Goal: Task Accomplishment & Management: Manage account settings

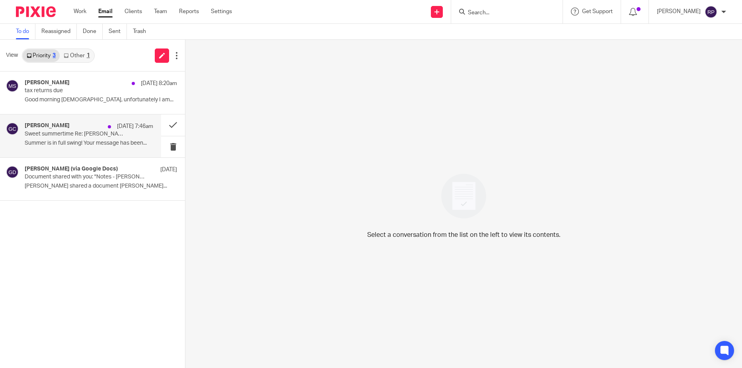
click at [59, 140] on p "Summer is in full swing! Your message has been..." at bounding box center [89, 143] width 129 height 7
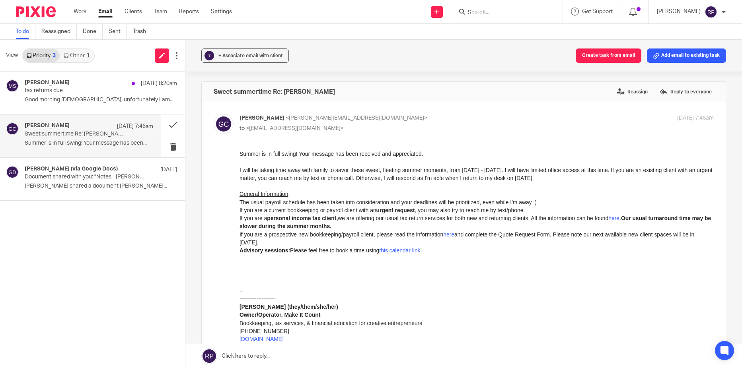
scroll to position [40, 0]
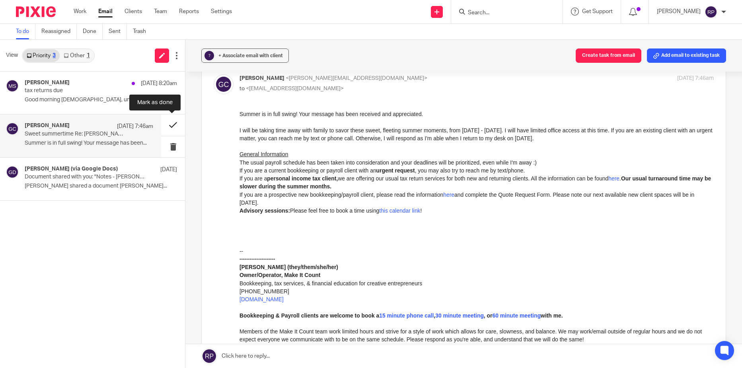
click at [168, 125] on button at bounding box center [173, 125] width 24 height 21
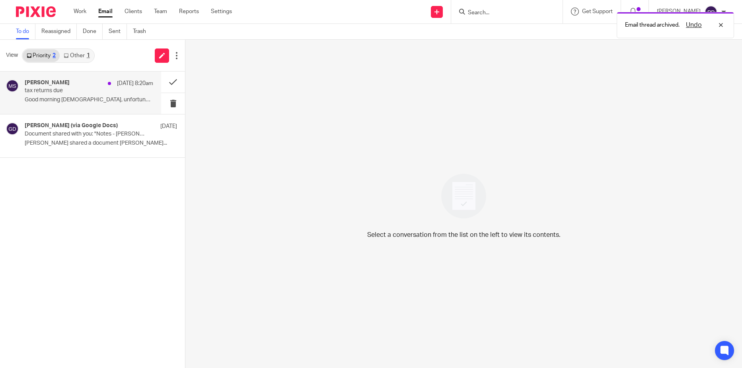
click at [33, 102] on p "Good morning ladies, unfortunately I am..." at bounding box center [89, 100] width 129 height 7
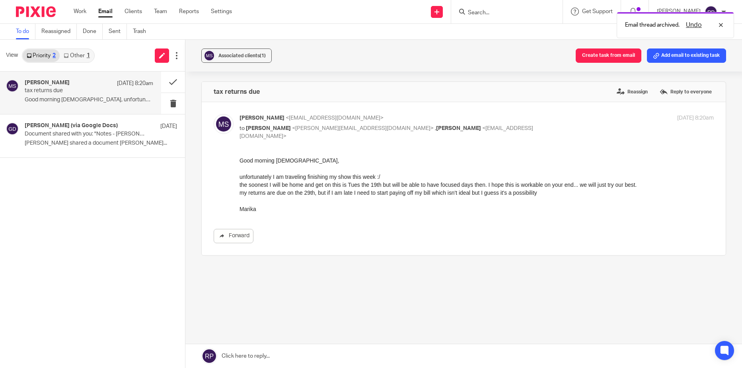
scroll to position [0, 0]
click at [686, 58] on button "Add email to existing task" at bounding box center [686, 56] width 79 height 14
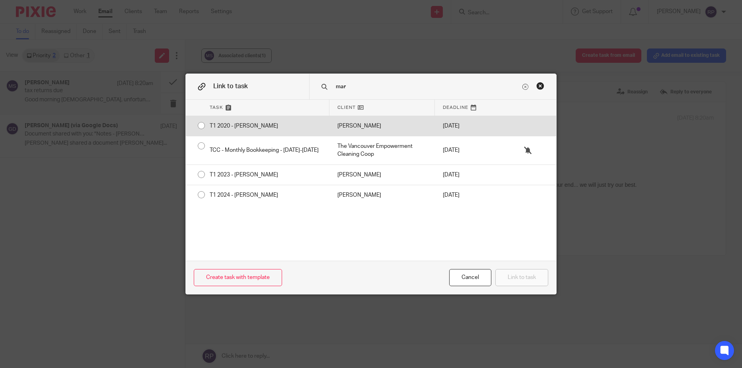
type input "mar"
click at [202, 125] on div "T1 2020 - Marika Swan" at bounding box center [266, 126] width 128 height 20
radio input "true"
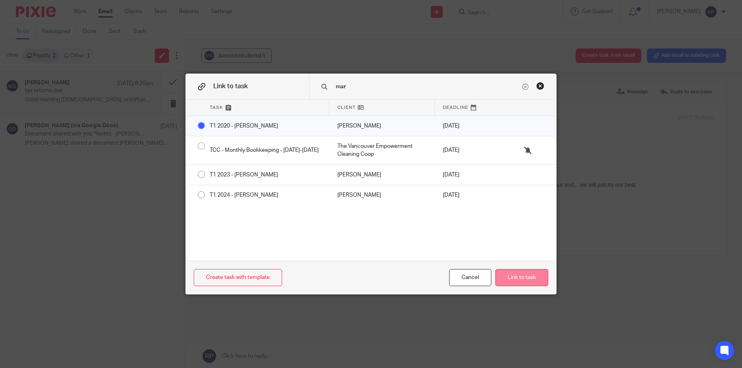
click at [531, 278] on button "Link to task" at bounding box center [521, 277] width 53 height 17
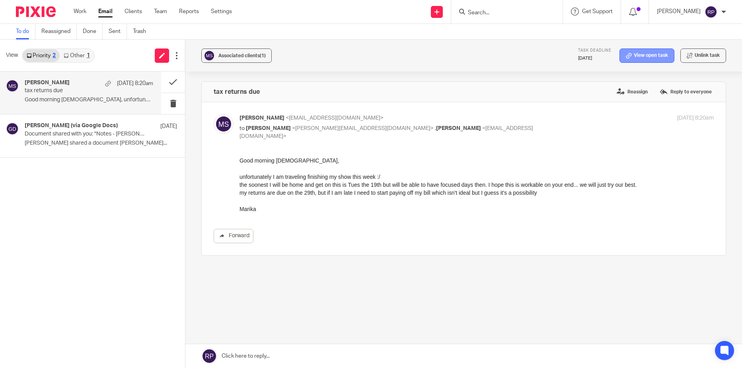
click at [638, 54] on link "View open task" at bounding box center [647, 56] width 55 height 14
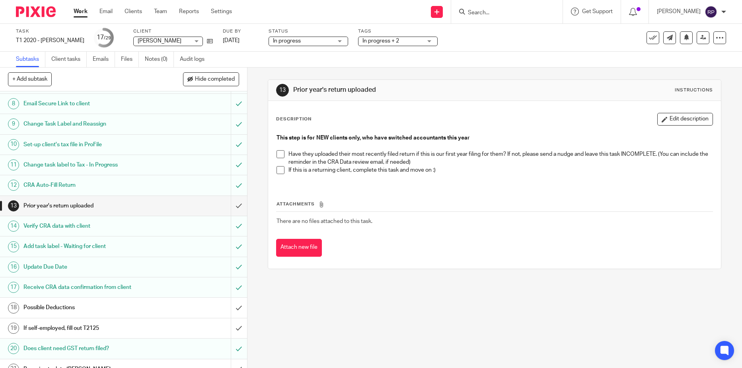
scroll to position [239, 0]
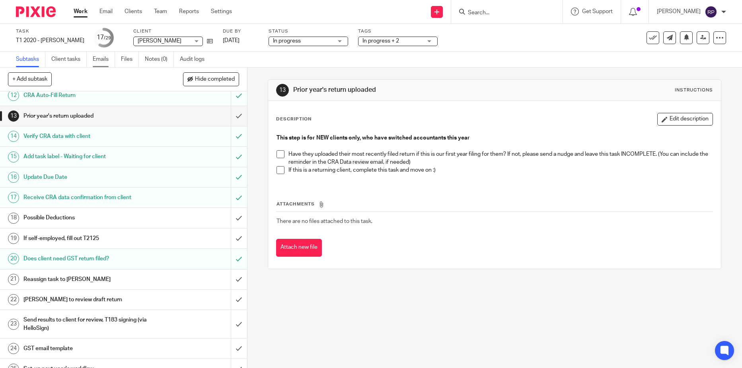
click at [104, 58] on link "Emails" at bounding box center [104, 60] width 22 height 16
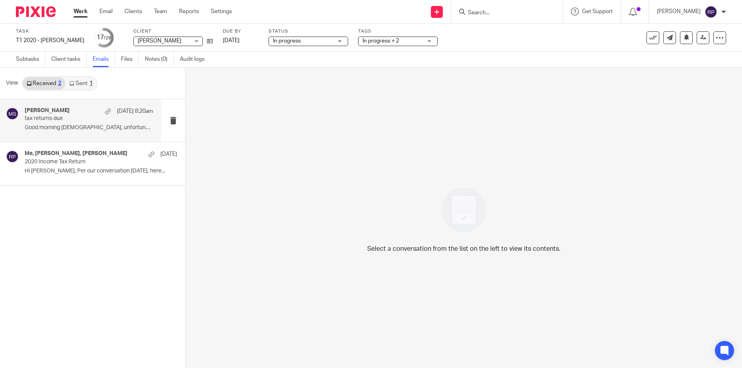
click at [56, 122] on p "tax returns due" at bounding box center [76, 118] width 103 height 7
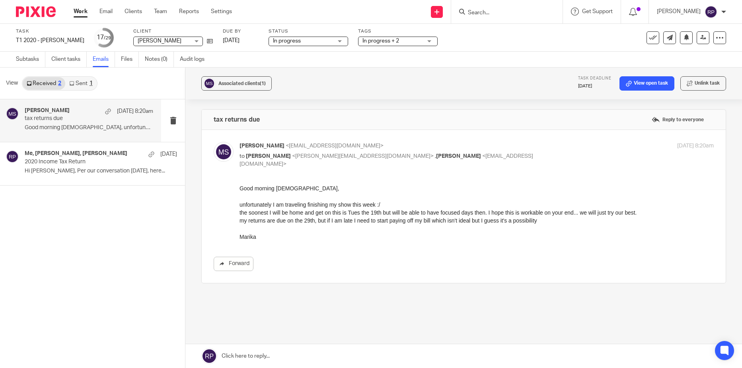
click at [248, 359] on link at bounding box center [463, 357] width 557 height 24
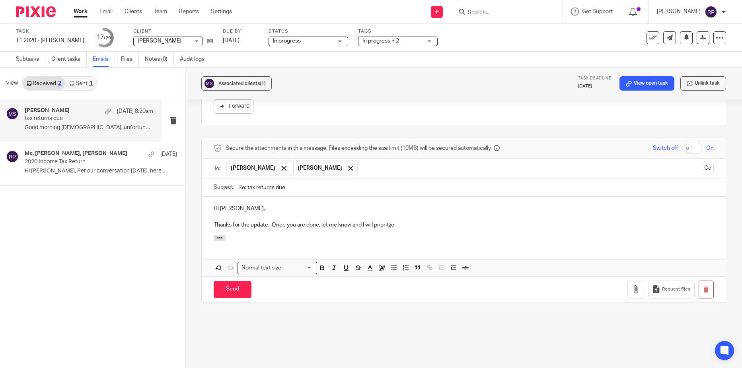
click at [388, 226] on p "Thanks for the update. Once you are done, let me know and I will prioritze" at bounding box center [464, 225] width 500 height 8
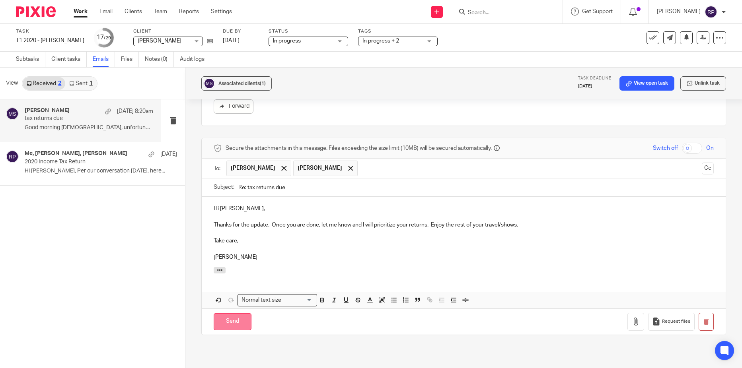
click at [230, 323] on input "Send" at bounding box center [233, 322] width 38 height 17
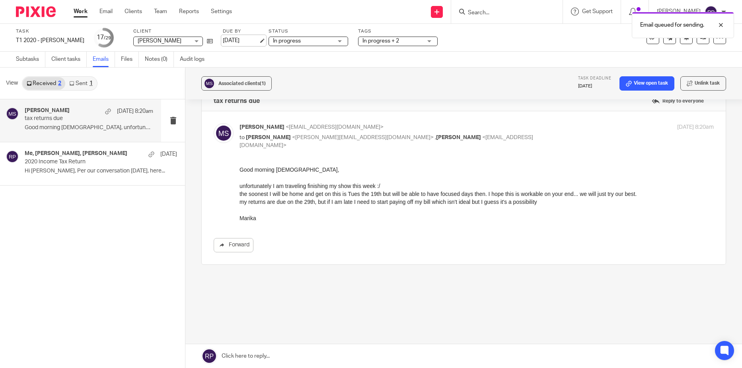
click at [232, 41] on link "Aug 21, 2025" at bounding box center [241, 41] width 36 height 8
click at [103, 13] on link "Email" at bounding box center [105, 12] width 13 height 8
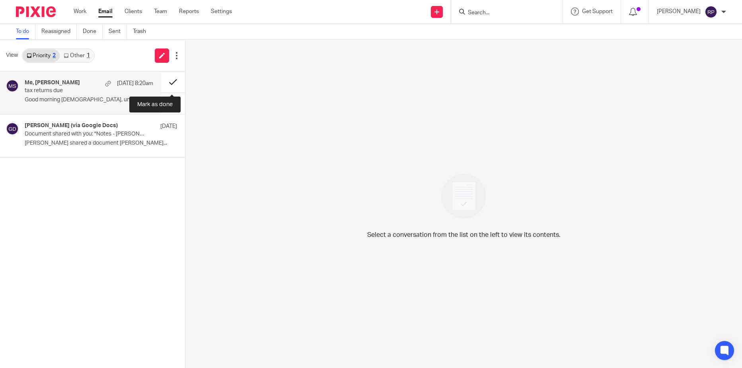
click at [169, 81] on button at bounding box center [173, 82] width 24 height 21
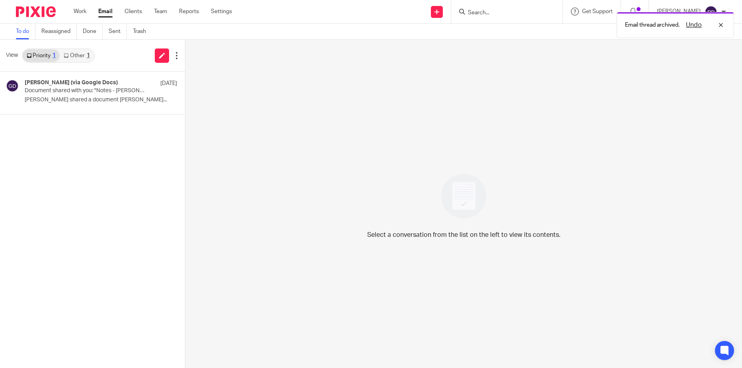
click at [72, 52] on link "Other 1" at bounding box center [77, 55] width 34 height 13
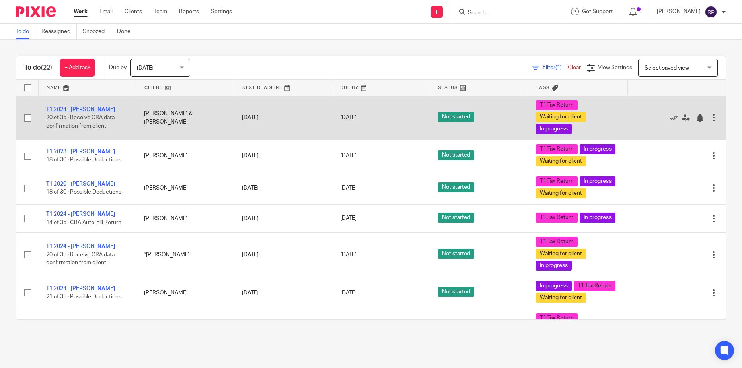
click at [88, 111] on link "T1 2024 - [PERSON_NAME]" at bounding box center [80, 110] width 69 height 6
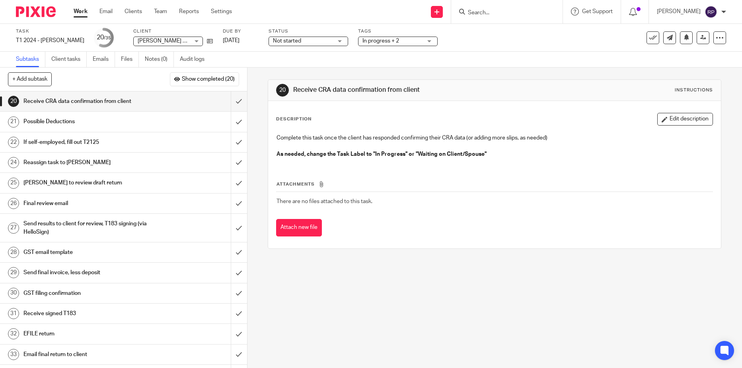
click at [308, 41] on span "Not started" at bounding box center [303, 41] width 60 height 8
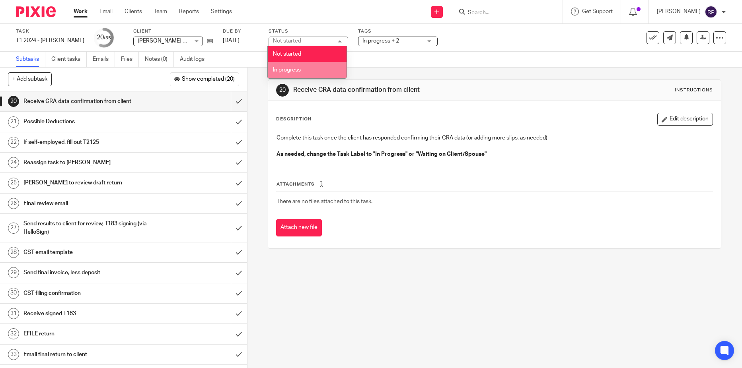
click at [298, 72] on span "In progress" at bounding box center [287, 70] width 28 height 6
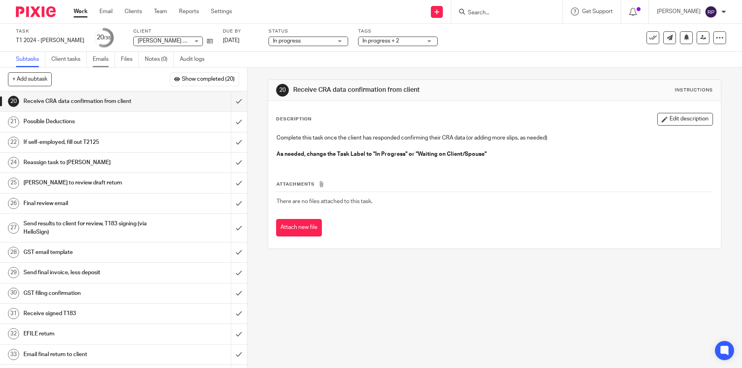
click at [103, 55] on link "Emails" at bounding box center [104, 60] width 22 height 16
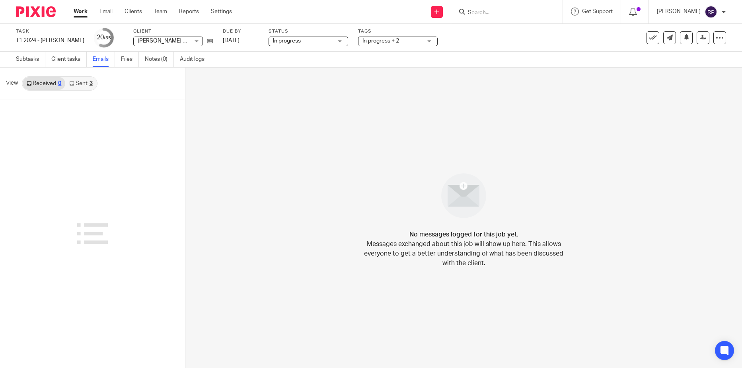
click at [83, 84] on link "Sent 3" at bounding box center [80, 83] width 31 height 13
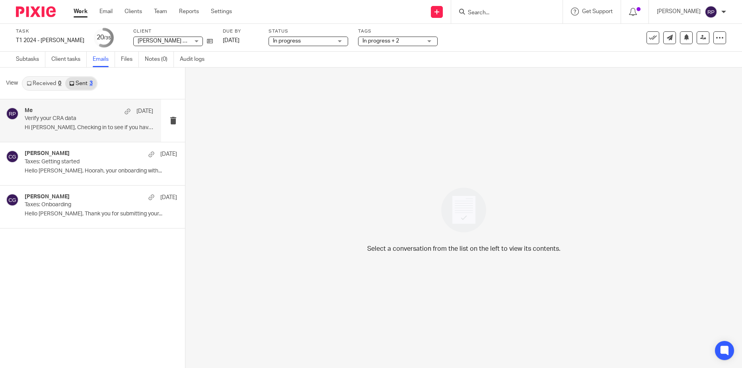
click at [73, 116] on p "Verify your CRA data" at bounding box center [76, 118] width 103 height 7
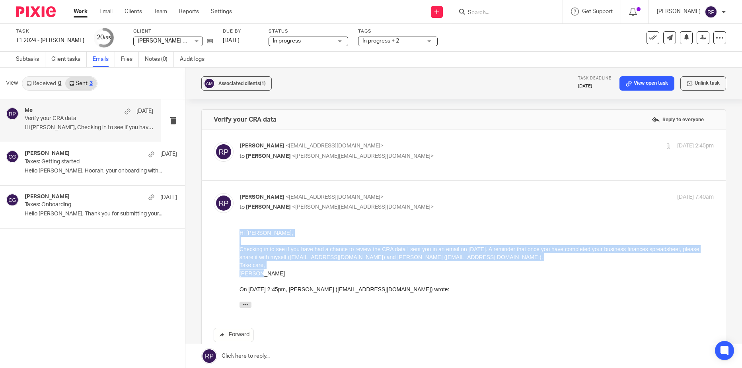
drag, startPoint x: 272, startPoint y: 277, endPoint x: 218, endPoint y: 231, distance: 70.3
click html "Hi Liam, Checking in to see if you have had a chance to review the CRA data I s…"
copy div "Hi Liam, Checking in to see if you have had a chance to review the CRA data I s…"
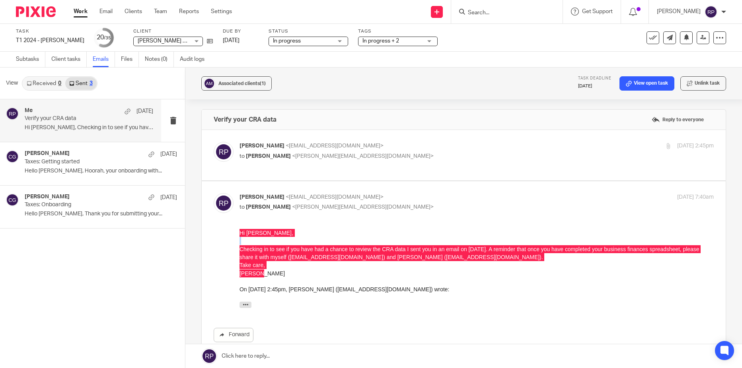
click at [272, 360] on link at bounding box center [463, 357] width 557 height 24
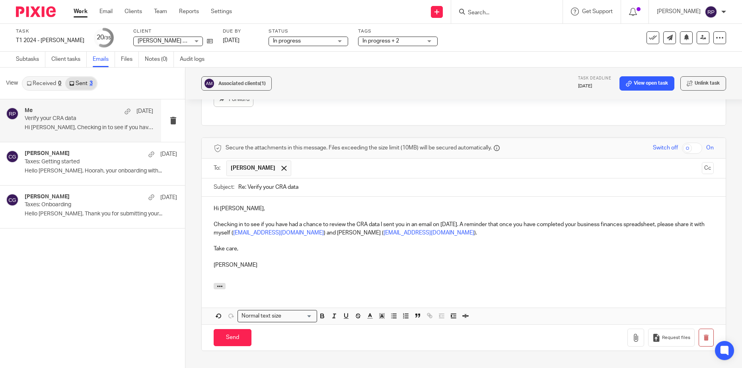
click at [214, 221] on p "Checking in to see if you have had a chance to review the CRA data I sent you i…" at bounding box center [464, 229] width 500 height 16
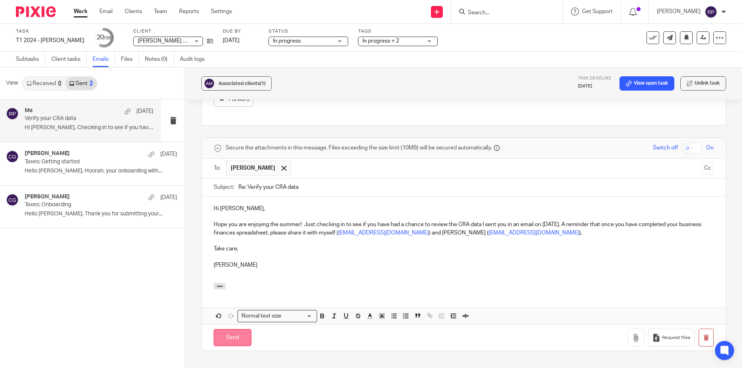
click at [228, 337] on input "Send" at bounding box center [233, 337] width 38 height 17
click at [230, 39] on link "[DATE]" at bounding box center [241, 41] width 36 height 8
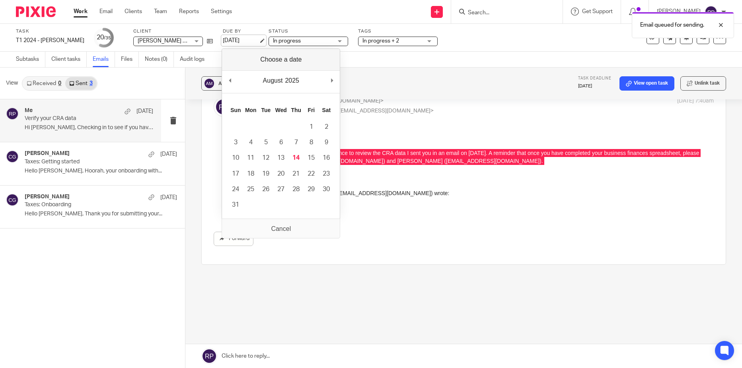
scroll to position [96, 0]
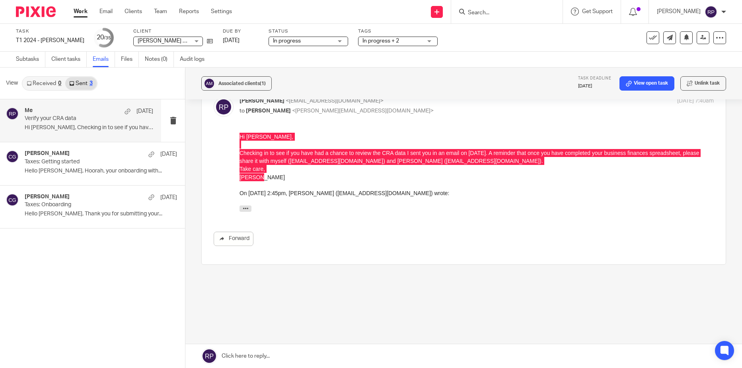
click at [81, 10] on link "Work" at bounding box center [81, 12] width 14 height 8
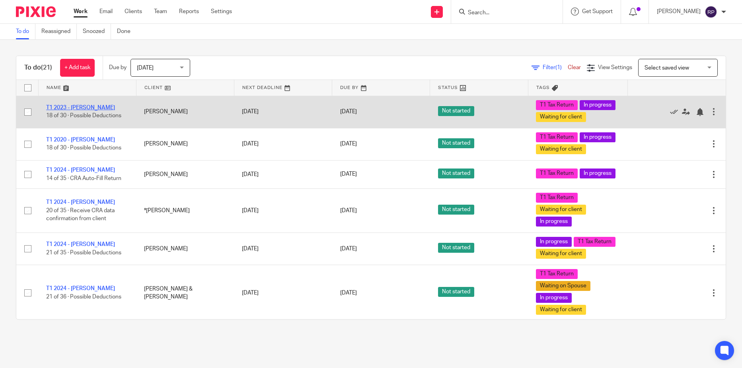
click at [83, 111] on link "T1 2023 - [PERSON_NAME]" at bounding box center [80, 108] width 69 height 6
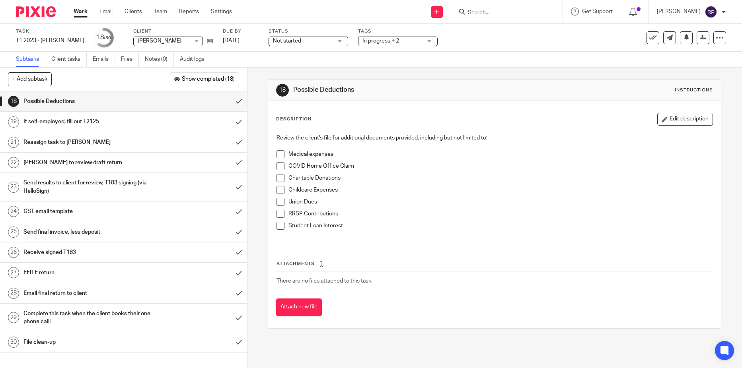
click at [102, 123] on h1 "If self-employed, fill out T2125" at bounding box center [89, 122] width 133 height 12
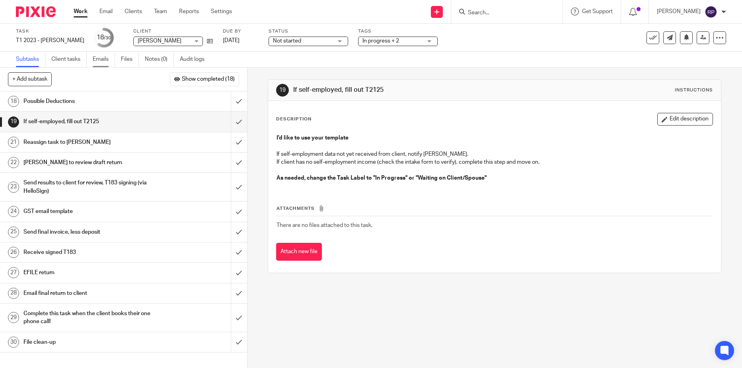
click at [105, 60] on link "Emails" at bounding box center [104, 60] width 22 height 16
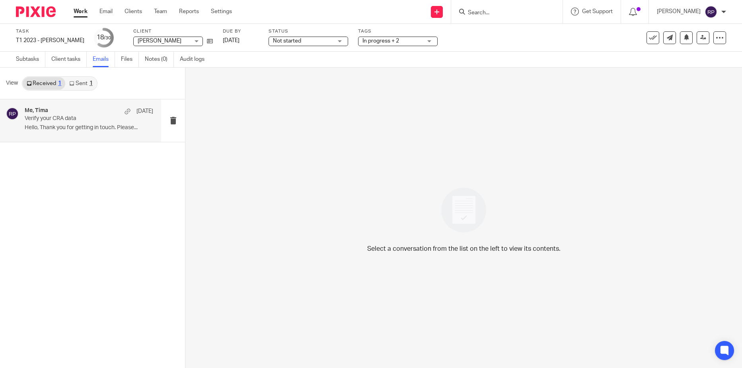
click at [87, 122] on p "Verify your CRA data" at bounding box center [76, 118] width 103 height 7
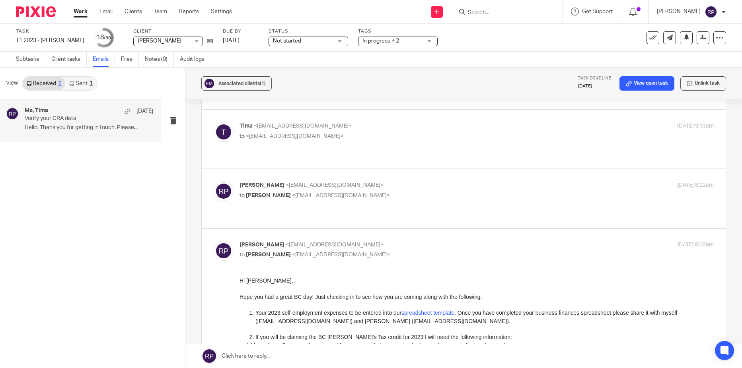
scroll to position [785, 0]
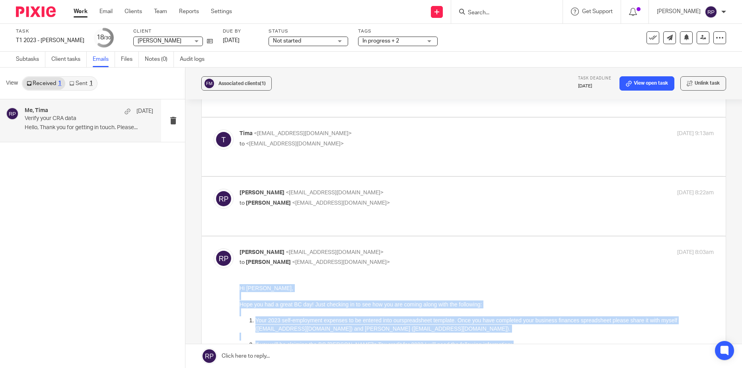
drag, startPoint x: 263, startPoint y: 413, endPoint x: 208, endPoint y: 292, distance: 132.8
click html "Hi [PERSON_NAME], Hope you had a great BC day! Just checking in to see how you …"
copy div "Hi [PERSON_NAME], Hope you had a great BC day! Just checking in to see how you …"
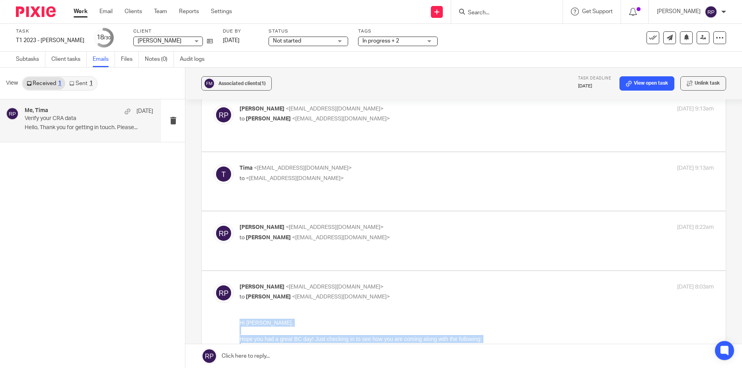
scroll to position [796, 0]
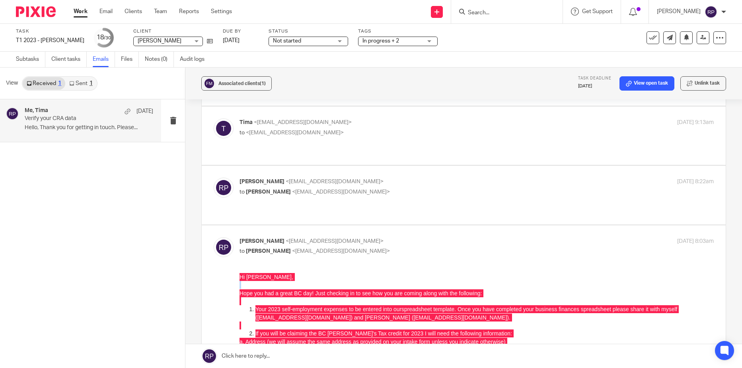
click at [267, 357] on link at bounding box center [463, 357] width 557 height 24
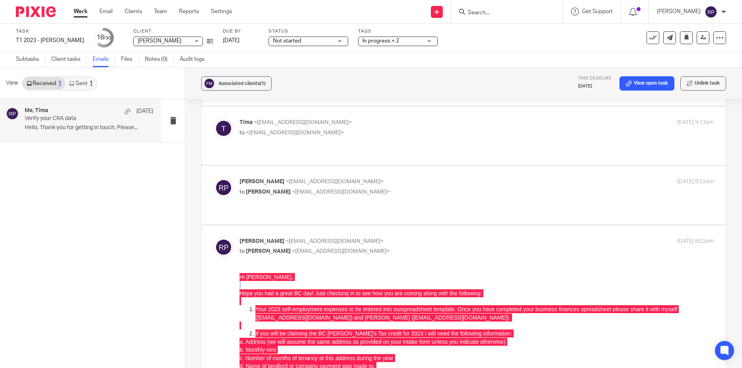
scroll to position [0, 0]
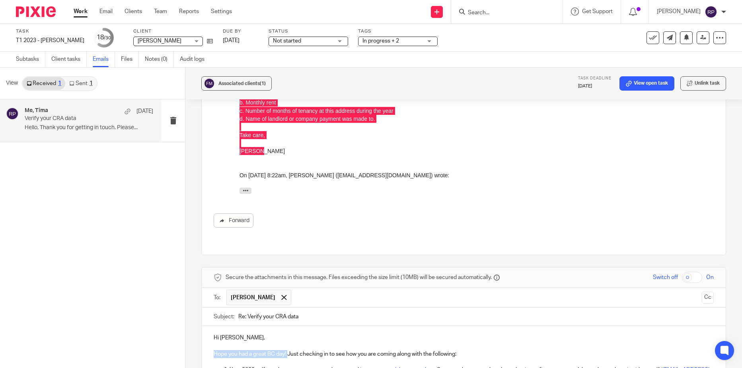
drag, startPoint x: 210, startPoint y: 225, endPoint x: 288, endPoint y: 228, distance: 77.3
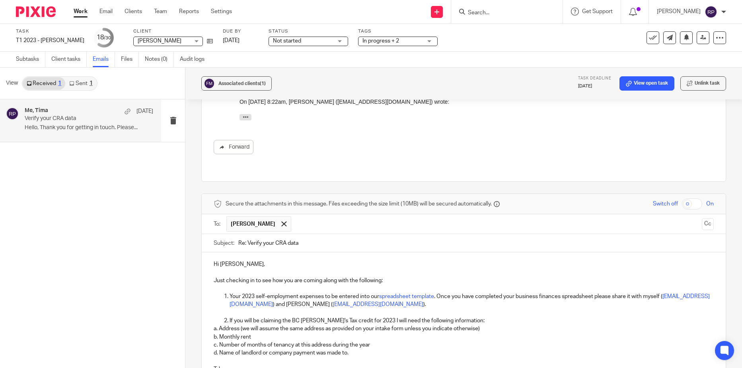
scroll to position [1194, 0]
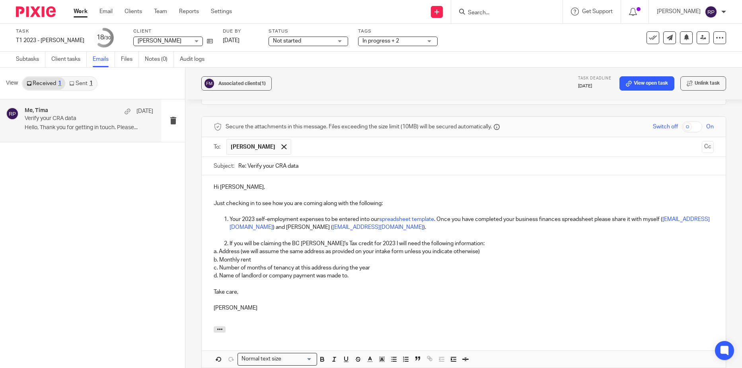
click at [227, 39] on link "[DATE]" at bounding box center [241, 41] width 36 height 8
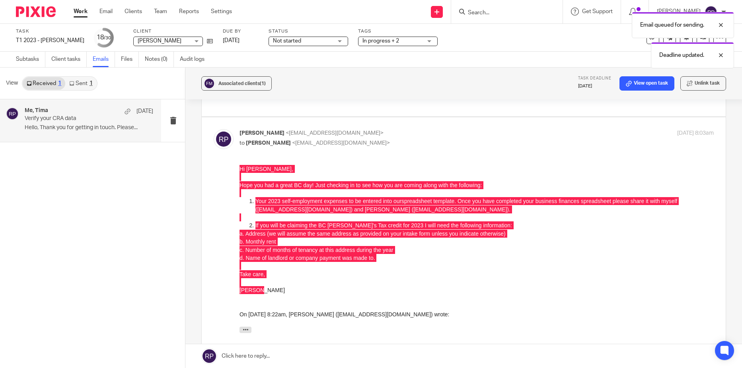
click at [296, 35] on div "Status Not started Not started Not started In progress 1" at bounding box center [309, 37] width 80 height 19
drag, startPoint x: 296, startPoint y: 35, endPoint x: 298, endPoint y: 41, distance: 6.1
click at [298, 41] on span "Not started" at bounding box center [303, 41] width 60 height 8
click at [289, 68] on span "In progress" at bounding box center [277, 70] width 28 height 6
click at [80, 9] on link "Work" at bounding box center [81, 12] width 14 height 8
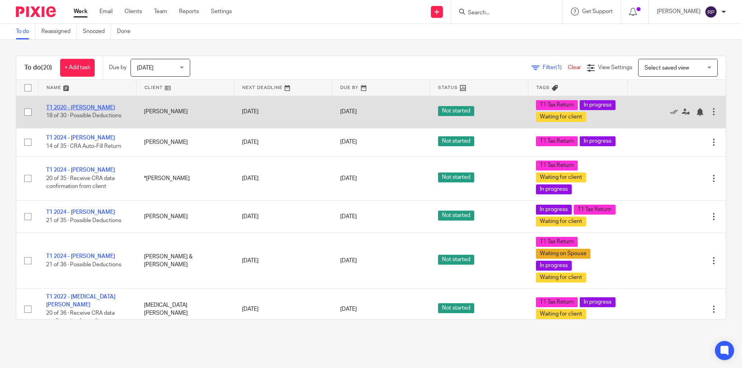
click at [78, 111] on link "T1 2020 - [PERSON_NAME]" at bounding box center [80, 108] width 69 height 6
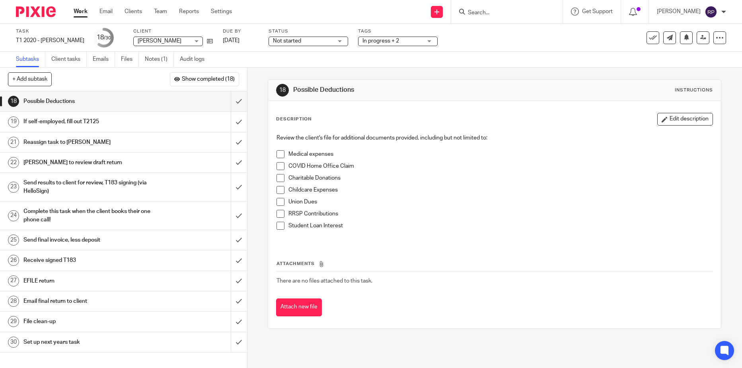
click at [74, 125] on h1 "If self-employed, fill out T2125" at bounding box center [89, 122] width 133 height 12
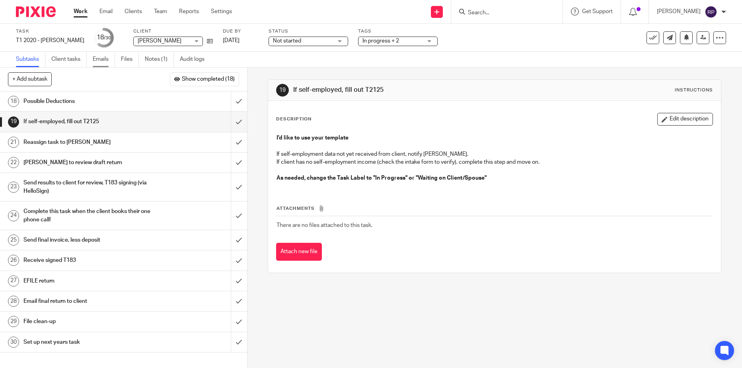
click at [104, 61] on link "Emails" at bounding box center [104, 60] width 22 height 16
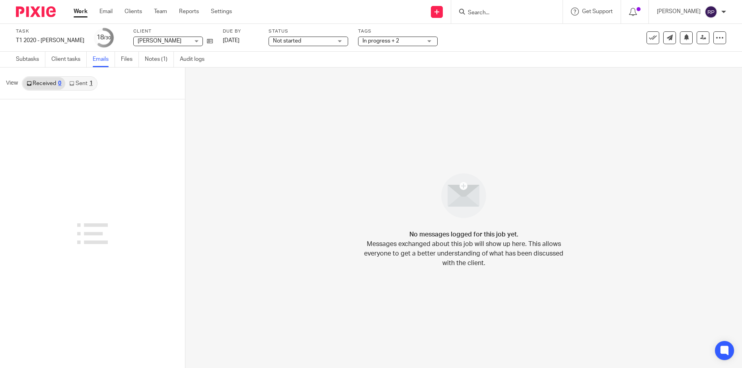
click at [80, 86] on link "Sent 1" at bounding box center [80, 83] width 31 height 13
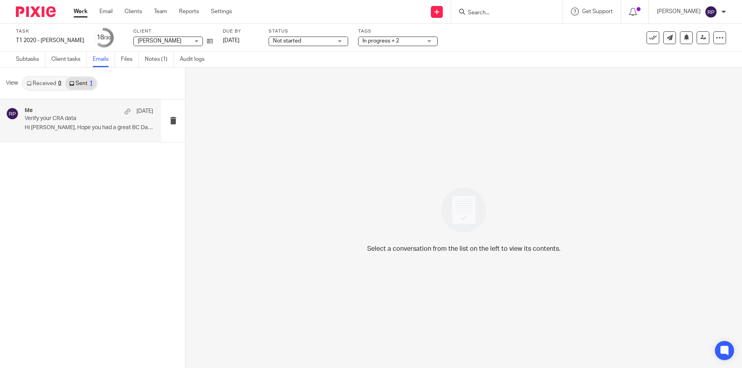
click at [66, 123] on div "Me Aug 8 Verify your CRA data Hi Braeden, Hope you had a great BC Day...." at bounding box center [89, 120] width 129 height 27
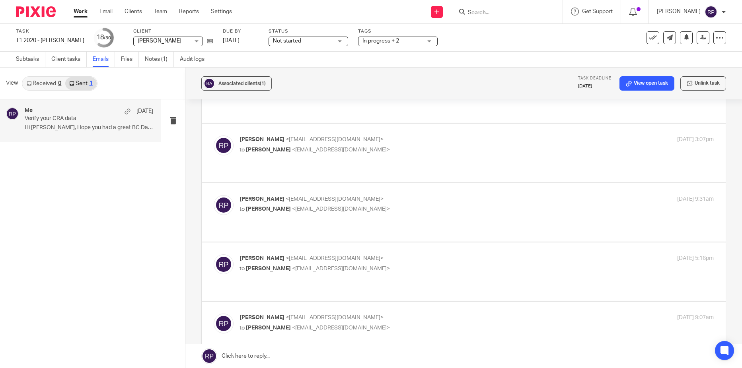
scroll to position [1783, 0]
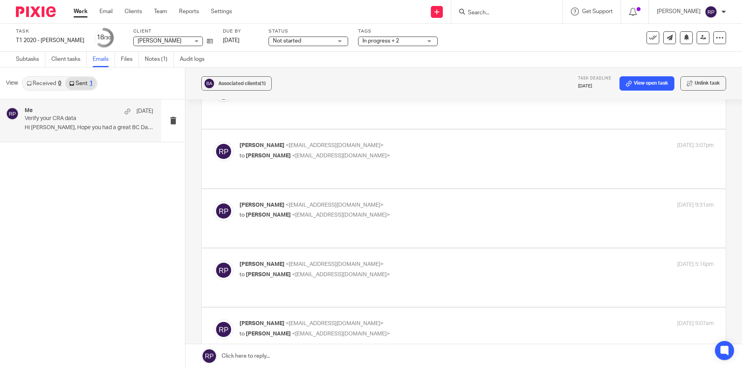
drag, startPoint x: 273, startPoint y: 535, endPoint x: 216, endPoint y: 477, distance: 81.3
click html "Hi Braeden, Hope you had a great BC Day. Just checking in to see how you are co…"
copy div "Hi Braeden, Hope you had a great BC Day. Just checking in to see how you are co…"
click at [312, 353] on link at bounding box center [463, 357] width 557 height 24
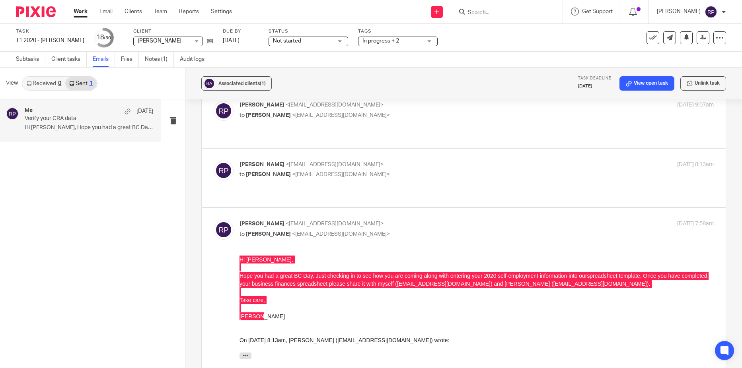
scroll to position [0, 0]
drag, startPoint x: 210, startPoint y: 222, endPoint x: 287, endPoint y: 225, distance: 76.1
click at [250, 42] on link "[DATE]" at bounding box center [241, 41] width 36 height 8
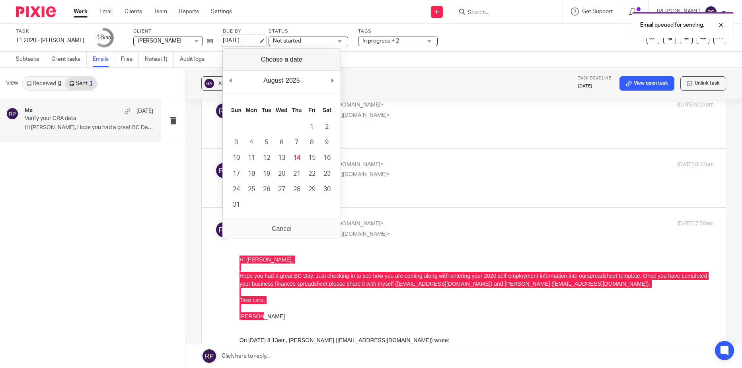
scroll to position [1862, 0]
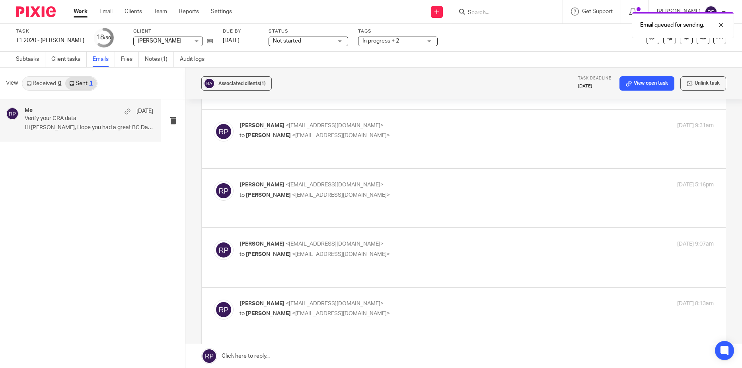
click at [337, 43] on div "Not started Not started" at bounding box center [309, 42] width 80 height 10
click at [319, 72] on li "In progress" at bounding box center [308, 70] width 79 height 16
click at [80, 13] on link "Work" at bounding box center [81, 12] width 14 height 8
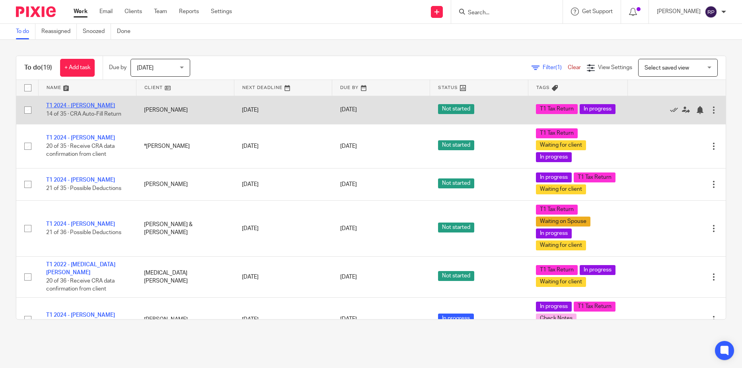
click at [97, 105] on link "T1 2024 - [PERSON_NAME]" at bounding box center [80, 106] width 69 height 6
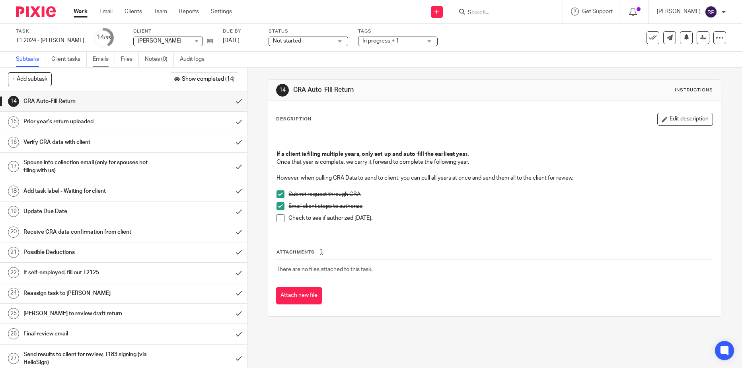
click at [98, 56] on link "Emails" at bounding box center [104, 60] width 22 height 16
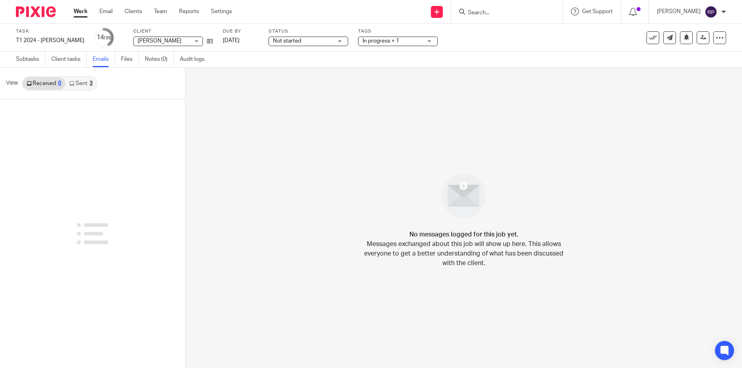
click at [82, 82] on link "Sent 3" at bounding box center [80, 83] width 31 height 13
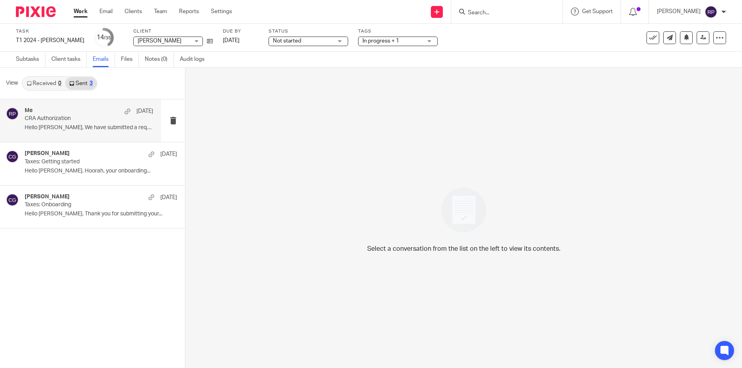
click at [71, 121] on p "CRA Authorization" at bounding box center [76, 118] width 103 height 7
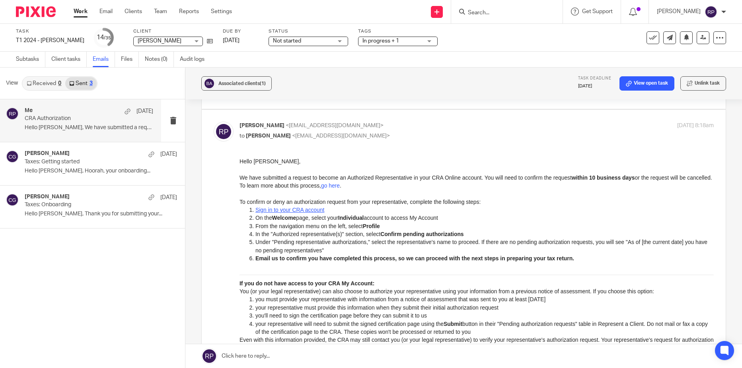
scroll to position [119, 0]
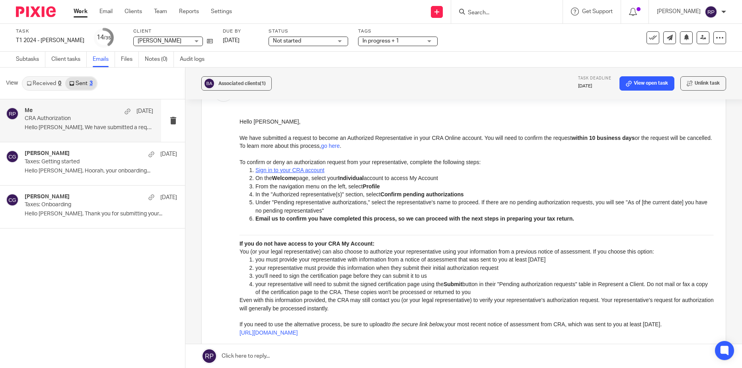
click at [252, 355] on link at bounding box center [463, 357] width 557 height 24
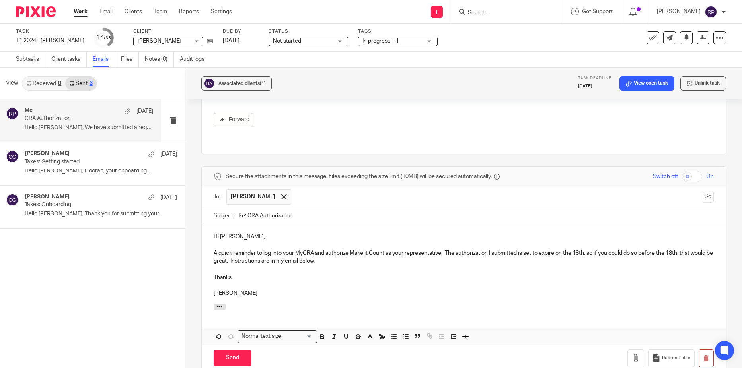
scroll to position [486, 0]
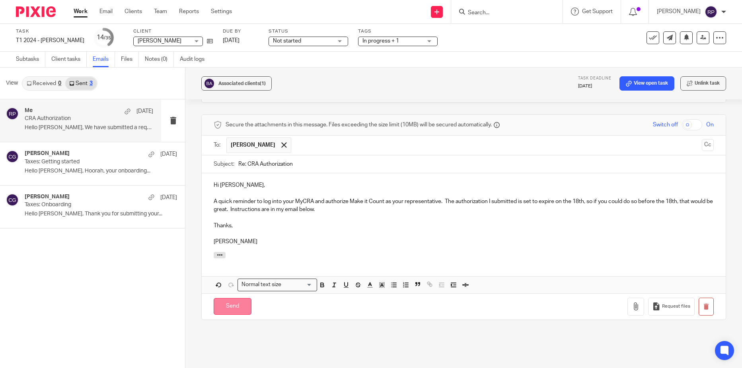
click at [223, 298] on input "Send" at bounding box center [233, 306] width 38 height 17
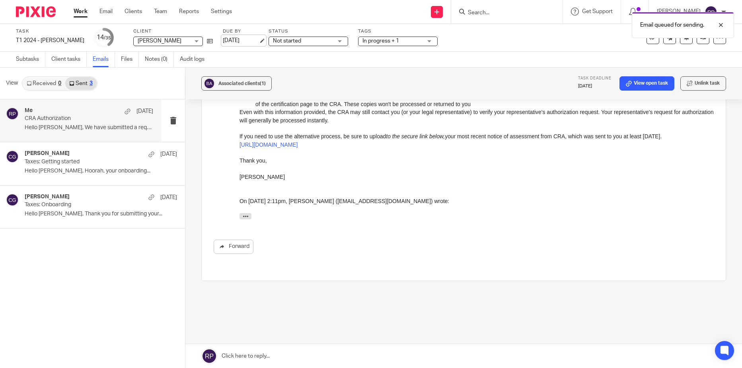
click at [240, 37] on link "[DATE]" at bounding box center [241, 41] width 36 height 8
click at [337, 41] on div "Not started Not started" at bounding box center [309, 42] width 80 height 10
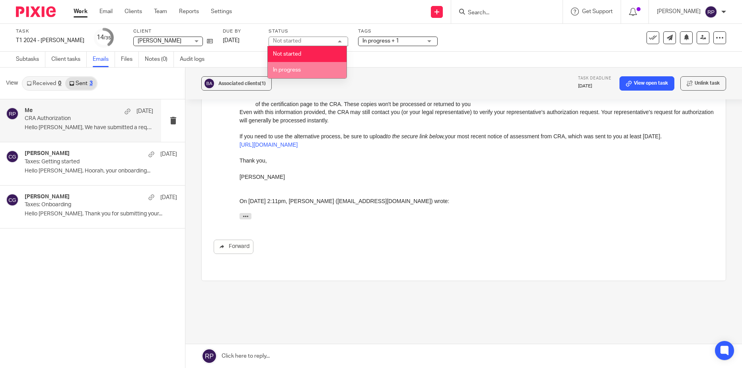
click at [296, 65] on li "In progress" at bounding box center [307, 70] width 79 height 16
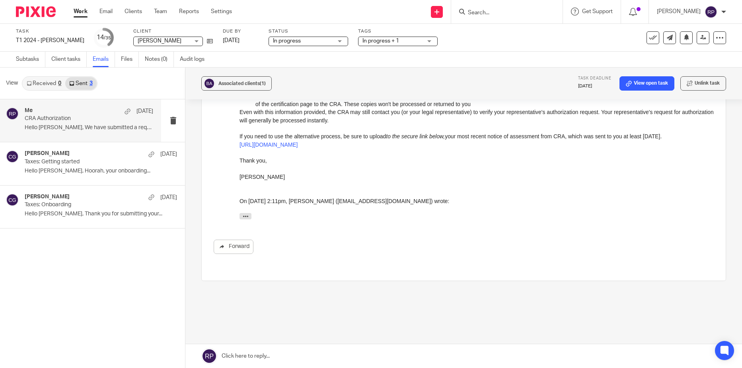
click at [85, 14] on link "Work" at bounding box center [81, 12] width 14 height 8
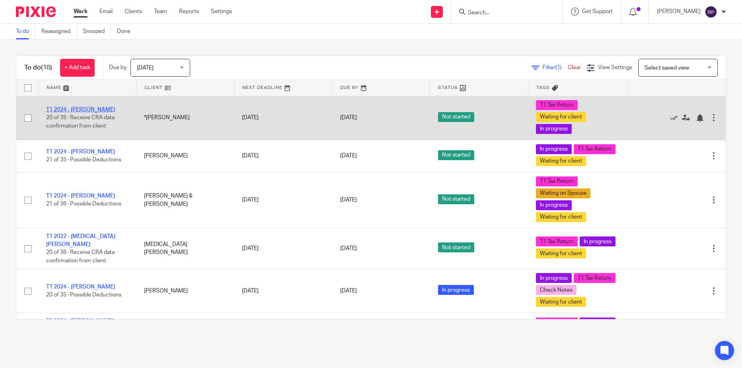
click at [84, 108] on link "T1 2024 - [PERSON_NAME]" at bounding box center [80, 110] width 69 height 6
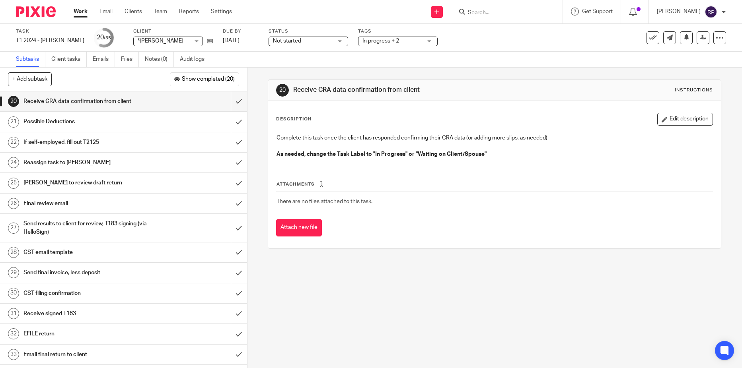
click at [286, 44] on span "Not started" at bounding box center [303, 41] width 60 height 8
click at [280, 73] on li "In progress" at bounding box center [294, 70] width 79 height 16
click at [142, 122] on h1 "Possible Deductions" at bounding box center [89, 122] width 133 height 12
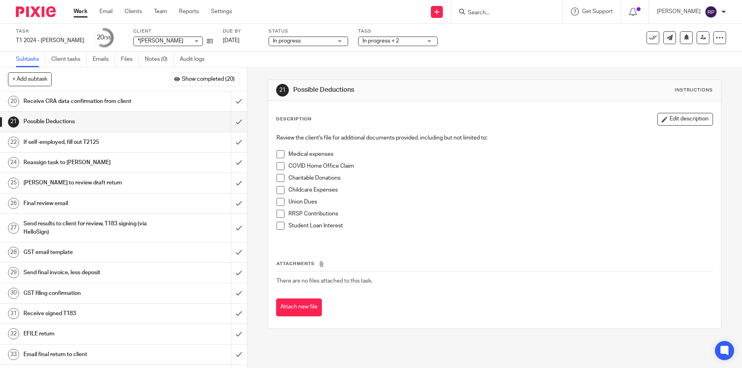
click at [133, 145] on h1 "If self-employed, fill out T2125" at bounding box center [89, 142] width 133 height 12
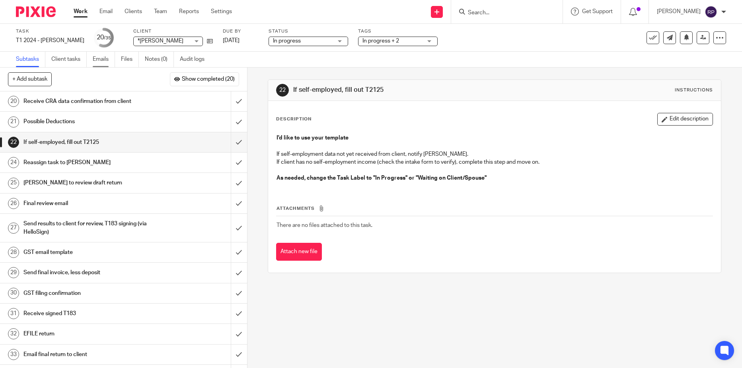
click at [103, 55] on link "Emails" at bounding box center [104, 60] width 22 height 16
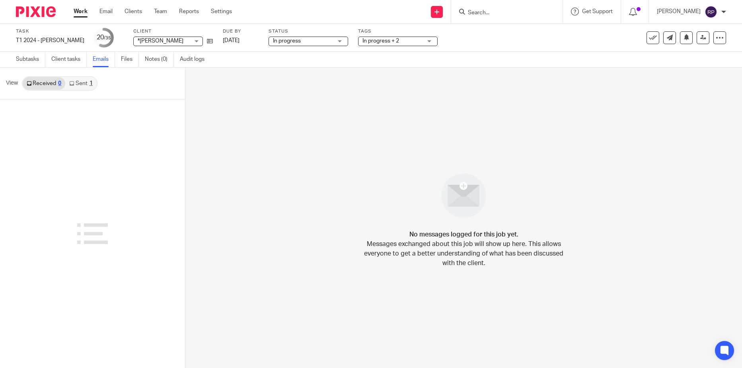
click at [80, 87] on link "Sent 1" at bounding box center [80, 83] width 31 height 13
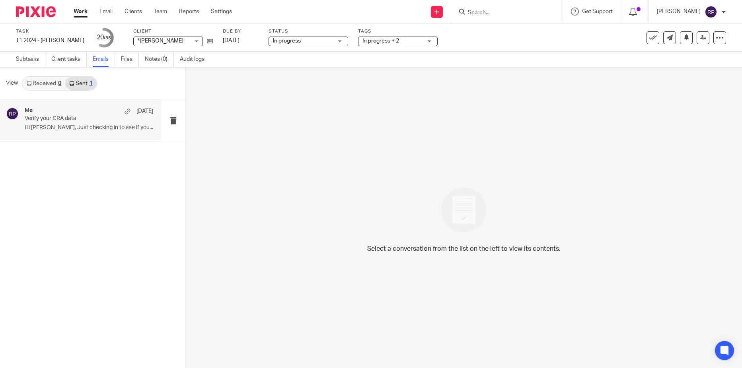
click at [76, 117] on p "Verify your CRA data" at bounding box center [76, 118] width 103 height 7
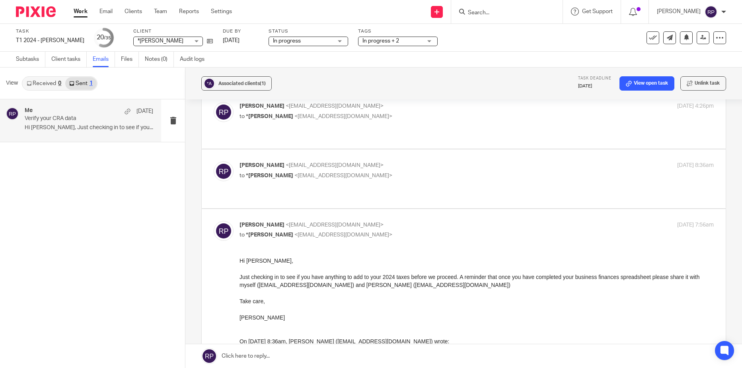
scroll to position [80, 0]
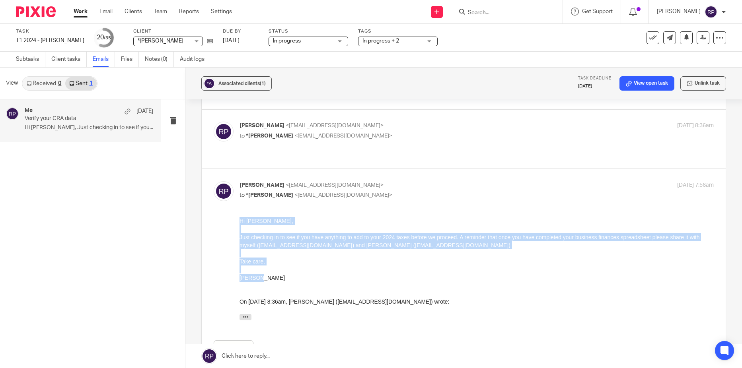
drag, startPoint x: 270, startPoint y: 279, endPoint x: 210, endPoint y: 220, distance: 83.9
click html "Hi [PERSON_NAME], Just checking in to see if you have anything to add to your 2…"
copy div "Hi [PERSON_NAME], Just checking in to see if you have anything to add to your 2…"
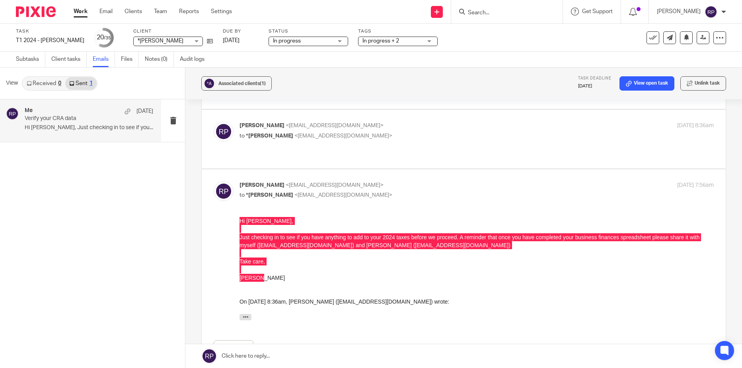
click at [292, 359] on link at bounding box center [463, 357] width 557 height 24
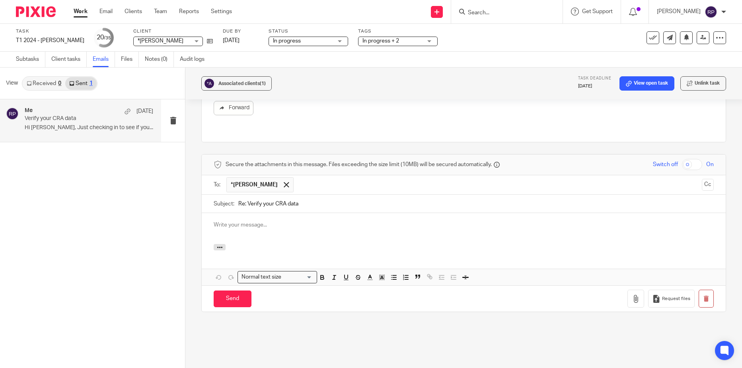
scroll to position [0, 0]
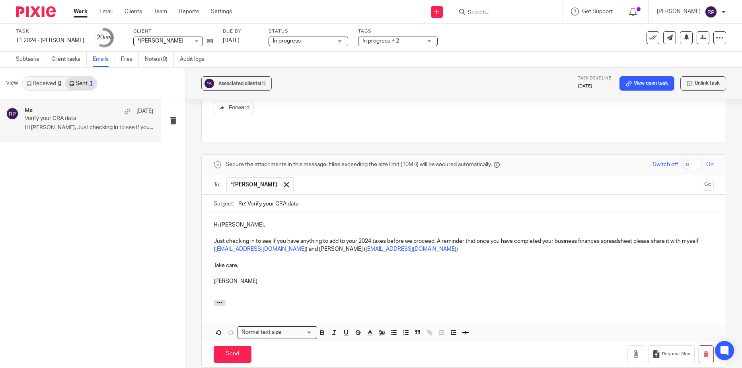
click at [214, 238] on p "Just checking in to see if you have anything to add to your 2024 taxes before w…" at bounding box center [464, 246] width 500 height 16
click at [235, 346] on input "Send" at bounding box center [233, 354] width 38 height 17
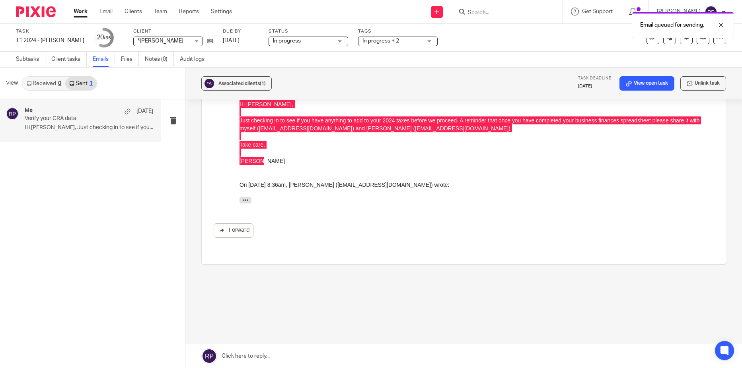
scroll to position [180, 0]
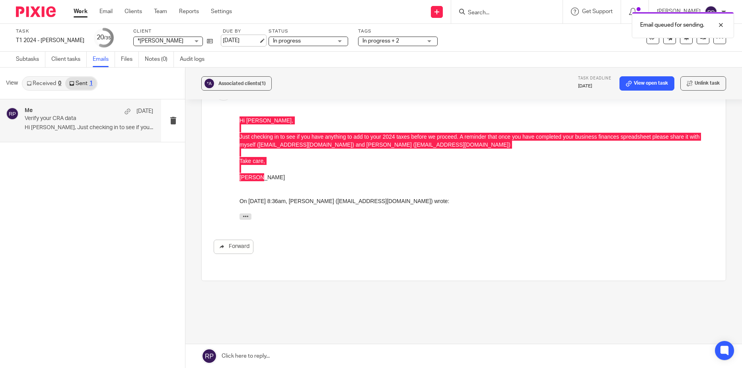
click at [232, 41] on link "[DATE]" at bounding box center [241, 41] width 36 height 8
click at [84, 13] on link "Work" at bounding box center [81, 12] width 14 height 8
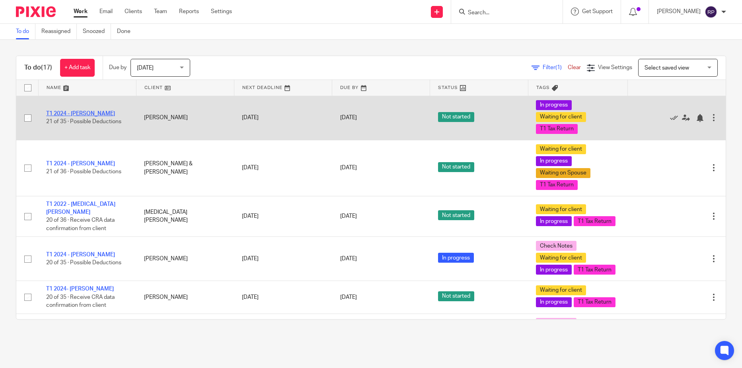
click at [96, 114] on link "T1 2024 - [PERSON_NAME]" at bounding box center [80, 114] width 69 height 6
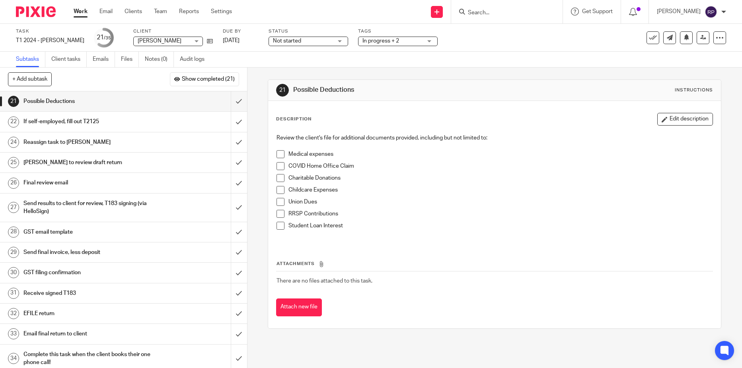
click at [297, 42] on span "Not started" at bounding box center [287, 41] width 28 height 6
click at [293, 71] on span "In progress" at bounding box center [292, 70] width 28 height 6
click at [123, 123] on h1 "If self-employed, fill out T2125" at bounding box center [89, 122] width 133 height 12
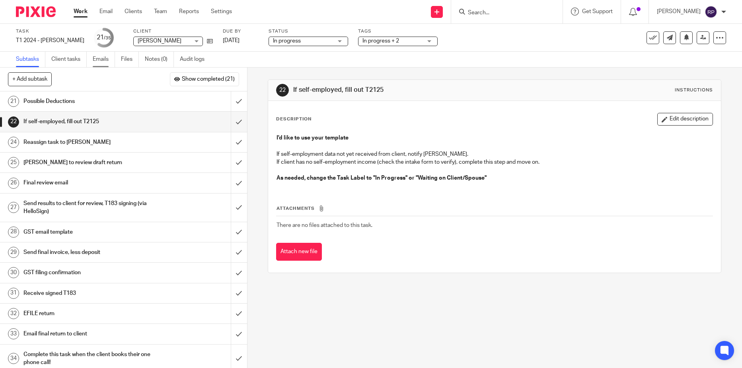
click at [99, 58] on link "Emails" at bounding box center [104, 60] width 22 height 16
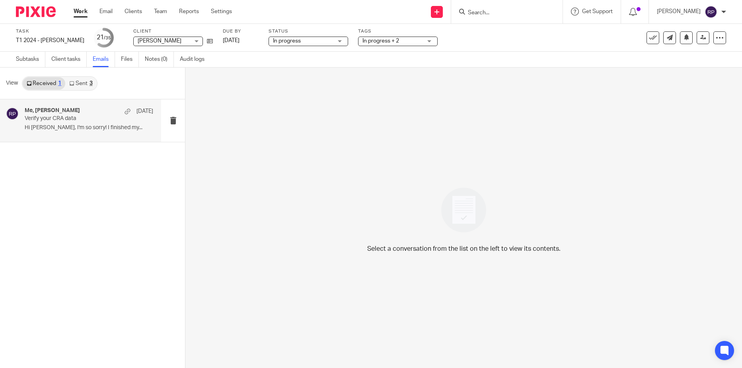
click at [74, 131] on p "Hi Rebecca, I'm so sorry! I finished my..." at bounding box center [89, 128] width 129 height 7
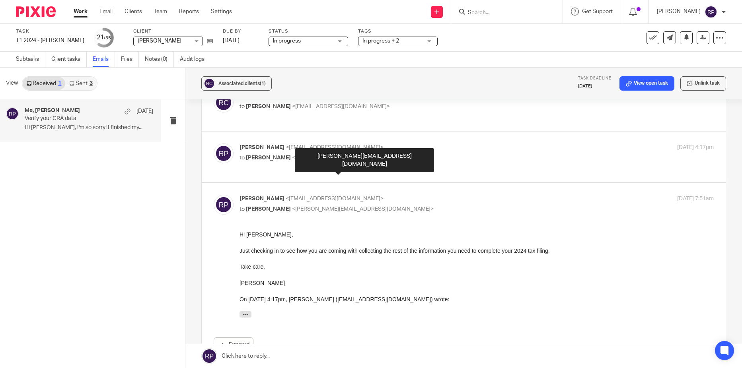
scroll to position [497, 0]
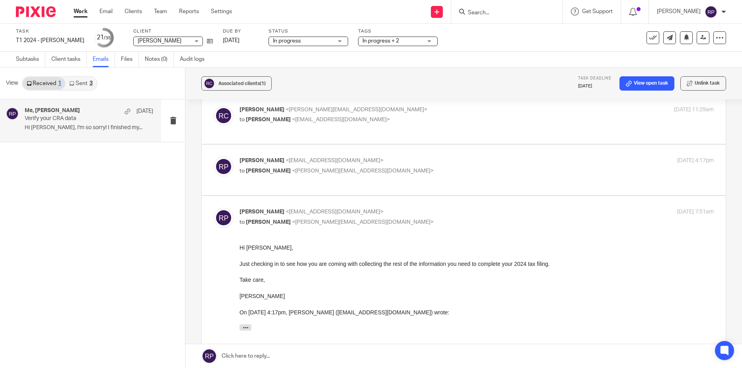
click at [486, 161] on p "Rebecca Page <tax@letsmakeitcount.ca>" at bounding box center [398, 161] width 316 height 8
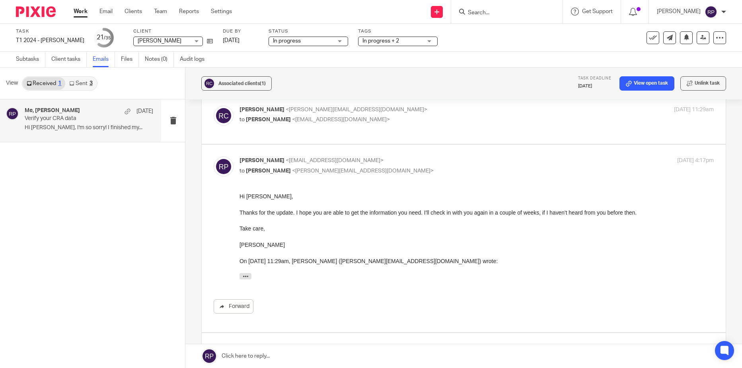
scroll to position [0, 0]
click at [486, 161] on p "Rebecca Page <tax@letsmakeitcount.ca>" at bounding box center [398, 161] width 316 height 8
checkbox input "false"
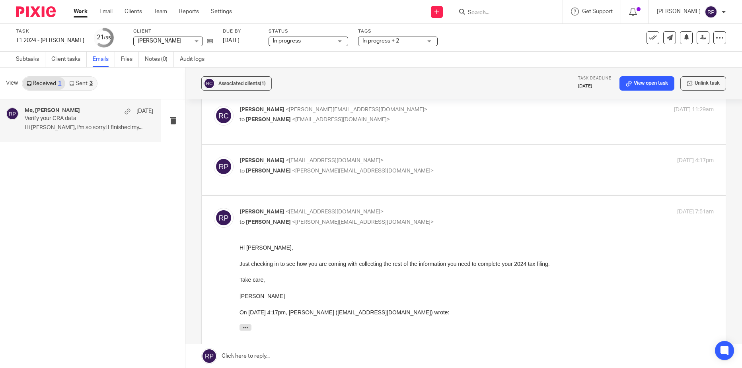
click at [476, 113] on p "rebecca campbell <rebecca.measuring@gmail.com>" at bounding box center [398, 110] width 316 height 8
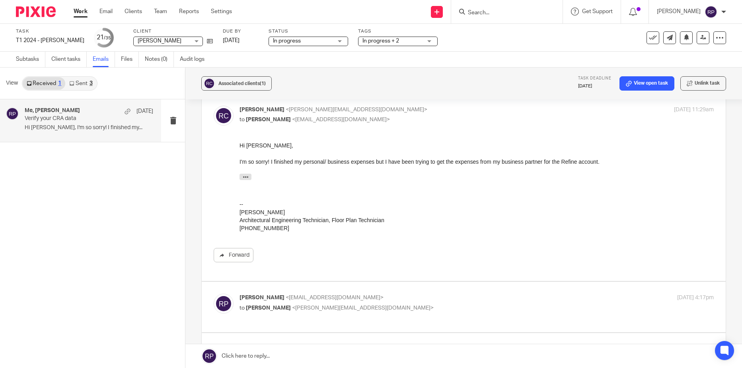
click at [476, 113] on p "rebecca campbell <rebecca.measuring@gmail.com>" at bounding box center [398, 110] width 316 height 8
checkbox input "false"
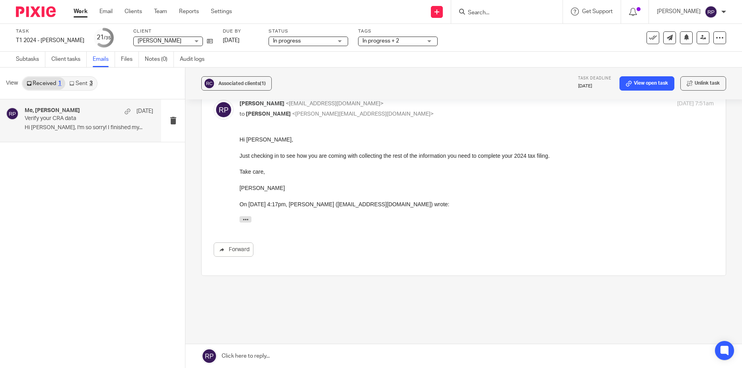
scroll to position [617, 0]
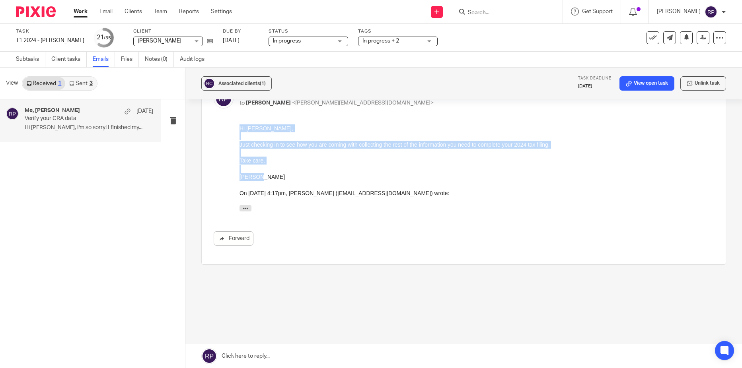
drag, startPoint x: 274, startPoint y: 180, endPoint x: 226, endPoint y: 129, distance: 69.5
click html "Hi Rebecca, Just checking in to see how you are coming with collecting the rest…"
copy div "Hi Rebecca, Just checking in to see how you are coming with collecting the rest…"
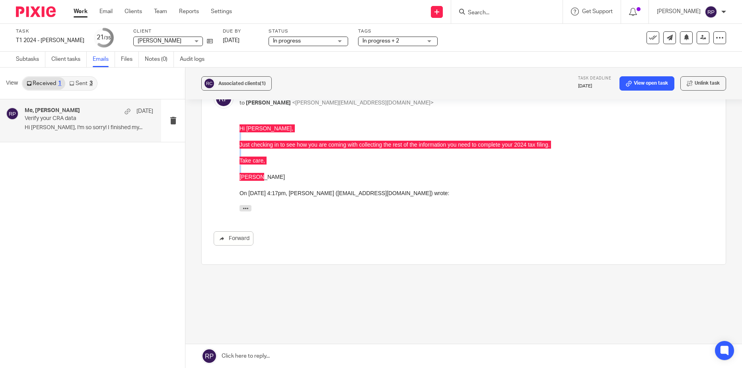
click at [293, 352] on link at bounding box center [463, 357] width 557 height 24
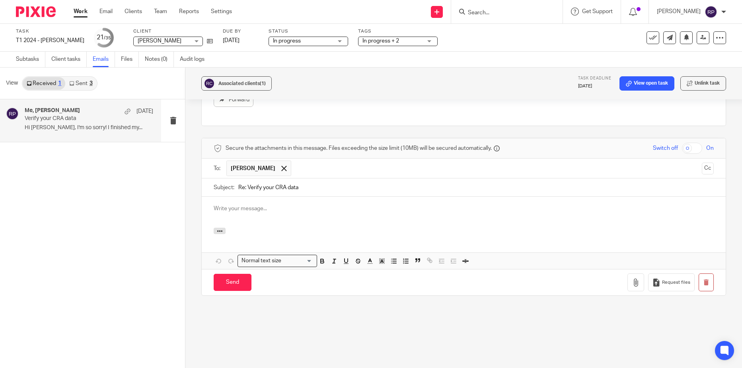
scroll to position [0, 0]
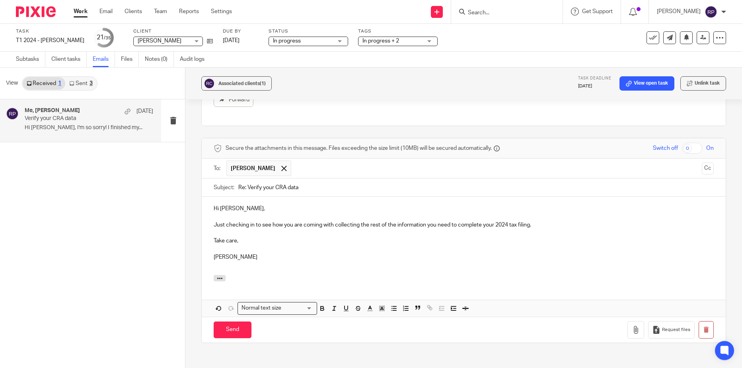
click at [214, 223] on p "Just checking in to see how you are coming with collecting the rest of the info…" at bounding box center [464, 225] width 500 height 8
click at [239, 330] on input "Send" at bounding box center [233, 330] width 38 height 17
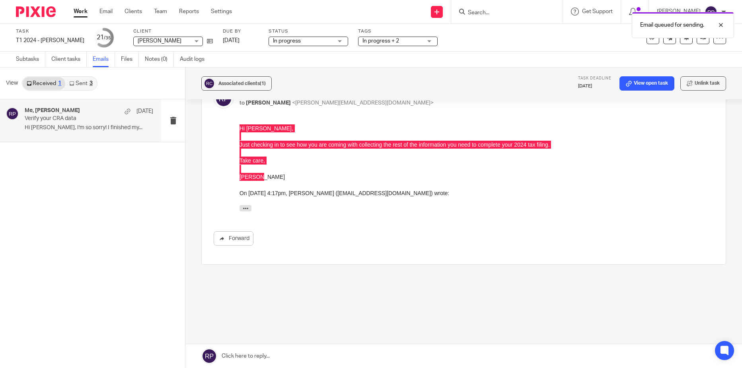
scroll to position [617, 0]
click at [242, 43] on link "[DATE]" at bounding box center [241, 41] width 36 height 8
click at [78, 8] on link "Work" at bounding box center [81, 12] width 14 height 8
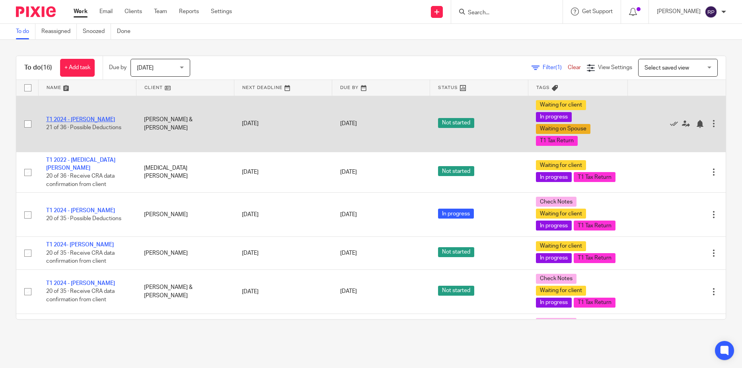
click at [100, 118] on link "T1 2024 - [PERSON_NAME]" at bounding box center [80, 120] width 69 height 6
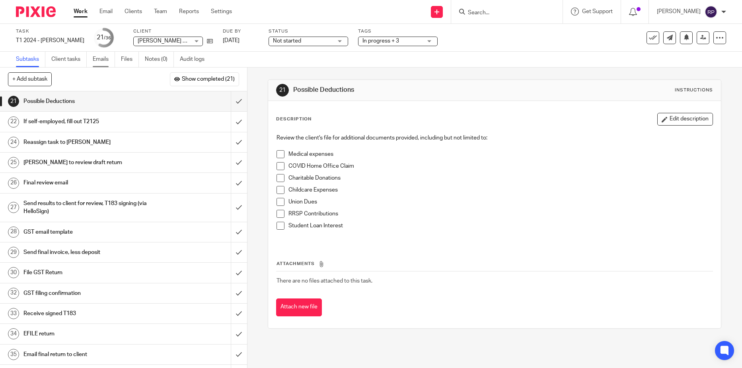
click at [103, 64] on link "Emails" at bounding box center [104, 60] width 22 height 16
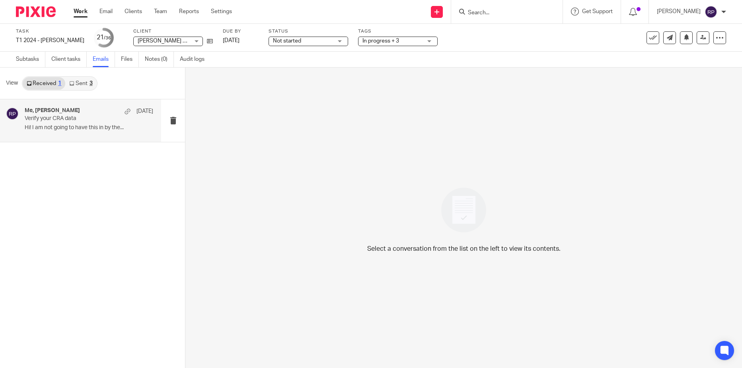
click at [71, 129] on p "Hi! I am not going to have this in by the..." at bounding box center [89, 128] width 129 height 7
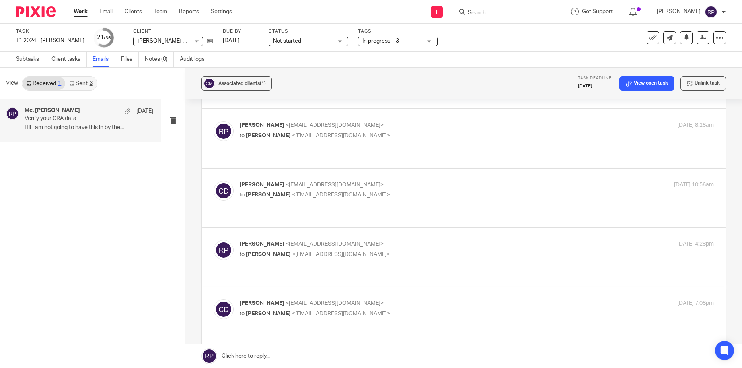
scroll to position [1035, 0]
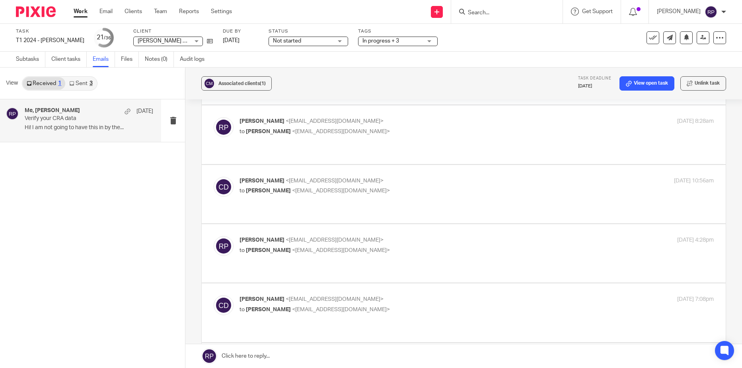
click at [410, 306] on p "to Rebecca Page <tax@letsmakeitcount.ca>" at bounding box center [398, 310] width 316 height 8
checkbox input "false"
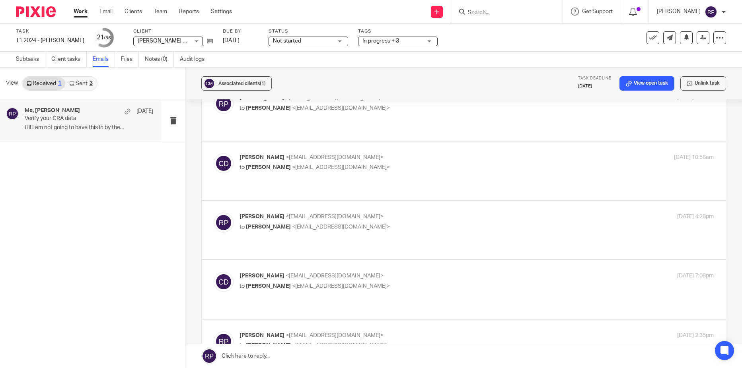
scroll to position [1035, 0]
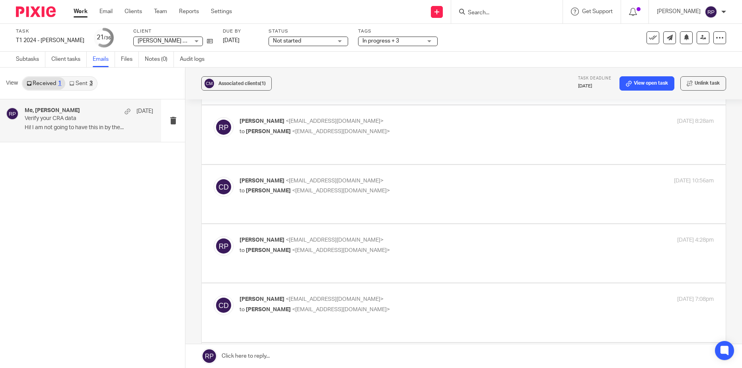
click at [326, 356] on link at bounding box center [463, 357] width 557 height 24
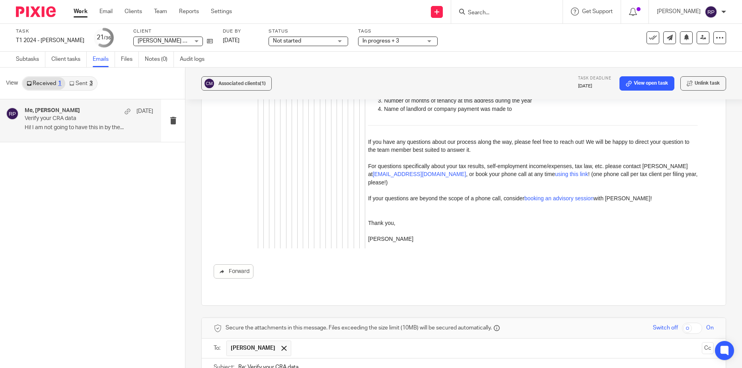
scroll to position [0, 0]
click at [236, 43] on link "[DATE]" at bounding box center [241, 41] width 36 height 8
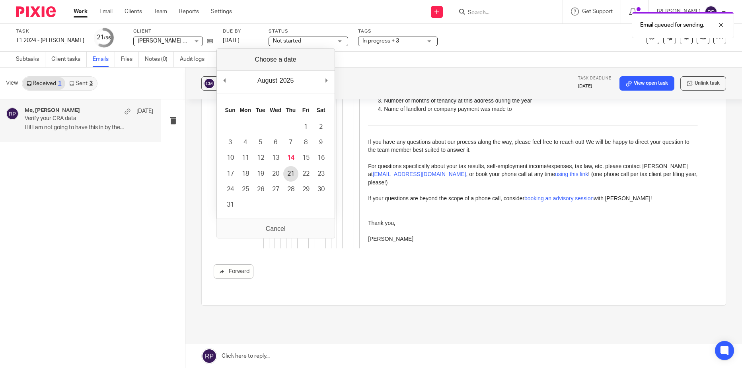
scroll to position [3142, 0]
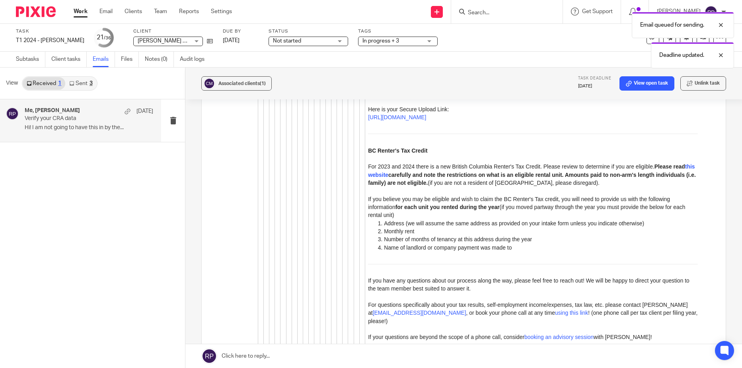
click at [310, 41] on span "Not started" at bounding box center [303, 41] width 60 height 8
click at [292, 72] on span "In progress" at bounding box center [282, 70] width 28 height 6
click at [78, 13] on link "Work" at bounding box center [81, 12] width 14 height 8
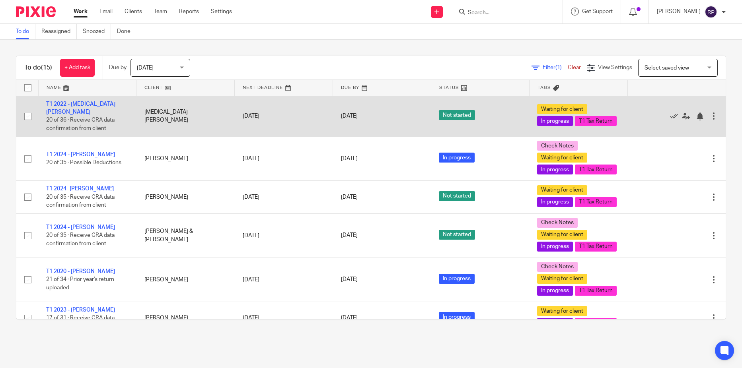
click at [79, 113] on td "T1 2022 - Kyra Wittkopf 20 of 36 · Receive CRA data confirmation from client" at bounding box center [87, 116] width 98 height 41
click at [79, 111] on link "T1 2022 - [MEDICAL_DATA][PERSON_NAME]" at bounding box center [80, 108] width 69 height 14
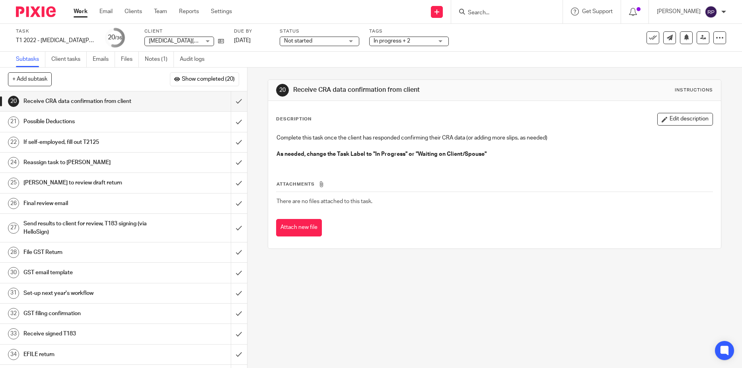
click at [84, 144] on h1 "If self-employed, fill out T2125" at bounding box center [89, 142] width 133 height 12
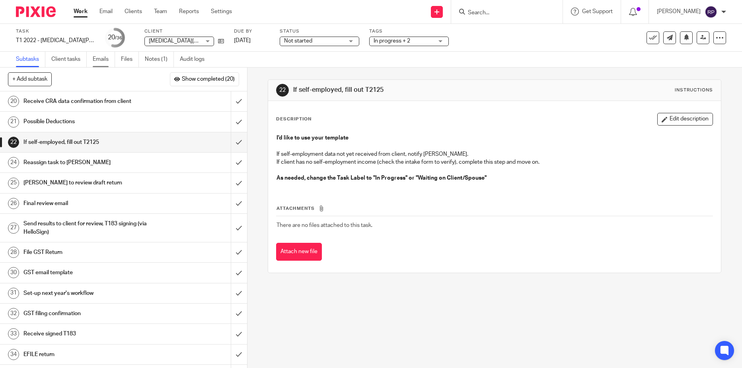
click at [98, 59] on link "Emails" at bounding box center [104, 60] width 22 height 16
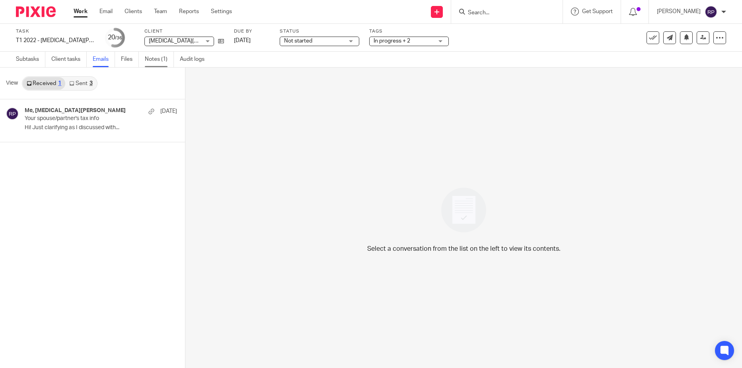
click at [159, 57] on link "Notes (1)" at bounding box center [159, 60] width 29 height 16
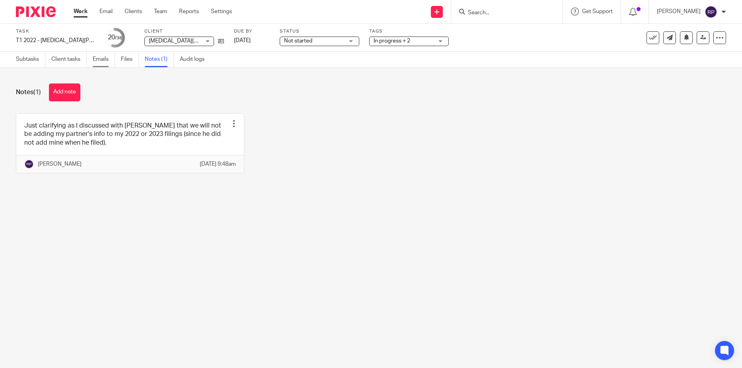
click at [96, 60] on link "Emails" at bounding box center [104, 60] width 22 height 16
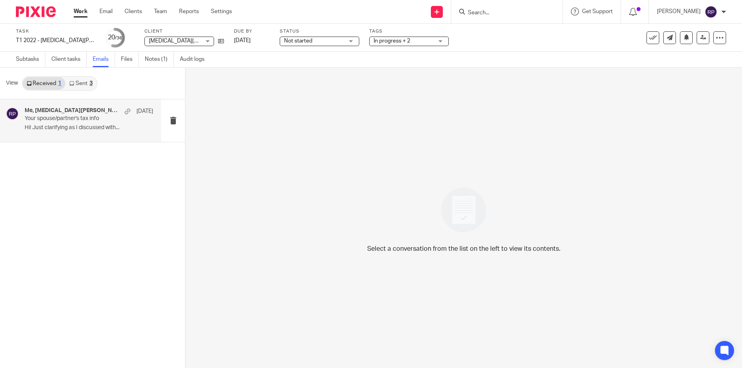
click at [70, 129] on p "Hi! Just clarifying as I discussed with..." at bounding box center [89, 128] width 129 height 7
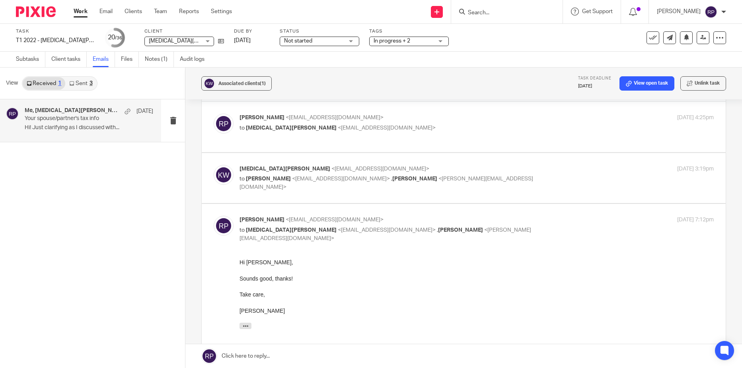
scroll to position [20, 0]
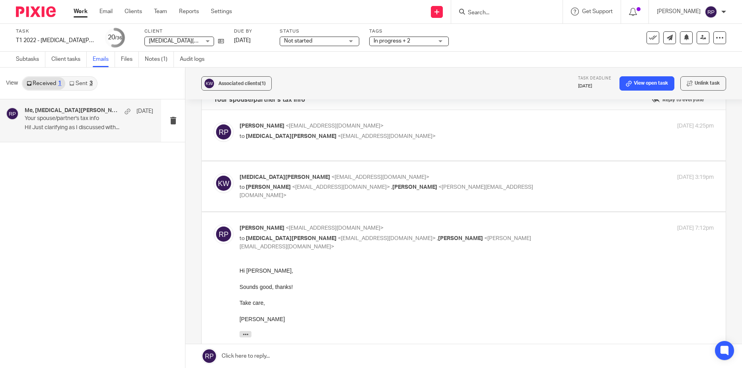
click at [556, 173] on div "[DATE] 3:19pm" at bounding box center [635, 177] width 158 height 8
checkbox input "true"
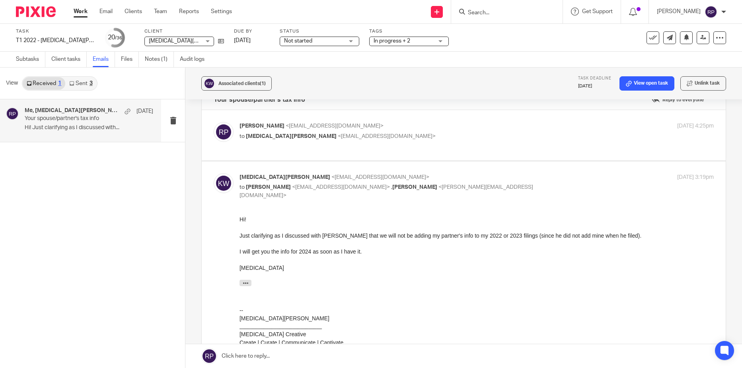
scroll to position [0, 0]
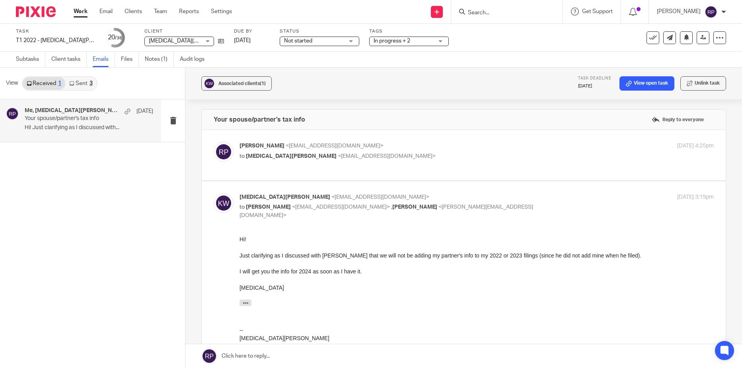
click at [545, 154] on p "to [MEDICAL_DATA][PERSON_NAME] <[EMAIL_ADDRESS][DOMAIN_NAME]>" at bounding box center [398, 156] width 316 height 8
checkbox input "true"
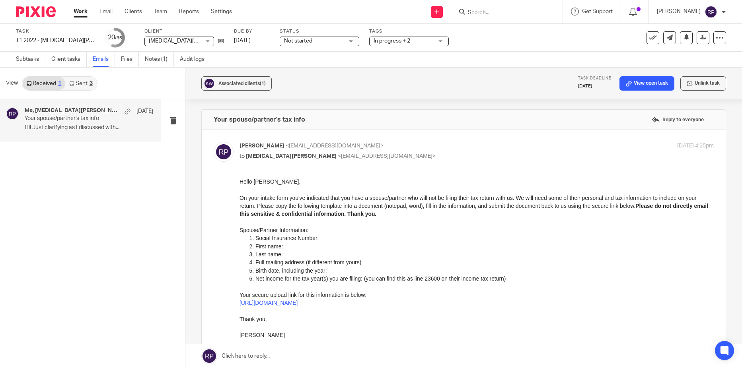
click at [79, 84] on link "Sent 3" at bounding box center [80, 83] width 31 height 13
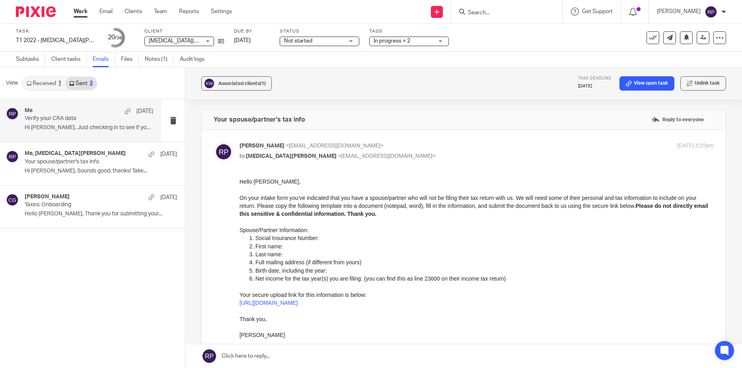
click at [66, 125] on p "Hi Kyra, Just checking in to see if you have..." at bounding box center [89, 128] width 129 height 7
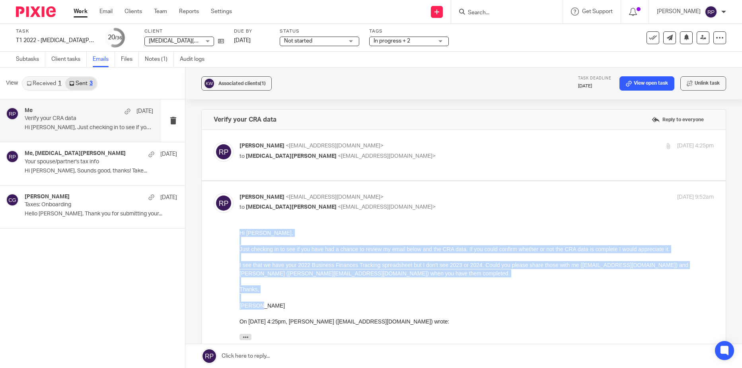
drag, startPoint x: 265, startPoint y: 304, endPoint x: 229, endPoint y: 234, distance: 78.5
click html "Hi Kyra, Just checking in to see if you have had a chance to review my email be…"
copy div "Hi Kyra, Just checking in to see if you have had a chance to review my email be…"
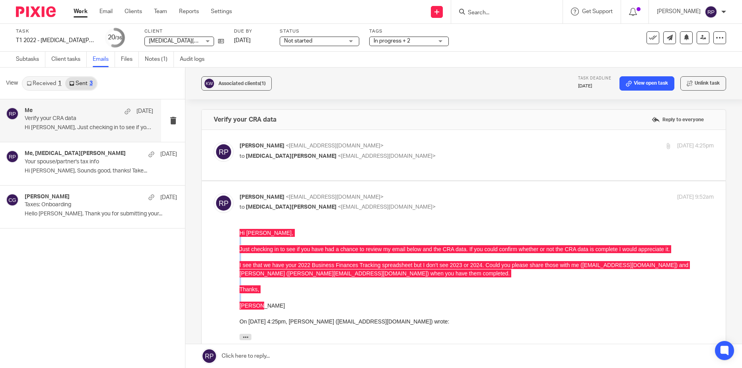
click at [310, 357] on link at bounding box center [463, 357] width 557 height 24
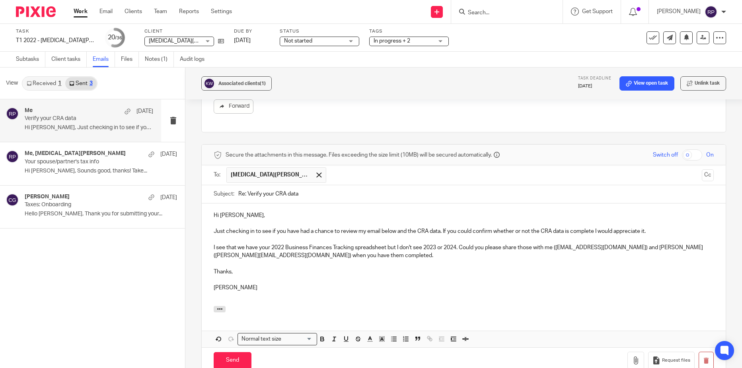
click at [657, 228] on p "Just checking in to see if you have had a chance to review my email below and t…" at bounding box center [464, 232] width 500 height 8
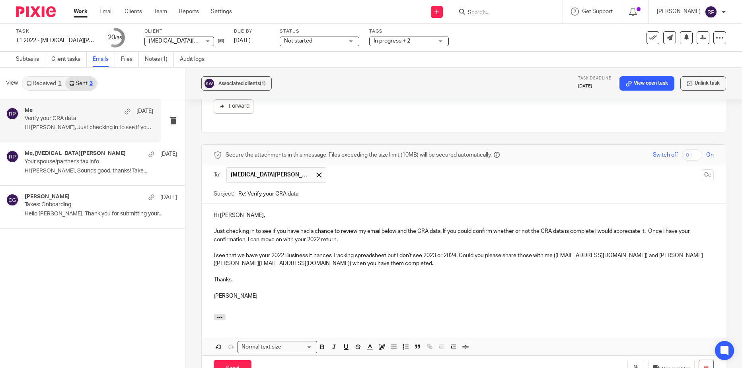
click at [214, 228] on p "Just checking in to see if you have had a chance to review my email below and t…" at bounding box center [464, 236] width 500 height 16
click at [238, 362] on input "Send" at bounding box center [233, 369] width 38 height 17
click at [285, 41] on span "Not started" at bounding box center [298, 41] width 28 height 6
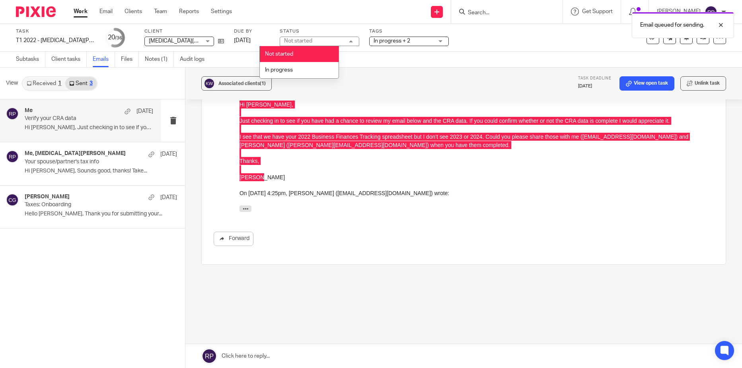
scroll to position [122, 0]
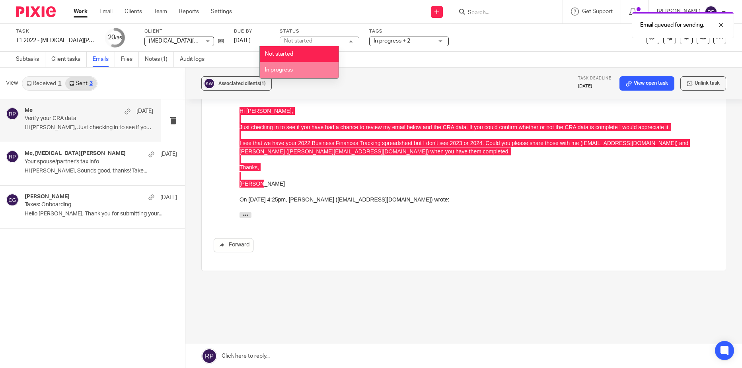
click at [296, 70] on li "In progress" at bounding box center [299, 70] width 79 height 16
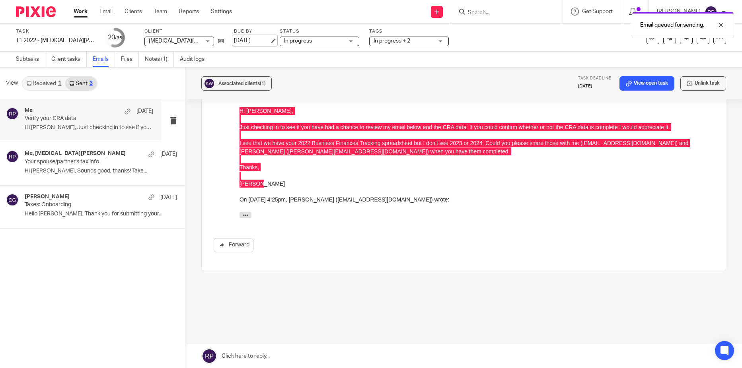
click at [234, 38] on link "[DATE]" at bounding box center [252, 41] width 36 height 8
click at [77, 12] on link "Work" at bounding box center [81, 12] width 14 height 8
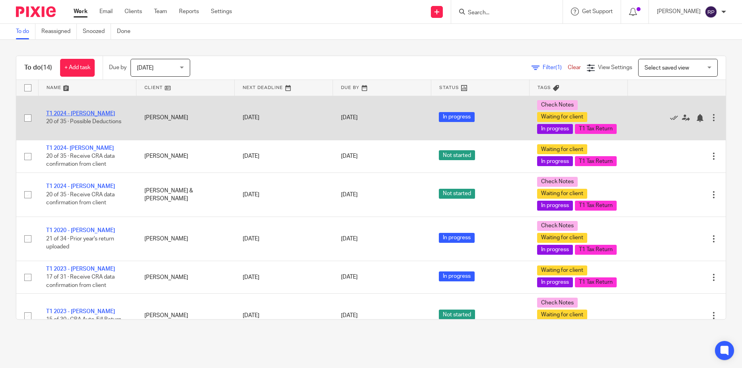
click at [62, 117] on link "T1 2024 - [PERSON_NAME]" at bounding box center [80, 114] width 69 height 6
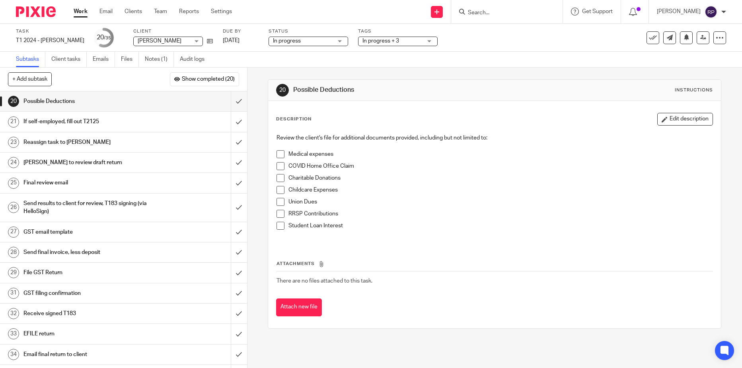
click at [100, 129] on link "21 If self-employed, fill out T2125" at bounding box center [115, 122] width 231 height 20
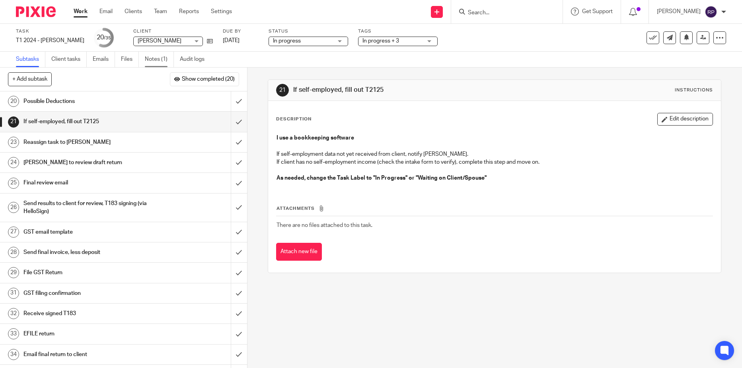
click at [161, 58] on link "Notes (1)" at bounding box center [159, 60] width 29 height 16
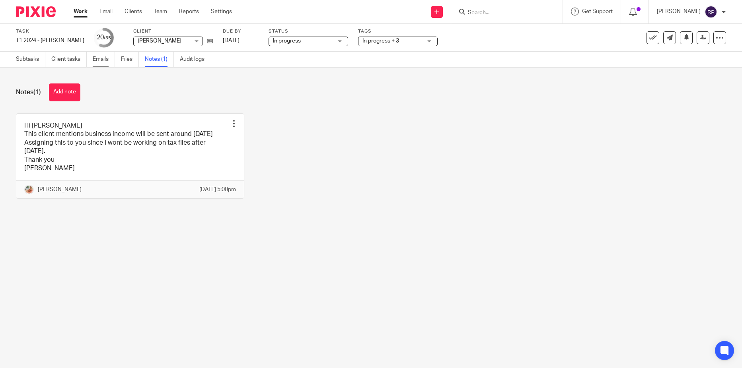
click at [105, 55] on link "Emails" at bounding box center [104, 60] width 22 height 16
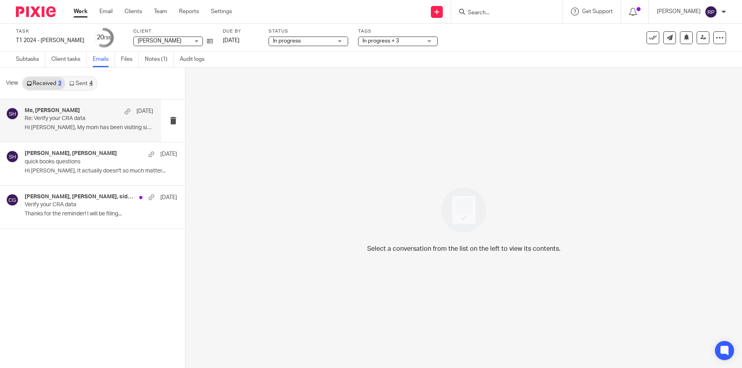
click at [78, 123] on div "Me, Sid Hawkins Jun 20 Re: Verify your CRA data Hi Rebecca, My mom has been vis…" at bounding box center [89, 120] width 129 height 27
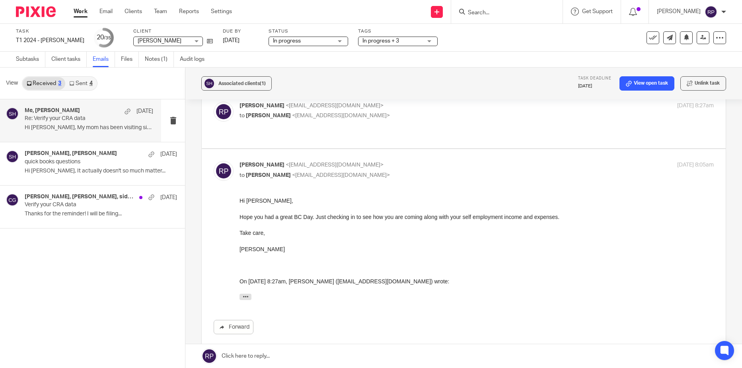
scroll to position [535, 0]
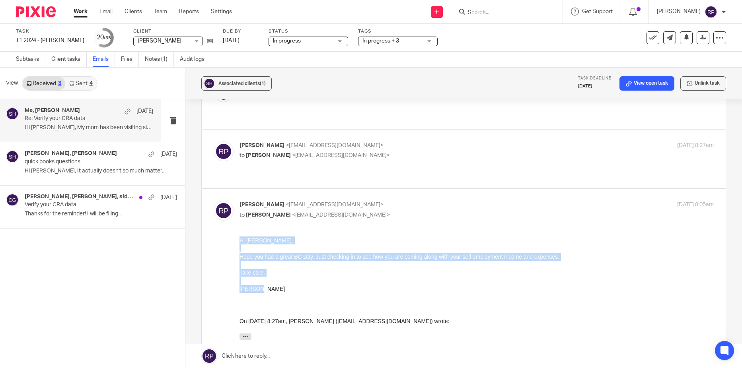
drag, startPoint x: 273, startPoint y: 289, endPoint x: 217, endPoint y: 241, distance: 73.6
click html "Hi Sid, Hope you had a great BC Day. Just checking in to see how you are coming…"
copy div "Hi Sid, Hope you had a great BC Day. Just checking in to see how you are coming…"
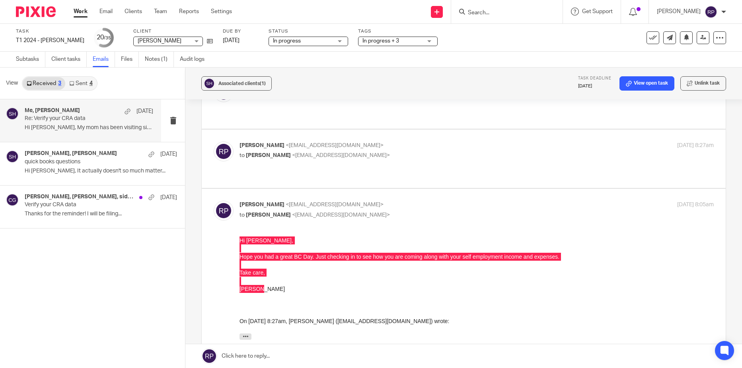
click at [317, 354] on link at bounding box center [463, 357] width 557 height 24
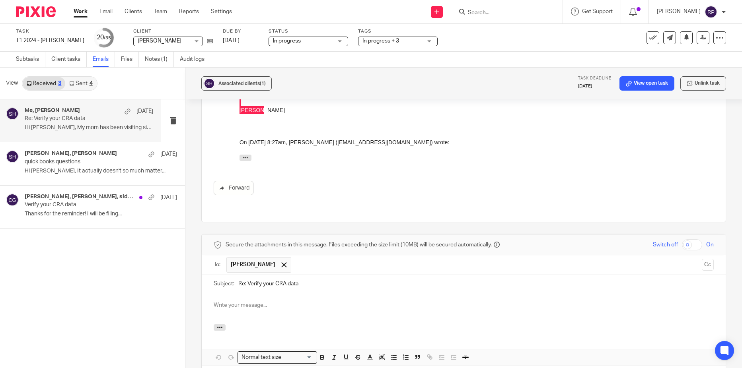
scroll to position [0, 0]
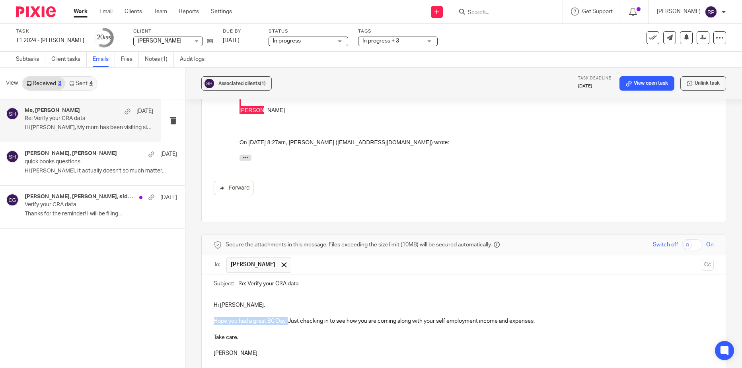
drag, startPoint x: 288, startPoint y: 225, endPoint x: 210, endPoint y: 223, distance: 77.2
click at [210, 294] on div "Hi Sid, Hope you had a great BC Day. Just checking in to see how you are coming…" at bounding box center [464, 333] width 524 height 78
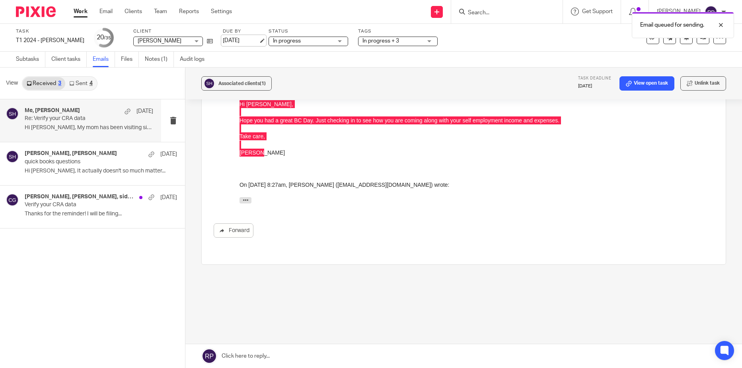
scroll to position [575, 0]
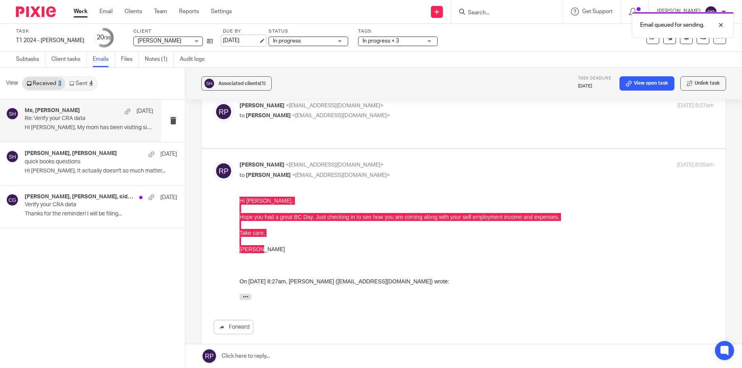
click at [234, 39] on link "[DATE]" at bounding box center [241, 41] width 36 height 8
click at [83, 9] on link "Work" at bounding box center [81, 12] width 14 height 8
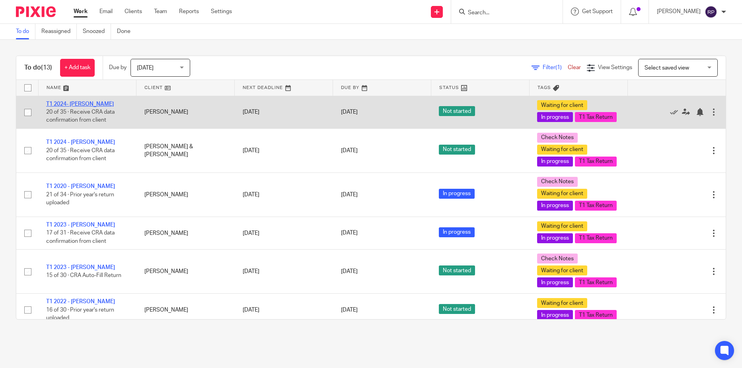
click at [78, 107] on link "T1 2024- [PERSON_NAME]" at bounding box center [80, 104] width 68 height 6
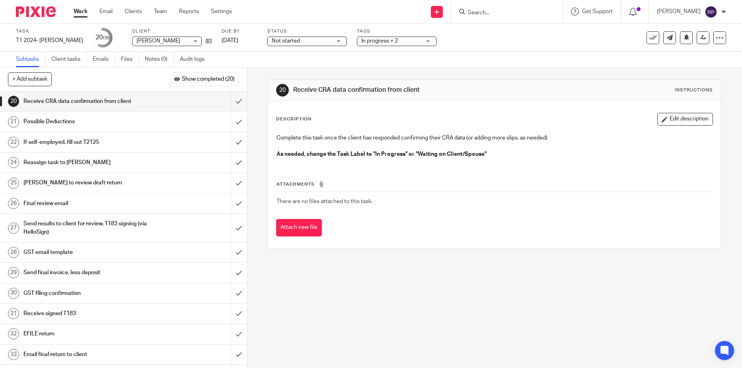
click at [280, 44] on span "Not started" at bounding box center [302, 41] width 60 height 8
click at [283, 68] on span "In progress" at bounding box center [287, 70] width 28 height 6
click at [91, 142] on h1 "If self-employed, fill out T2125" at bounding box center [89, 142] width 133 height 12
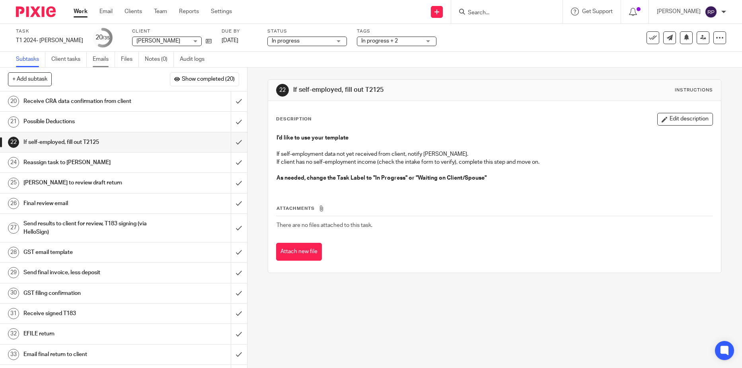
click at [94, 57] on link "Emails" at bounding box center [104, 60] width 22 height 16
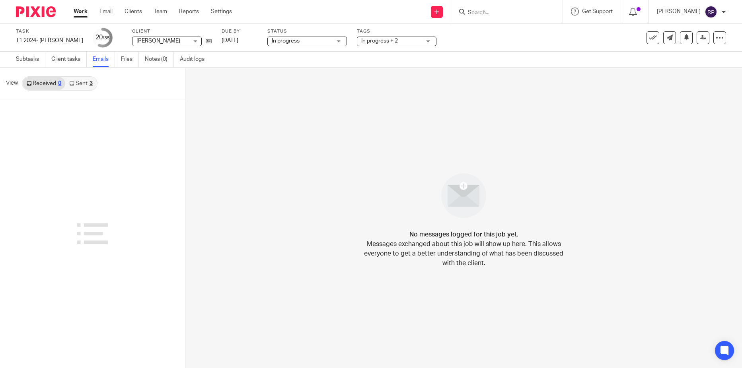
click at [79, 82] on link "Sent 3" at bounding box center [80, 83] width 31 height 13
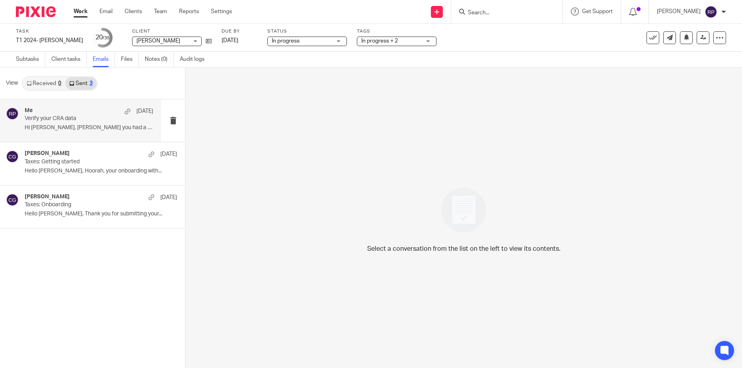
click at [74, 117] on p "Verify your CRA data" at bounding box center [76, 118] width 103 height 7
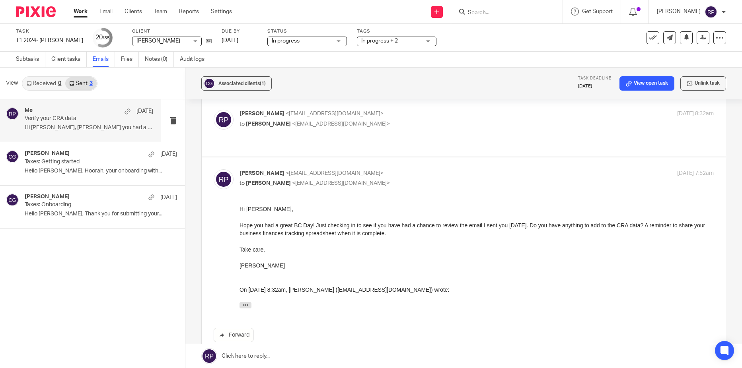
scroll to position [279, 0]
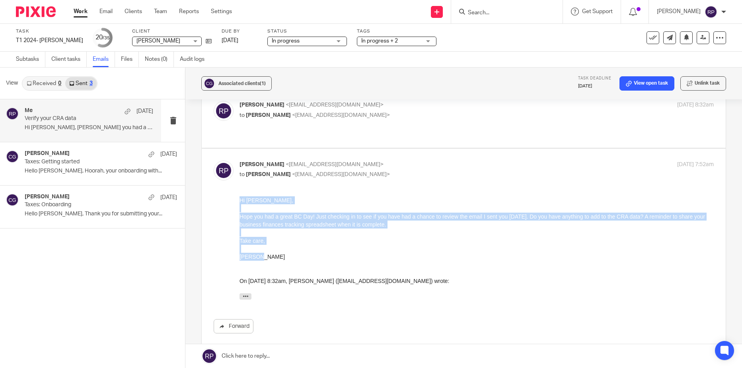
drag, startPoint x: 269, startPoint y: 255, endPoint x: 225, endPoint y: 203, distance: 68.4
click html "Hi [PERSON_NAME], [PERSON_NAME] you had a great BC Day! Just checking in to see…"
copy div "Hi [PERSON_NAME], [PERSON_NAME] you had a great BC Day! Just checking in to see…"
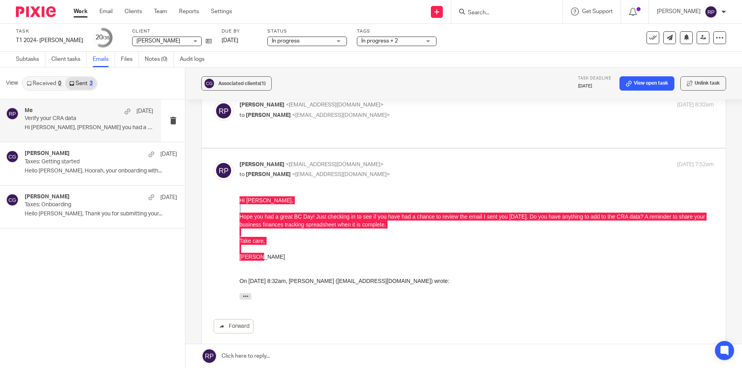
click at [286, 356] on link at bounding box center [463, 357] width 557 height 24
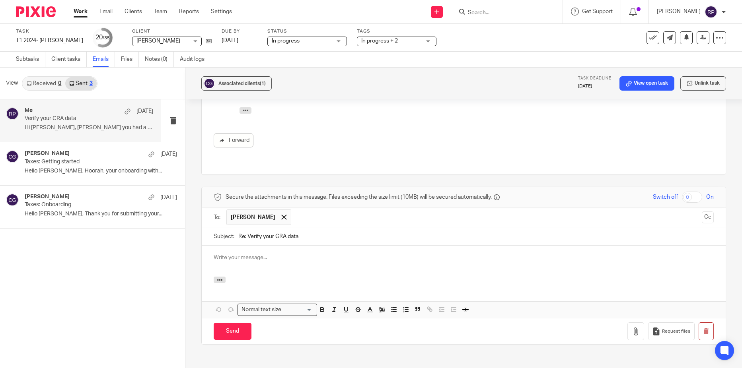
scroll to position [0, 0]
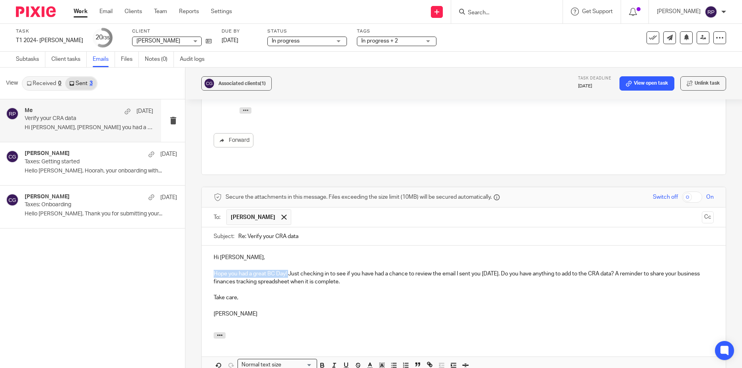
drag, startPoint x: 288, startPoint y: 223, endPoint x: 211, endPoint y: 224, distance: 76.8
click at [211, 246] on div "Hi [PERSON_NAME], [PERSON_NAME] you had a great BC Day! Just checking in to see…" at bounding box center [464, 289] width 524 height 86
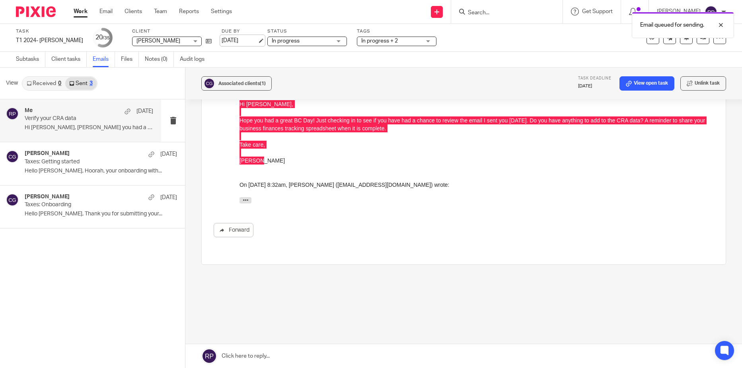
scroll to position [325, 0]
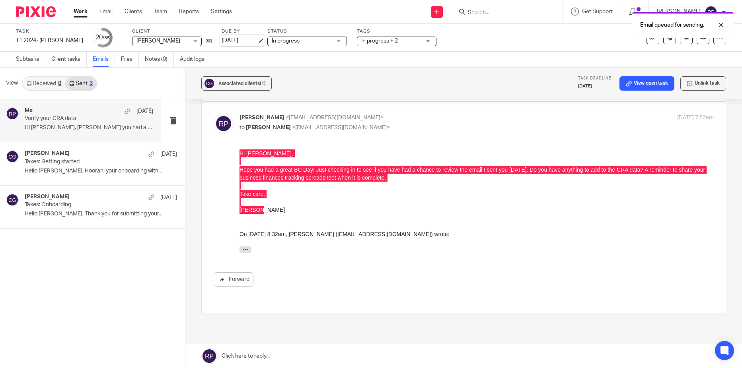
click at [239, 43] on link "[DATE]" at bounding box center [240, 41] width 36 height 8
click at [81, 11] on link "Work" at bounding box center [81, 12] width 14 height 8
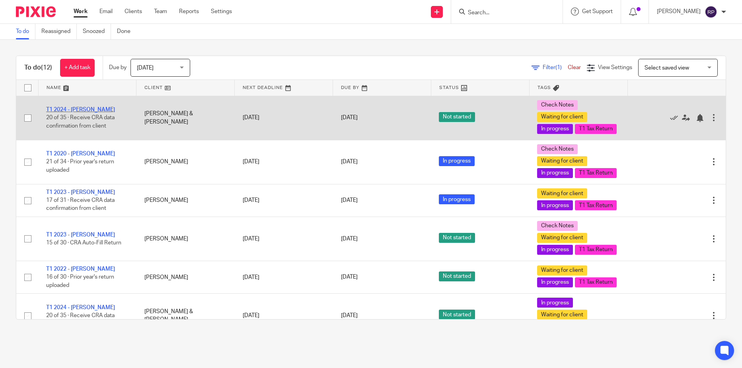
click at [88, 113] on link "T1 2024 - [PERSON_NAME]" at bounding box center [80, 110] width 69 height 6
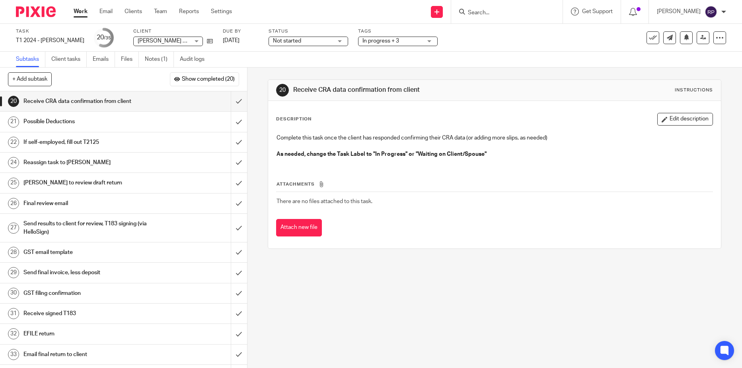
click at [312, 43] on span "Not started" at bounding box center [303, 41] width 60 height 8
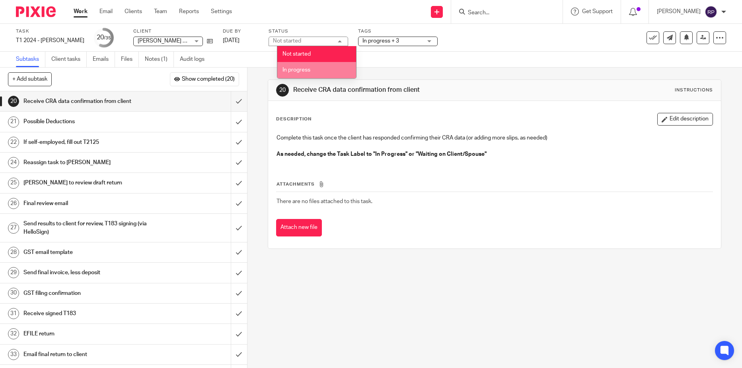
click at [311, 70] on li "In progress" at bounding box center [316, 70] width 79 height 16
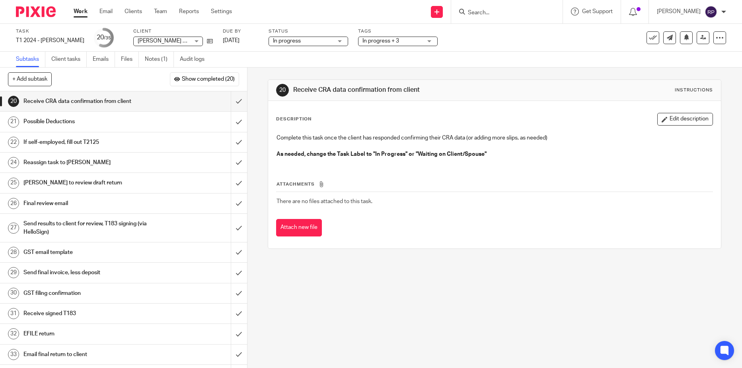
click at [121, 141] on h1 "If self-employed, fill out T2125" at bounding box center [89, 142] width 133 height 12
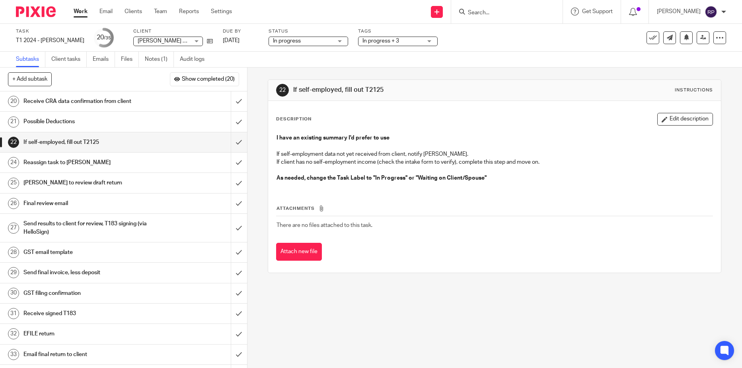
click at [149, 56] on link "Notes (1)" at bounding box center [159, 60] width 29 height 16
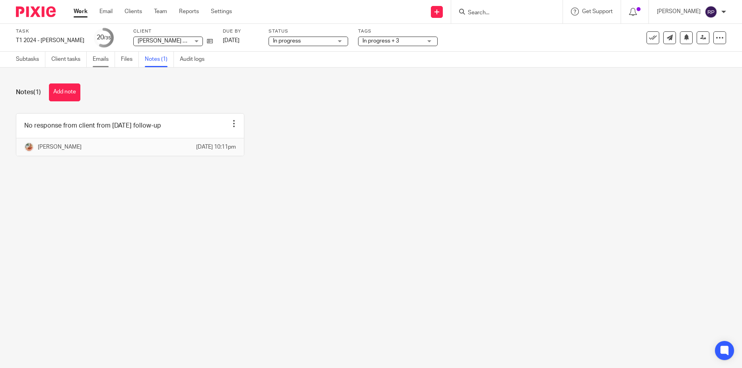
click at [97, 57] on link "Emails" at bounding box center [104, 60] width 22 height 16
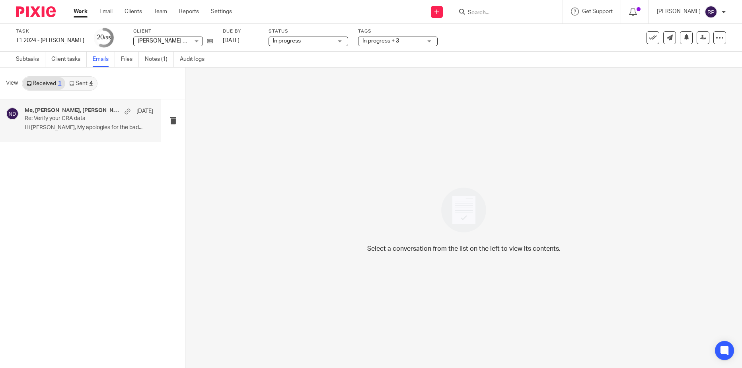
click at [64, 124] on div "Me, Stéfane Dimopoulos, Nikole Texidor Jun 30 Re: Verify your CRA data Hi Rebec…" at bounding box center [89, 120] width 129 height 27
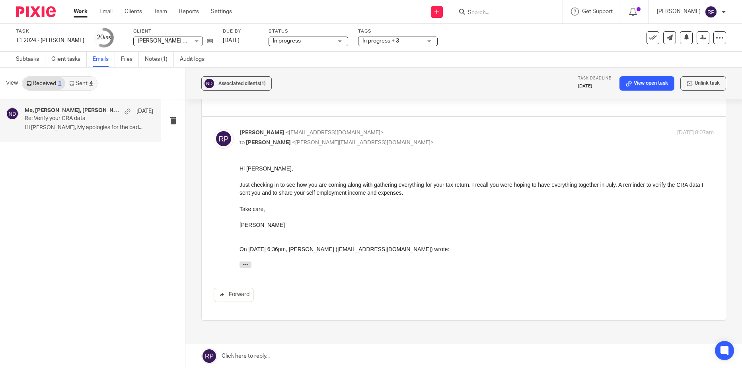
scroll to position [676, 0]
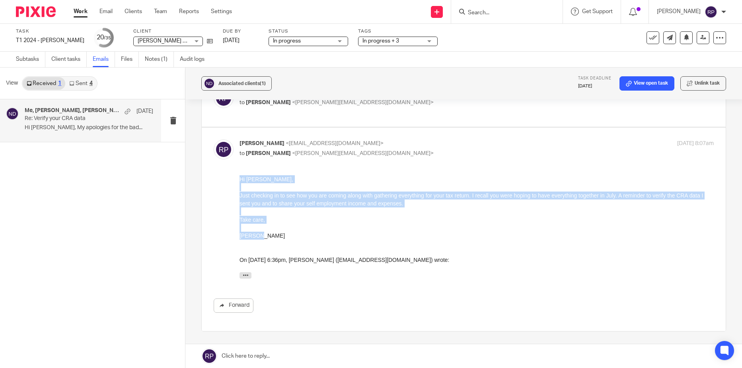
drag, startPoint x: 272, startPoint y: 238, endPoint x: 213, endPoint y: 177, distance: 85.0
click html "Hi Stefane, Just checking in to see how you are coming along with gathering eve…"
copy div "Hi Stefane, Just checking in to see how you are coming along with gathering eve…"
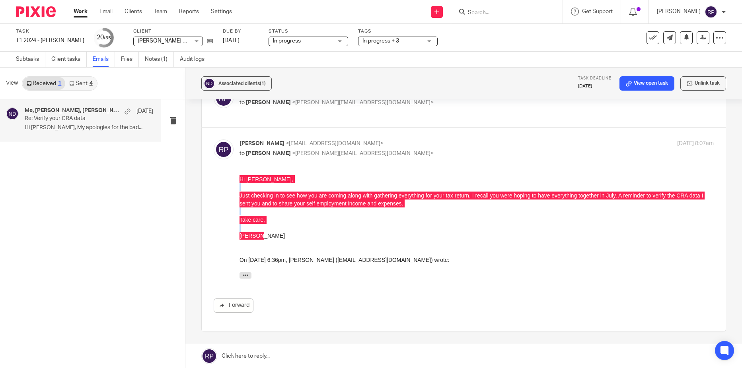
click at [361, 353] on link at bounding box center [463, 357] width 557 height 24
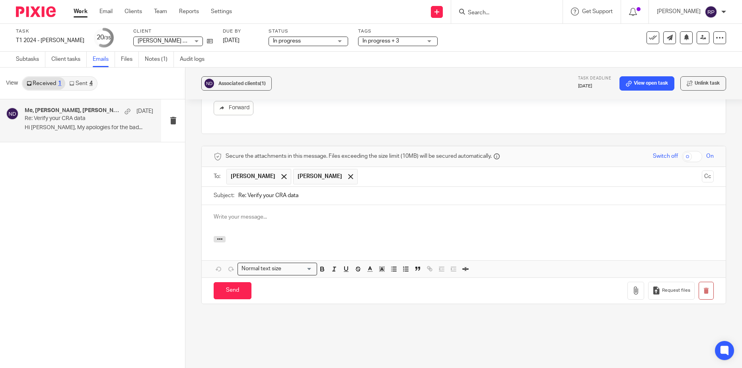
scroll to position [0, 0]
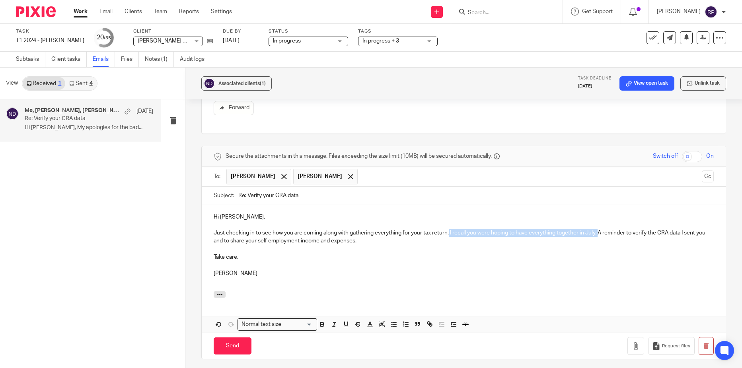
drag, startPoint x: 449, startPoint y: 225, endPoint x: 599, endPoint y: 229, distance: 150.1
click at [599, 229] on p "Just checking in to see how you are coming along with gathering everything for …" at bounding box center [464, 237] width 500 height 16
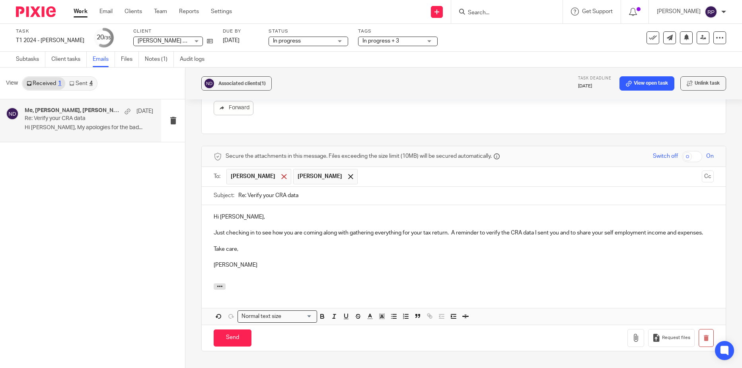
click at [281, 174] on span at bounding box center [283, 176] width 5 height 5
click at [236, 341] on input "Send" at bounding box center [233, 338] width 38 height 17
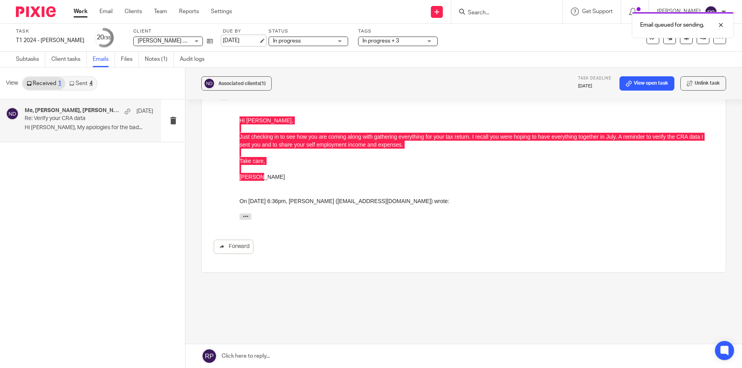
click at [255, 41] on link "[DATE]" at bounding box center [241, 41] width 36 height 8
click at [81, 9] on link "Work" at bounding box center [81, 12] width 14 height 8
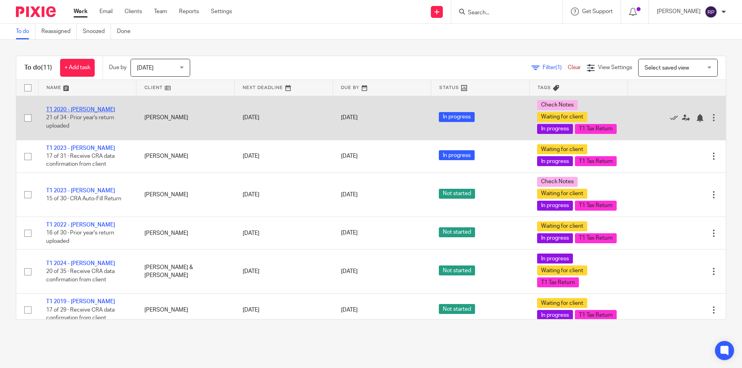
click at [82, 113] on link "T1 2020 - [PERSON_NAME]" at bounding box center [80, 110] width 69 height 6
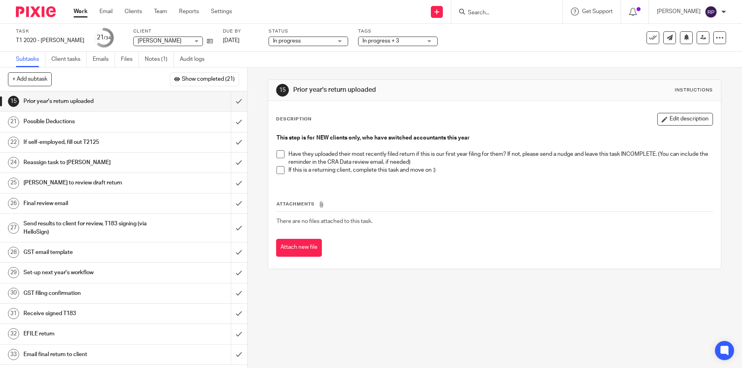
click at [117, 144] on h1 "If self-employed, fill out T2125" at bounding box center [89, 142] width 133 height 12
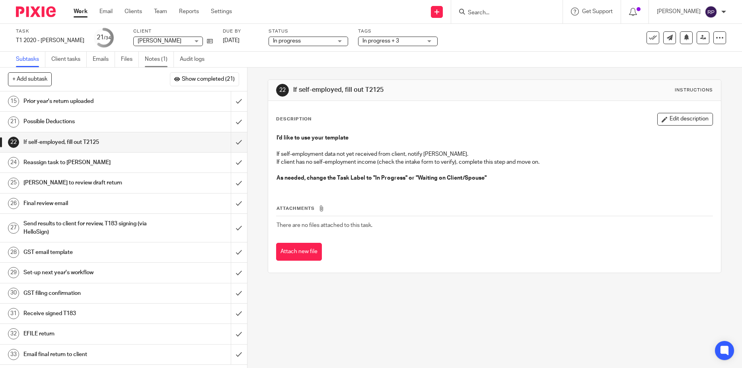
click at [150, 59] on link "Notes (1)" at bounding box center [159, 60] width 29 height 16
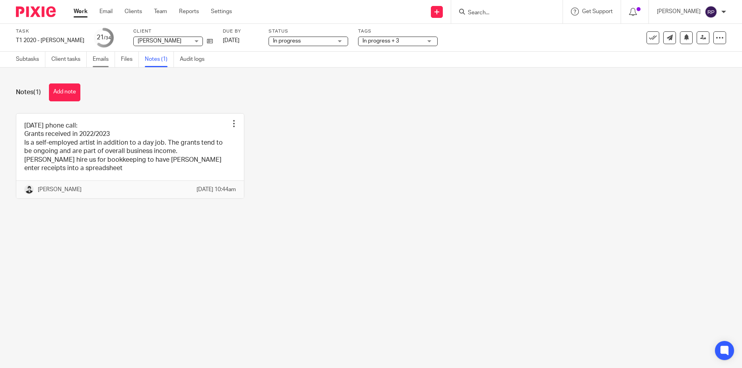
click at [108, 59] on link "Emails" at bounding box center [104, 60] width 22 height 16
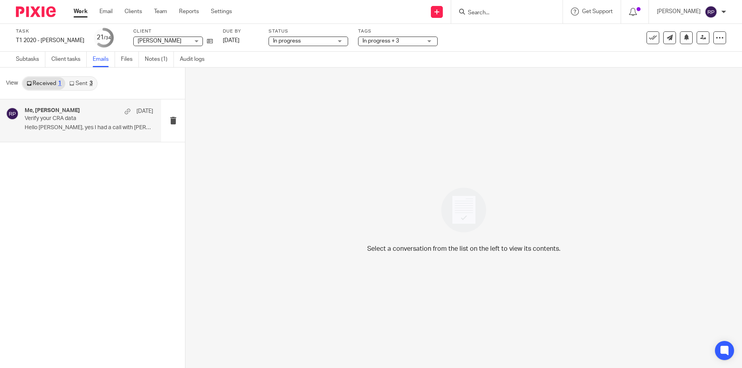
click at [78, 124] on div "Me, Mily Mumford Jul 4 Verify your CRA data Hello Rebecca, yes I had a call wit…" at bounding box center [89, 120] width 129 height 27
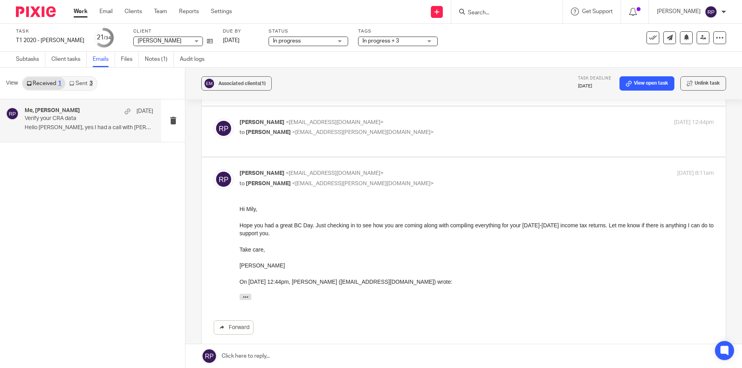
scroll to position [398, 0]
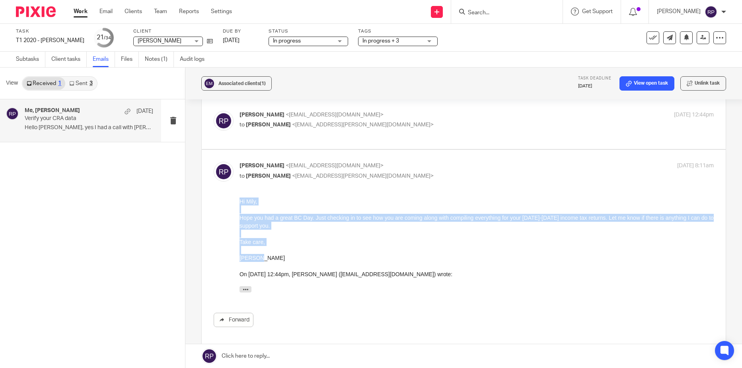
drag, startPoint x: 271, startPoint y: 258, endPoint x: 231, endPoint y: 203, distance: 68.7
click html "Hi Mily, Hope you had a great BC Day. Just checking in to see how you are comin…"
copy div "Hi Mily, Hope you had a great BC Day. Just checking in to see how you are comin…"
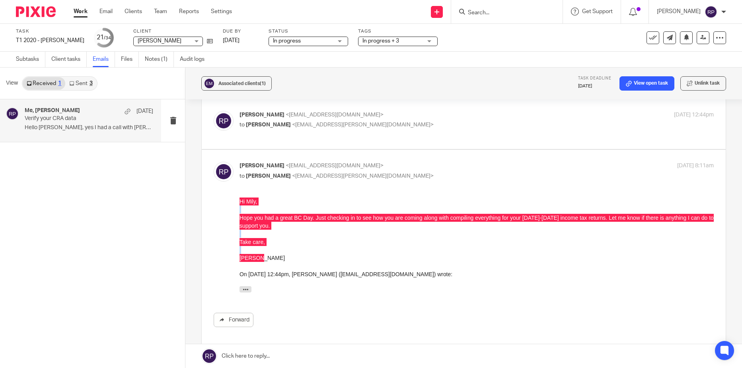
click at [312, 356] on link at bounding box center [463, 357] width 557 height 24
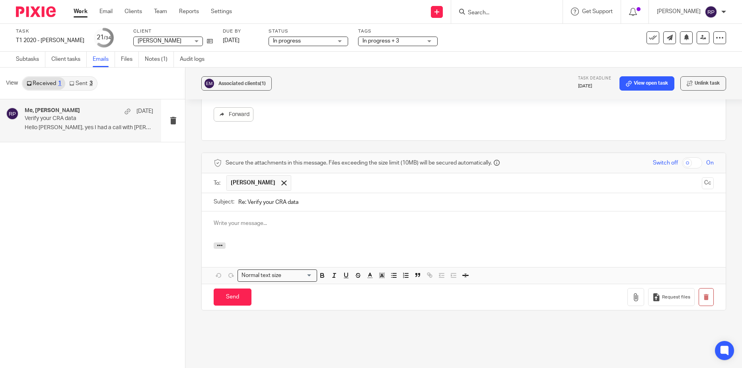
scroll to position [0, 0]
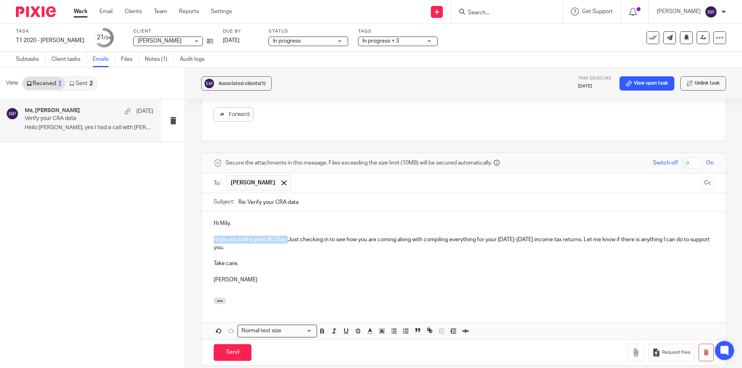
drag, startPoint x: 288, startPoint y: 226, endPoint x: 211, endPoint y: 224, distance: 76.4
click at [211, 224] on div "Hi Mily, Hope you had a great BC Day. Just checking in to see how you are comin…" at bounding box center [464, 255] width 524 height 86
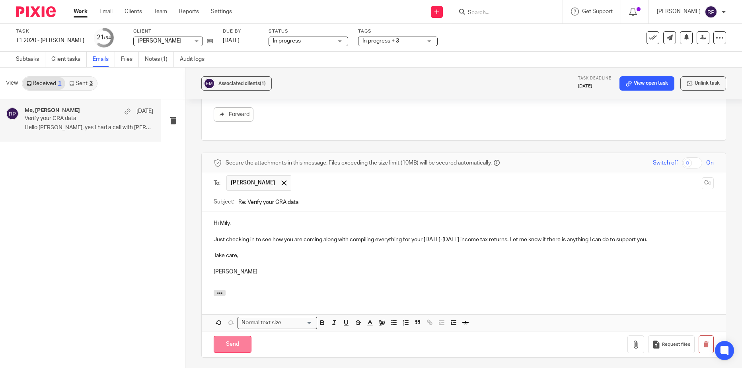
click at [225, 336] on input "Send" at bounding box center [233, 344] width 38 height 17
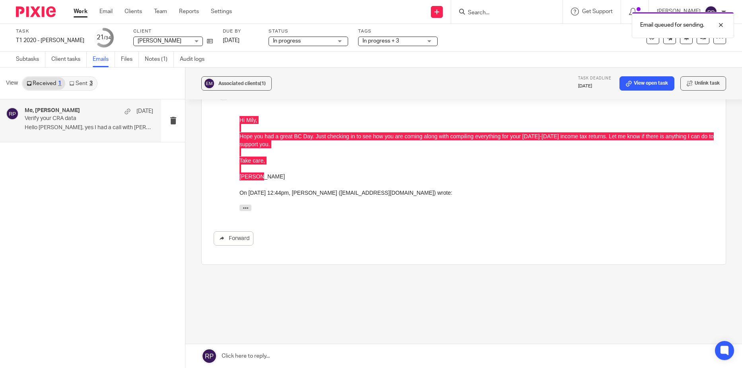
scroll to position [464, 0]
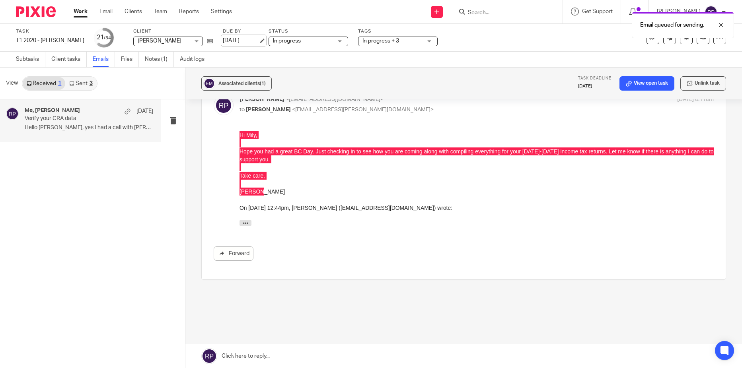
click at [229, 41] on link "Aug 14, 2025" at bounding box center [241, 41] width 36 height 8
click at [80, 11] on link "Work" at bounding box center [81, 12] width 14 height 8
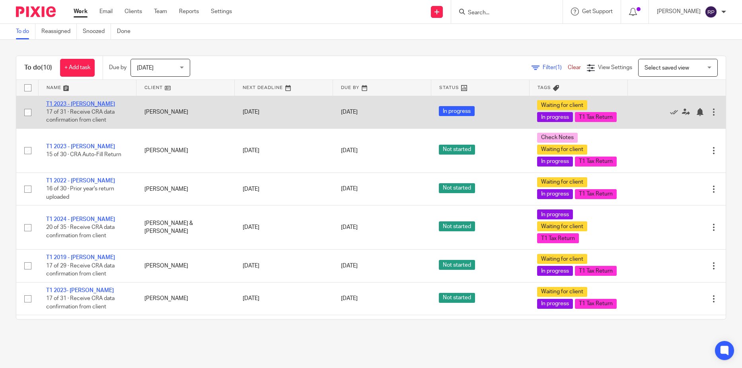
click at [92, 107] on link "T1 2023 - [PERSON_NAME]" at bounding box center [80, 104] width 69 height 6
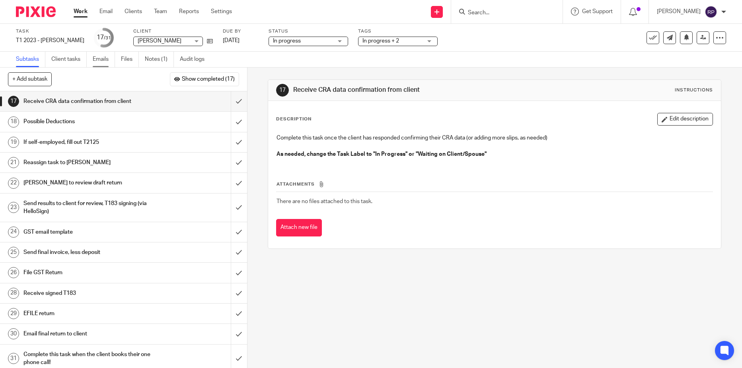
click at [100, 57] on link "Emails" at bounding box center [104, 60] width 22 height 16
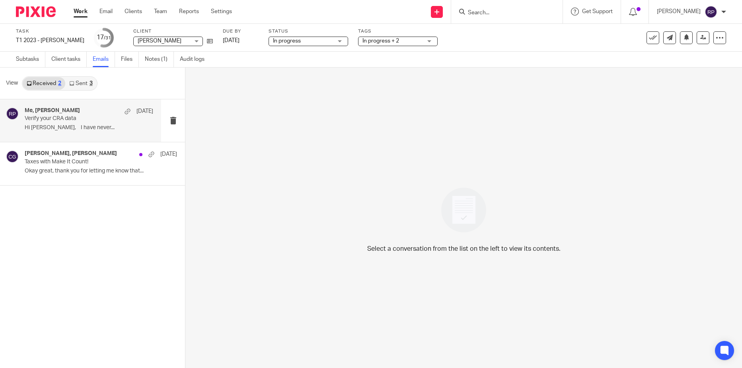
click at [83, 114] on div "Me, [PERSON_NAME] [DATE]" at bounding box center [89, 111] width 129 height 8
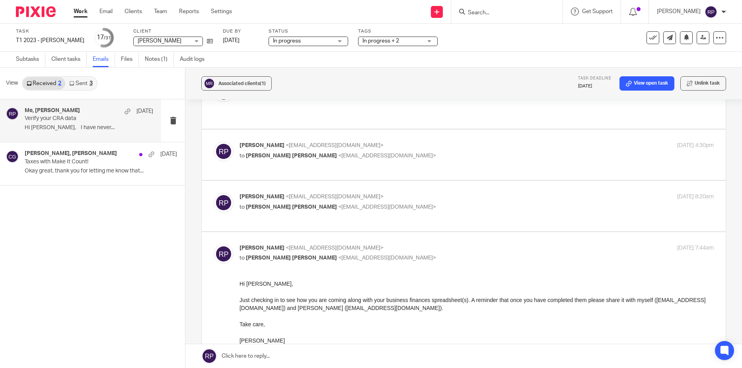
scroll to position [955, 0]
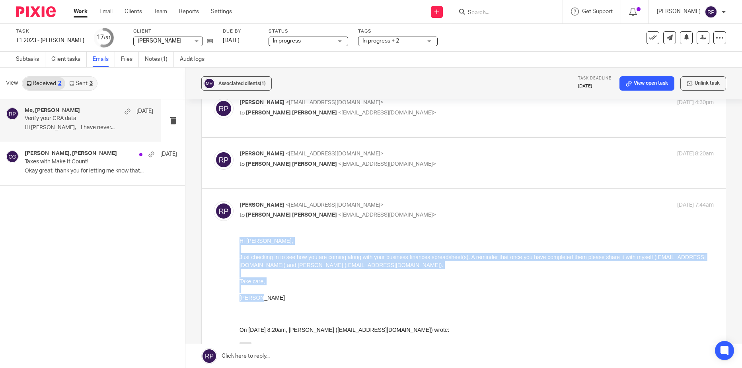
drag, startPoint x: 273, startPoint y: 297, endPoint x: 224, endPoint y: 243, distance: 73.8
click html "Hi [PERSON_NAME], Just checking in to see how you are coming along with your bu…"
copy div "Hi [PERSON_NAME], Just checking in to see how you are coming along with your bu…"
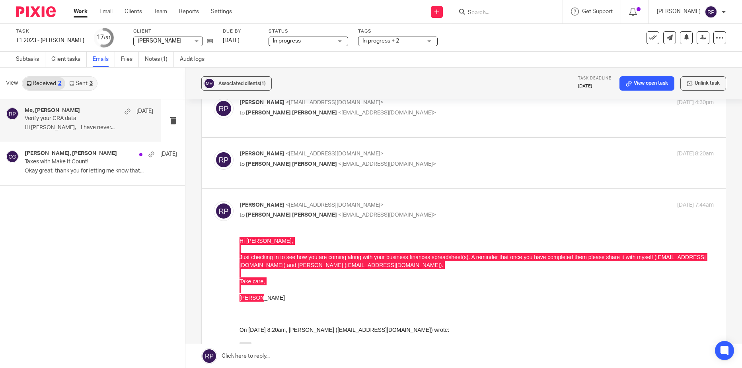
click at [295, 359] on link at bounding box center [463, 357] width 557 height 24
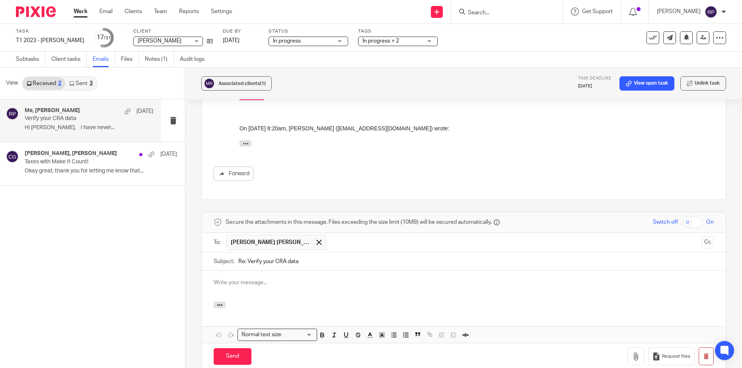
scroll to position [0, 0]
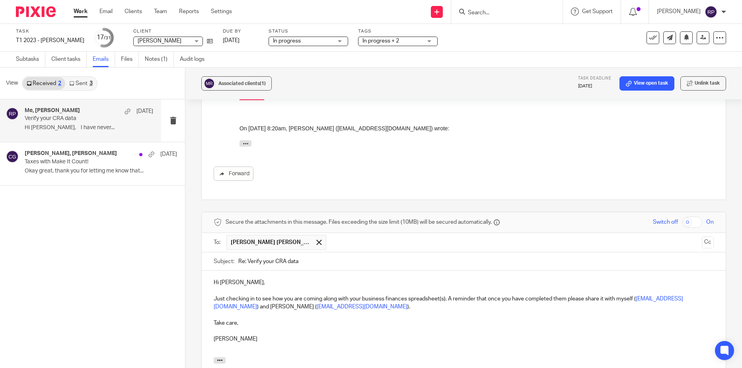
click at [214, 295] on p "Just checking in to see how you are coming along with your business finances sp…" at bounding box center [464, 303] width 500 height 16
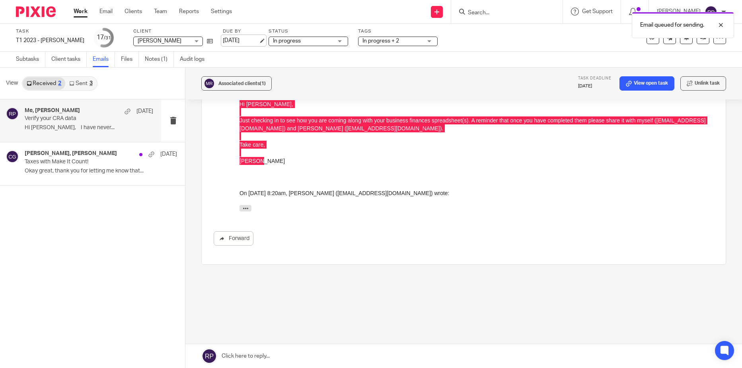
click at [231, 38] on link "[DATE]" at bounding box center [241, 41] width 36 height 8
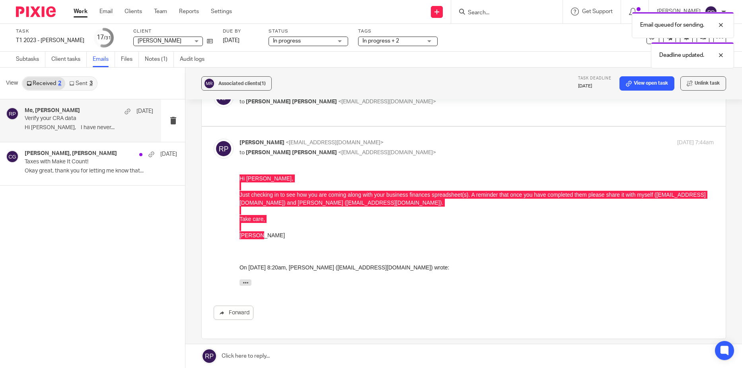
click at [78, 10] on link "Work" at bounding box center [81, 12] width 14 height 8
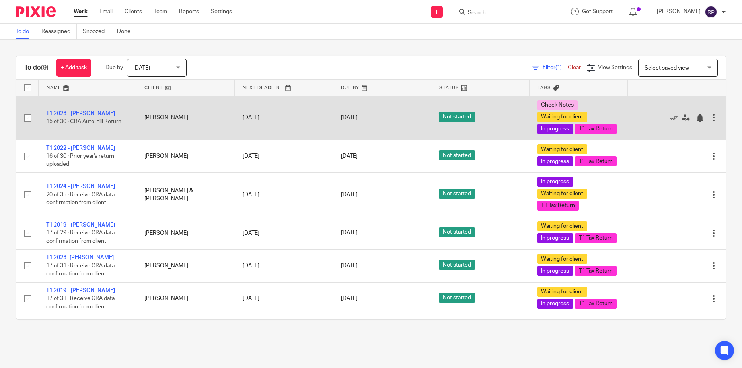
click at [88, 117] on link "T1 2023 - [PERSON_NAME]" at bounding box center [80, 114] width 69 height 6
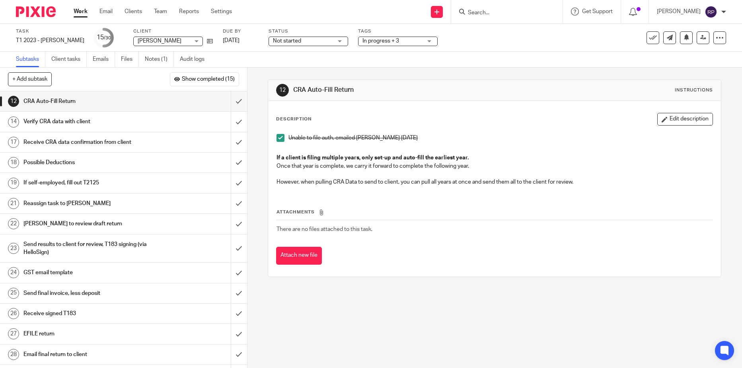
click at [88, 143] on h1 "Receive CRA data confirmation from client" at bounding box center [89, 142] width 133 height 12
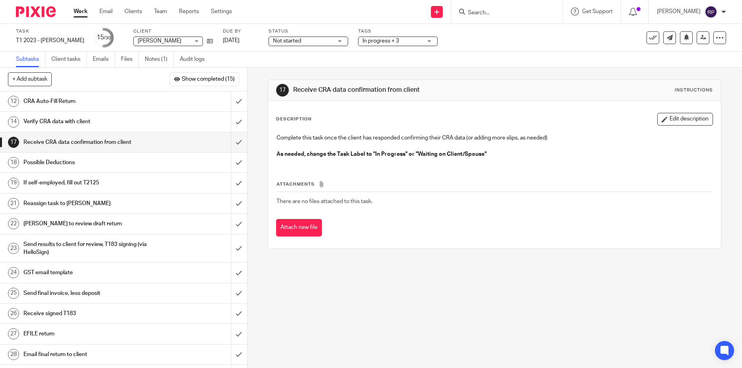
click at [68, 185] on h1 "If self-employed, fill out T2125" at bounding box center [89, 183] width 133 height 12
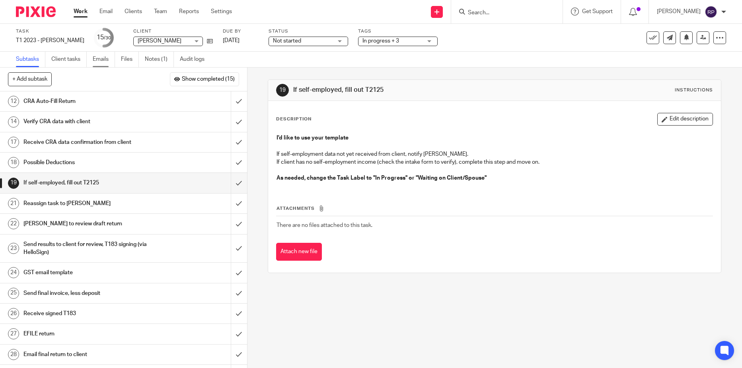
click at [97, 58] on link "Emails" at bounding box center [104, 60] width 22 height 16
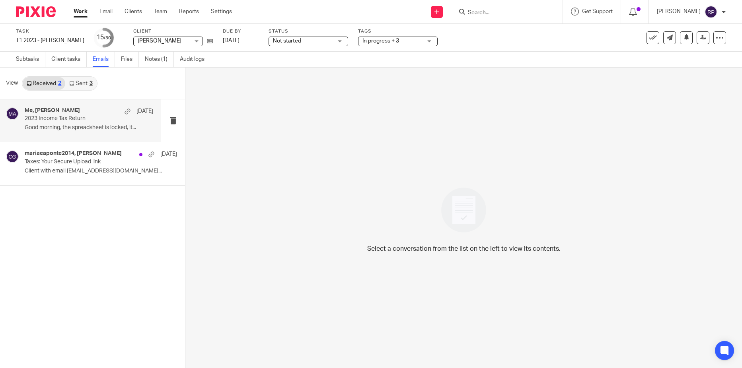
click at [78, 124] on div "Me, [PERSON_NAME] [DATE] 2023 Income Tax Return Good morning, the spreadsheet i…" at bounding box center [89, 120] width 129 height 27
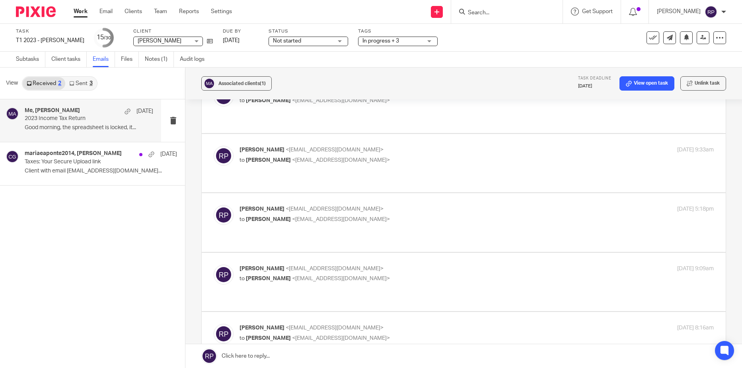
scroll to position [1907, 0]
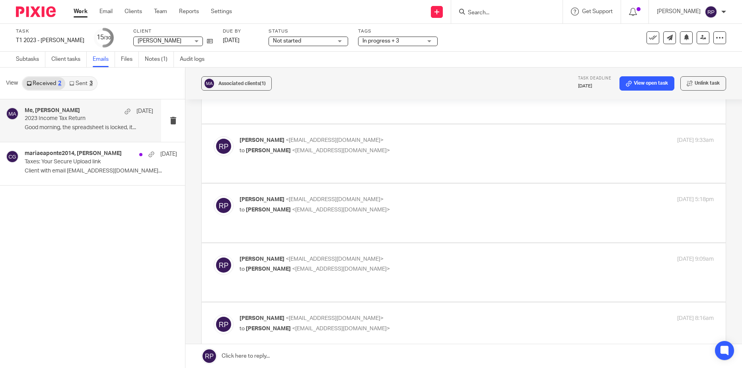
click at [317, 41] on span "Not started" at bounding box center [303, 41] width 60 height 8
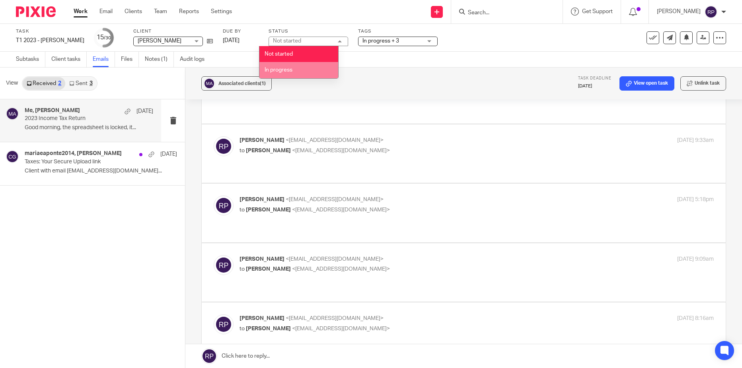
click at [296, 69] on li "In progress" at bounding box center [298, 70] width 79 height 16
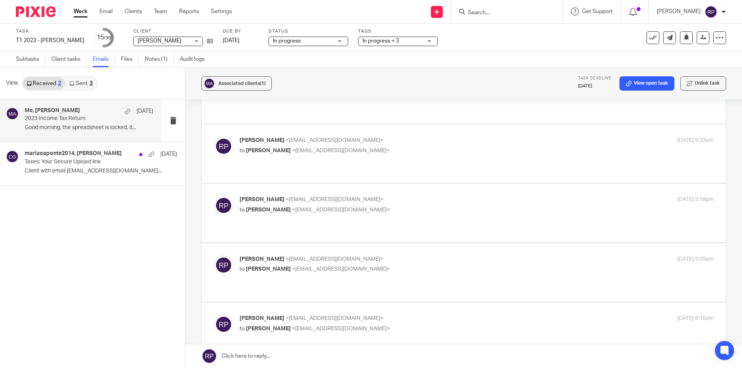
click at [78, 9] on link "Work" at bounding box center [81, 12] width 14 height 8
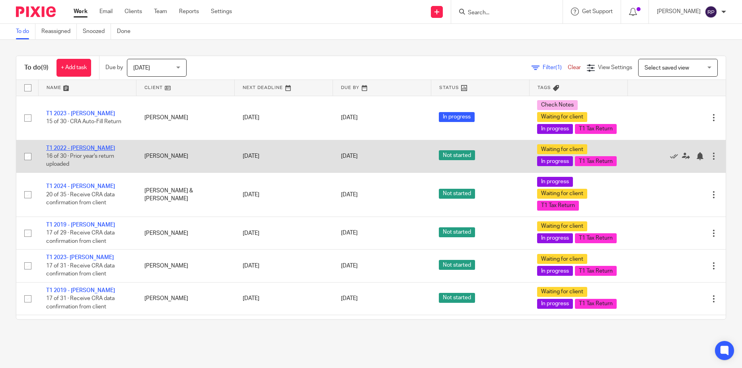
click at [82, 151] on link "T1 2022 - Carmen McCall" at bounding box center [80, 149] width 69 height 6
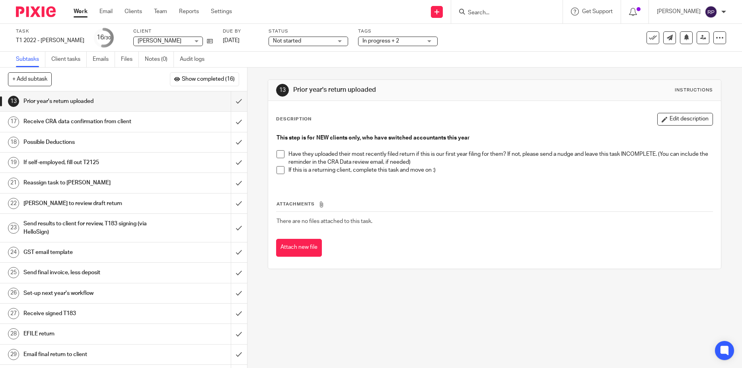
click at [80, 168] on h1 "If self-employed, fill out T2125" at bounding box center [89, 163] width 133 height 12
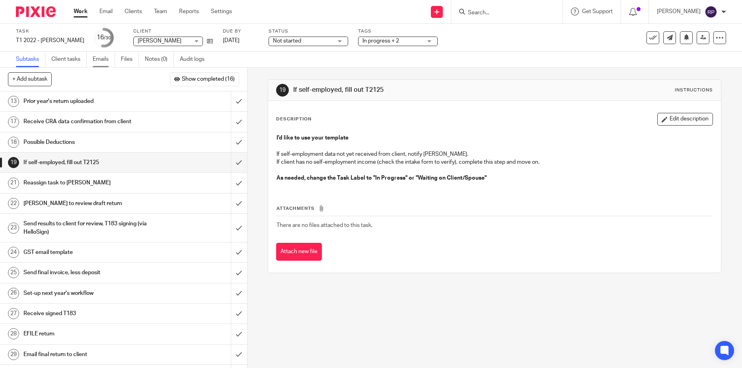
click at [100, 59] on link "Emails" at bounding box center [104, 60] width 22 height 16
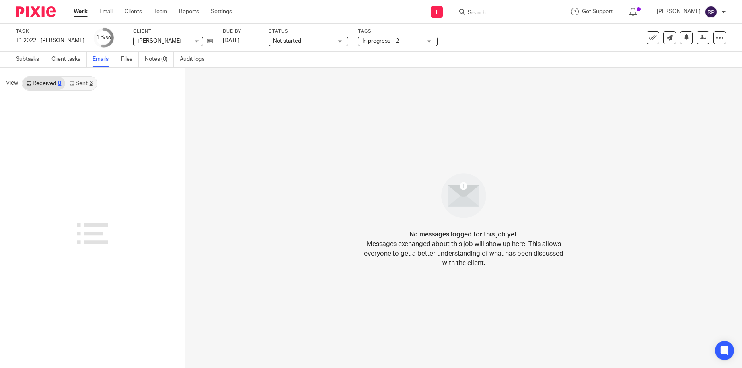
click at [83, 81] on link "Sent 3" at bounding box center [80, 83] width 31 height 13
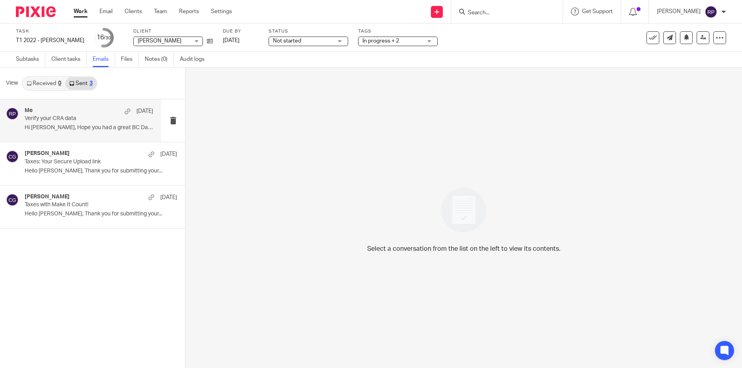
click at [67, 127] on p "Hi Carmen, Hope you had a great BC Day!..." at bounding box center [89, 128] width 129 height 7
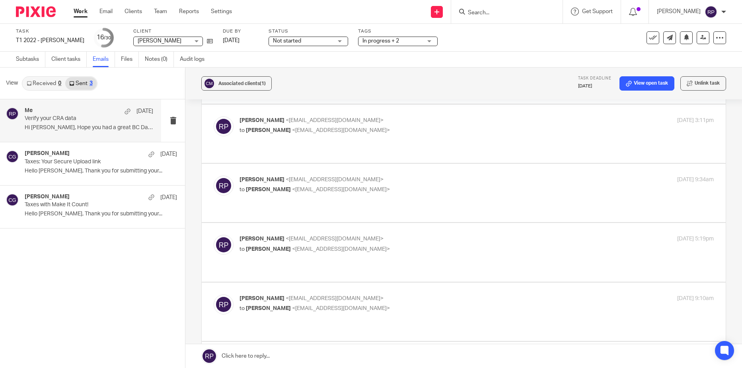
scroll to position [1313, 0]
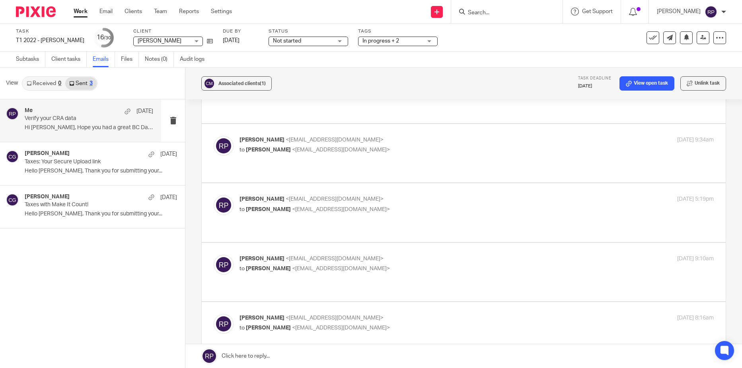
drag, startPoint x: 267, startPoint y: 502, endPoint x: 206, endPoint y: 411, distance: 109.3
click html "Hi Carmen, Hope you had a great BC Day! Just checking in to see how you are com…"
copy div "Hi Carmen, Hope you had a great BC Day! Just checking in to see how you are com…"
click at [324, 355] on link at bounding box center [463, 357] width 557 height 24
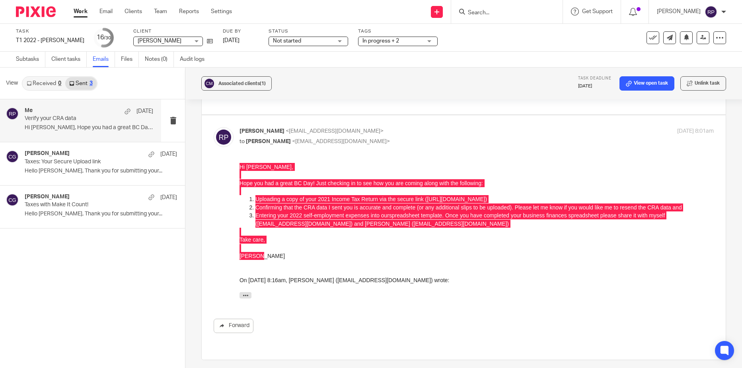
scroll to position [0, 0]
drag, startPoint x: 288, startPoint y: 226, endPoint x: 205, endPoint y: 222, distance: 83.2
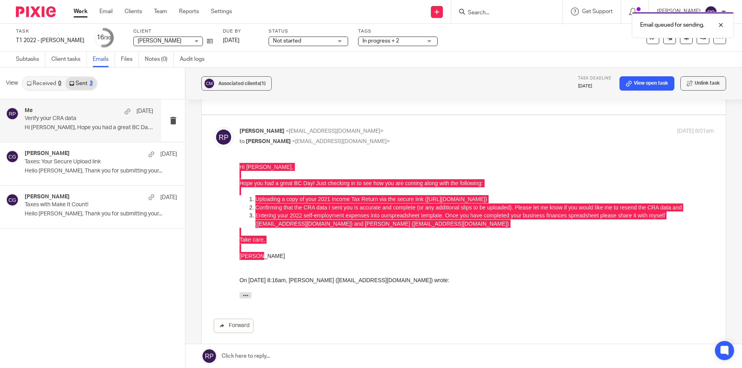
click at [325, 40] on span "Not started" at bounding box center [303, 41] width 60 height 8
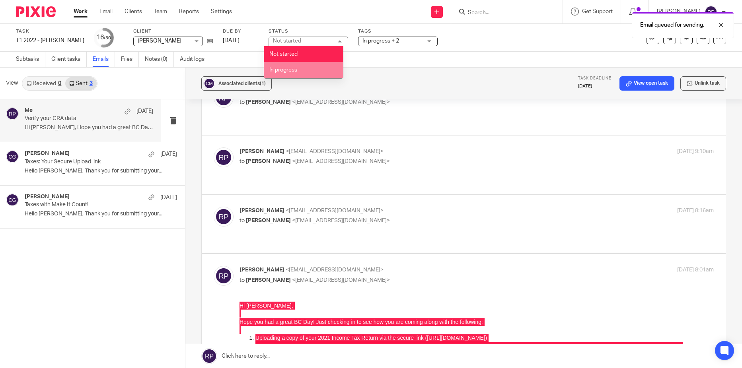
click at [297, 69] on span "In progress" at bounding box center [283, 70] width 28 height 6
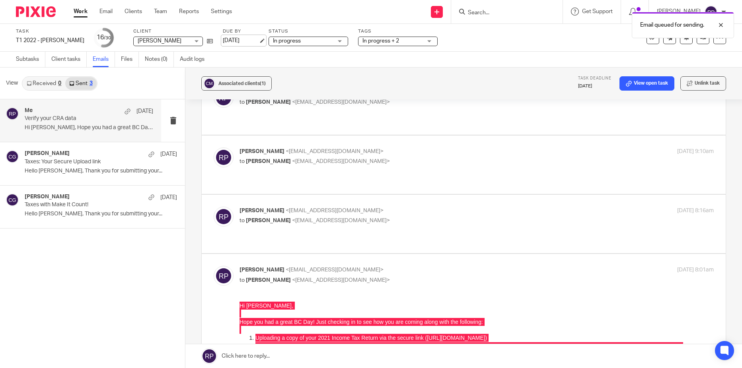
click at [244, 42] on link "[DATE]" at bounding box center [241, 41] width 36 height 8
click at [81, 12] on link "Work" at bounding box center [81, 12] width 14 height 8
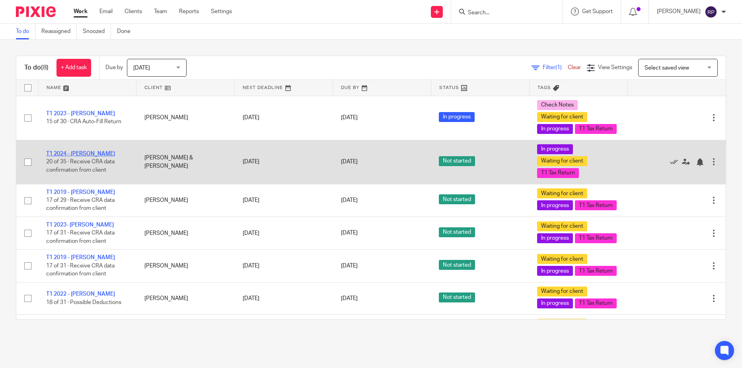
click at [77, 157] on link "T1 2024 - [PERSON_NAME]" at bounding box center [80, 154] width 69 height 6
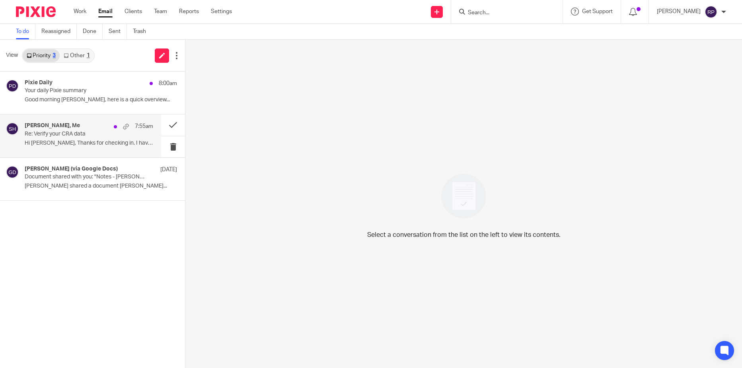
click at [64, 146] on p "Hi [PERSON_NAME], Thanks for checking in. I have a..." at bounding box center [89, 143] width 129 height 7
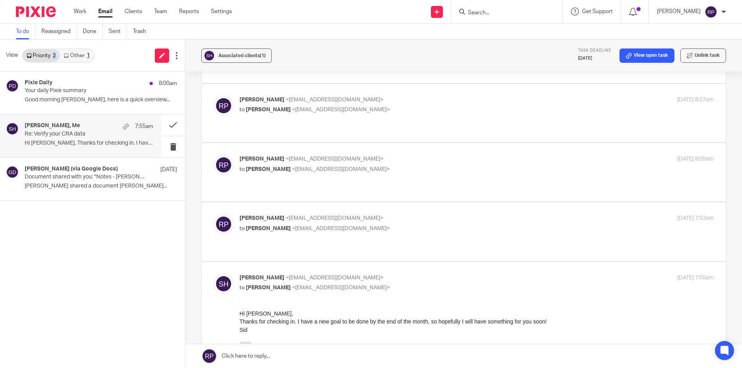
scroll to position [585, 0]
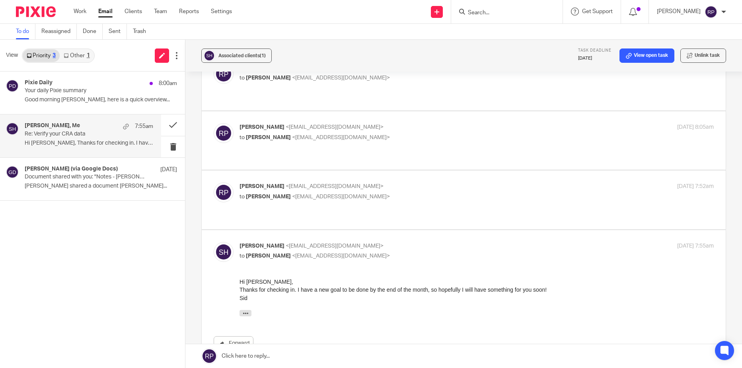
click at [302, 353] on link at bounding box center [463, 357] width 557 height 24
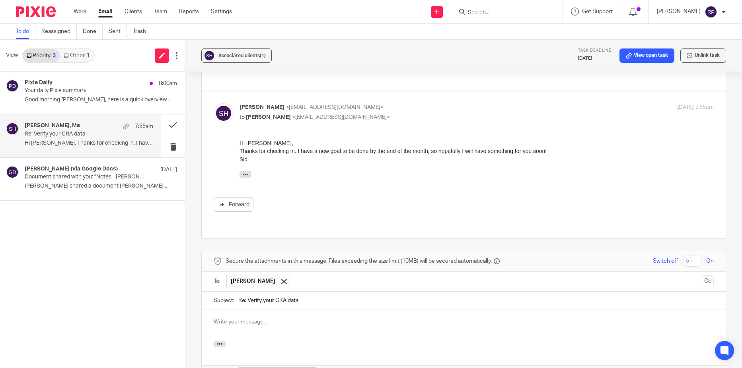
scroll to position [0, 0]
drag, startPoint x: 304, startPoint y: 224, endPoint x: 270, endPoint y: 225, distance: 33.8
click at [270, 334] on p "Thanks for the update and good luck!" at bounding box center [464, 338] width 500 height 8
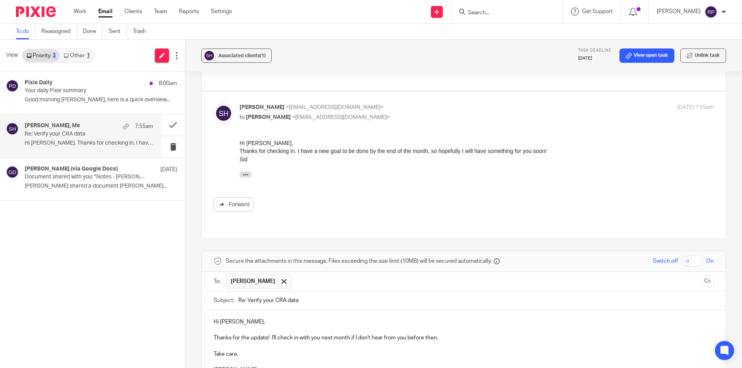
click at [641, 60] on link "View open task" at bounding box center [647, 56] width 55 height 14
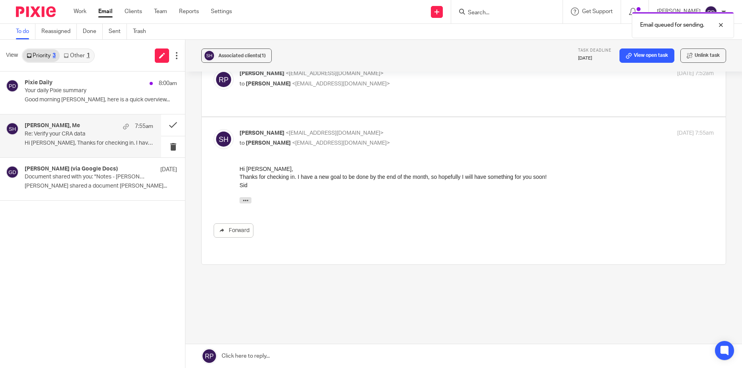
scroll to position [585, 0]
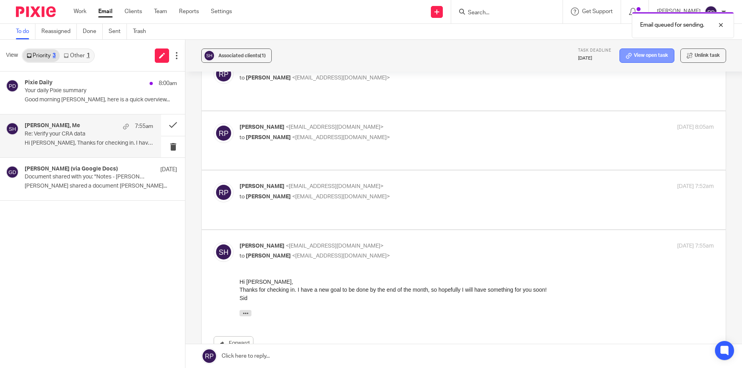
click at [643, 50] on link "View open task" at bounding box center [647, 56] width 55 height 14
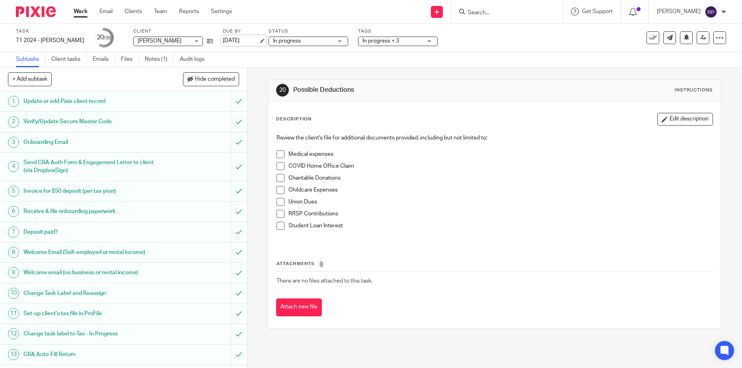
click at [236, 38] on link "[DATE]" at bounding box center [241, 41] width 36 height 8
click at [112, 10] on link "Email" at bounding box center [105, 12] width 13 height 8
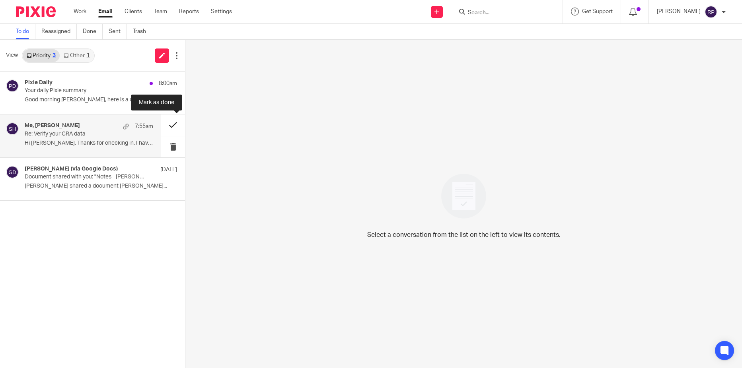
click at [172, 126] on button at bounding box center [173, 125] width 24 height 21
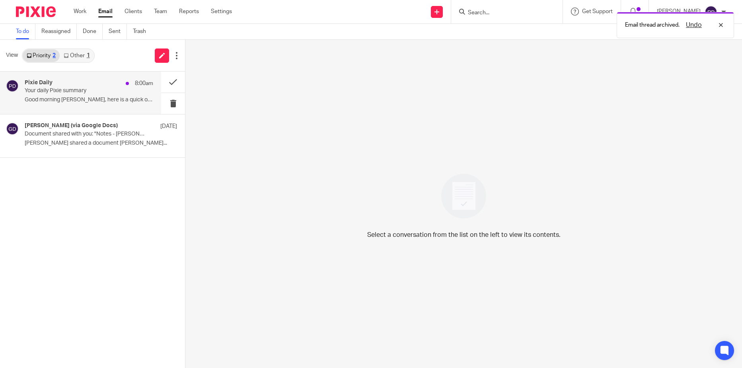
click at [81, 100] on p "Good morning [PERSON_NAME], here is a quick overview..." at bounding box center [89, 100] width 129 height 7
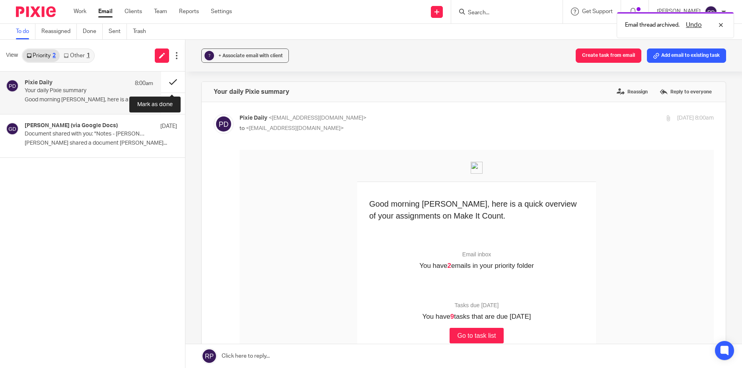
click at [173, 80] on button at bounding box center [173, 82] width 24 height 21
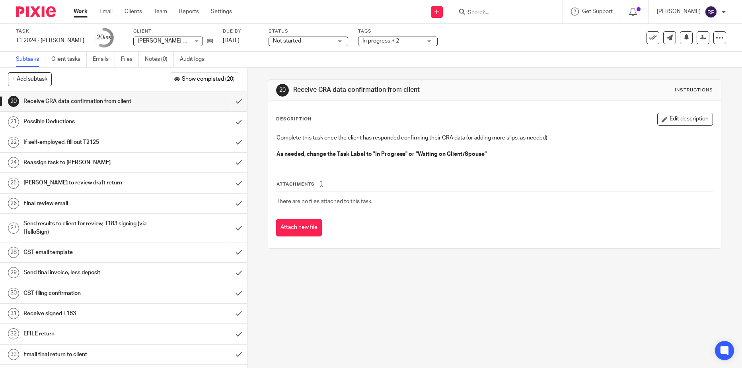
click at [87, 145] on h1 "If self-employed, fill out T2125" at bounding box center [89, 142] width 133 height 12
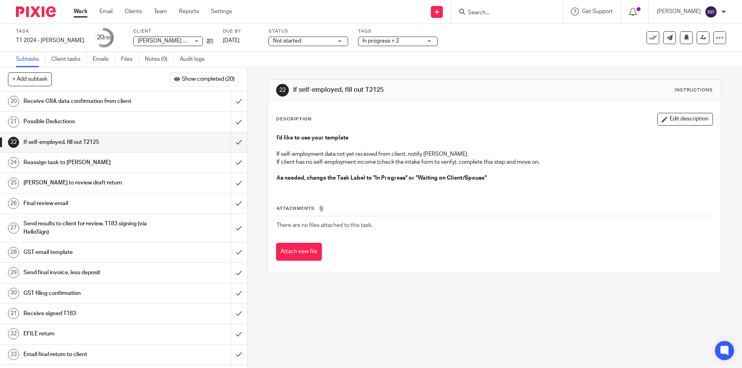
click at [284, 44] on span "Not started" at bounding box center [303, 41] width 60 height 8
click at [288, 71] on span "In progress" at bounding box center [277, 70] width 28 height 6
click at [109, 60] on link "Emails" at bounding box center [104, 60] width 22 height 16
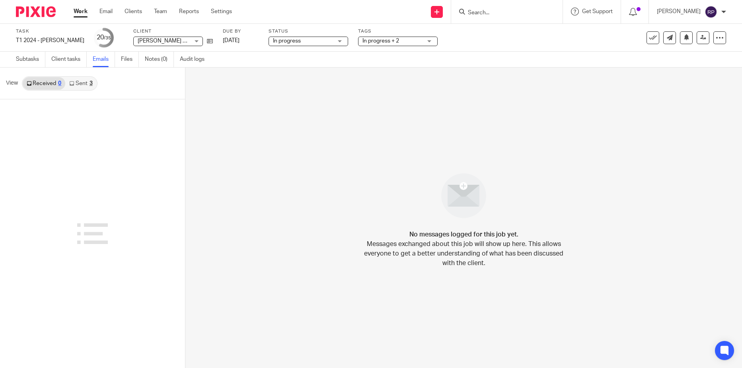
click at [82, 85] on link "Sent 3" at bounding box center [80, 83] width 31 height 13
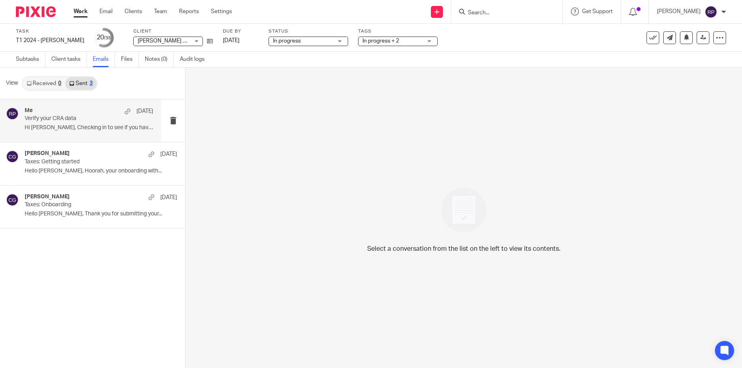
click at [71, 126] on p "Hi Ashley, Checking in to see if you have had..." at bounding box center [89, 128] width 129 height 7
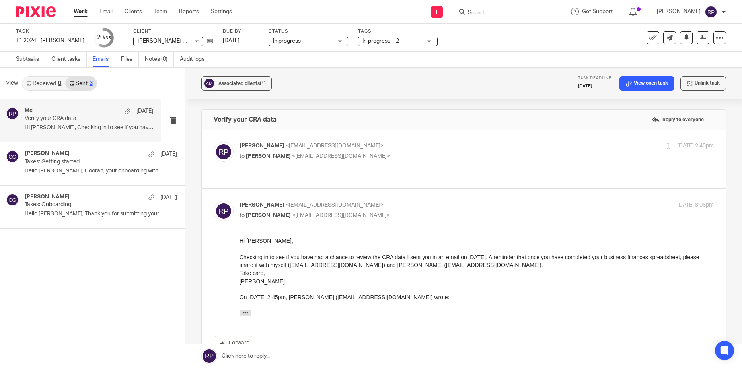
click at [423, 142] on p "Rebecca Page <tax@letsmakeitcount.ca>" at bounding box center [398, 146] width 316 height 8
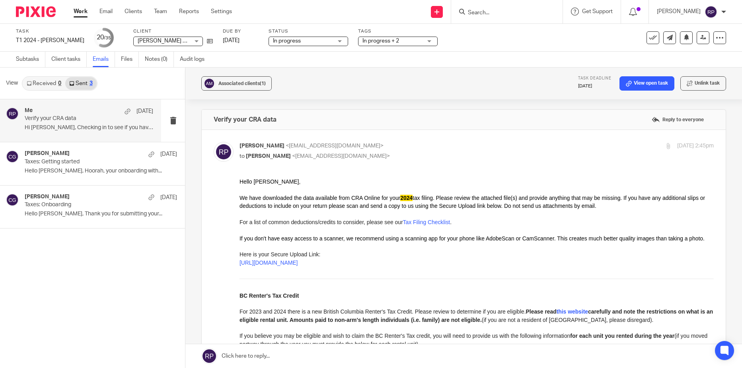
click at [423, 142] on p "Rebecca Page <tax@letsmakeitcount.ca>" at bounding box center [398, 146] width 316 height 8
checkbox input "false"
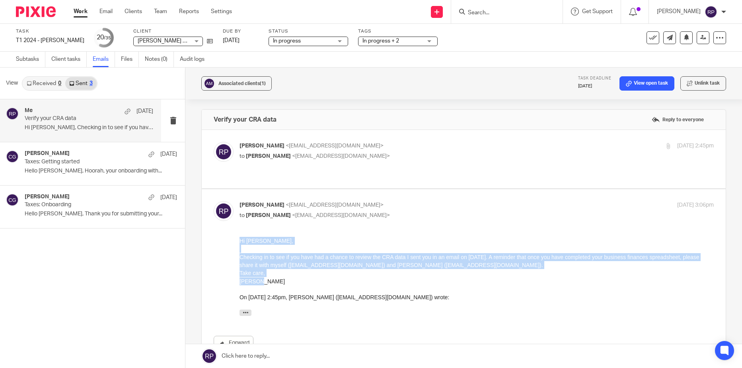
drag, startPoint x: 267, startPoint y: 285, endPoint x: 213, endPoint y: 233, distance: 74.6
click html "Hi Ashley, Checking in to see if you have had a chance to review the CRA data I…"
copy div "Hi Ashley, Checking in to see if you have had a chance to review the CRA data I…"
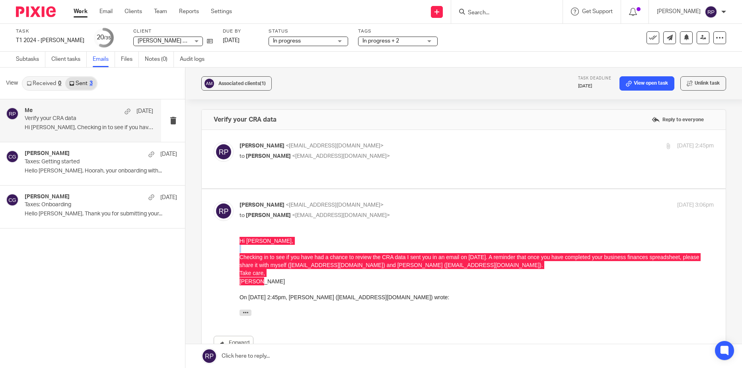
click at [268, 360] on link at bounding box center [463, 357] width 557 height 24
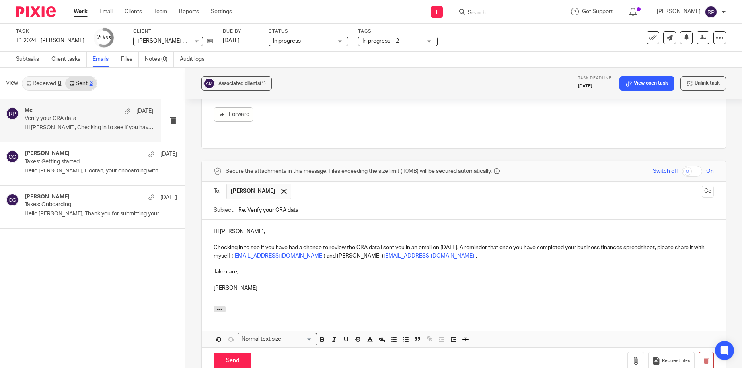
click at [214, 244] on p "Checking in to see if you have had a chance to review the CRA data I sent you i…" at bounding box center [464, 252] width 500 height 16
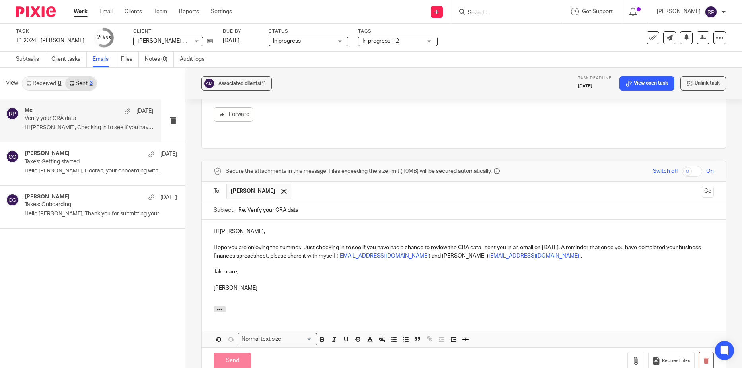
click at [235, 353] on input "Send" at bounding box center [233, 361] width 38 height 17
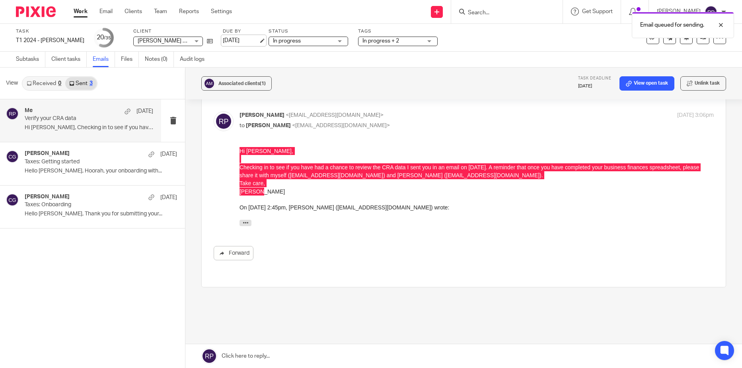
click at [232, 37] on link "[DATE]" at bounding box center [241, 41] width 36 height 8
click at [80, 10] on link "Work" at bounding box center [81, 12] width 14 height 8
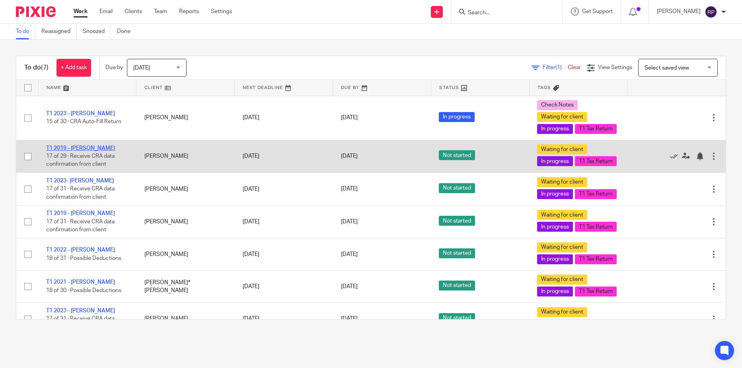
click at [69, 151] on link "T1 2019 - [PERSON_NAME]" at bounding box center [80, 149] width 69 height 6
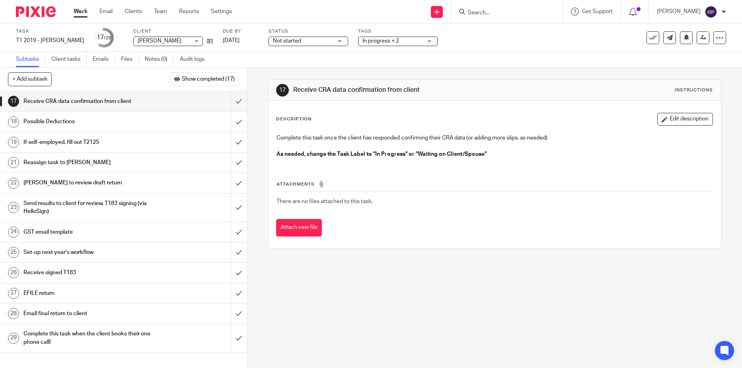
click at [88, 145] on h1 "If self-employed, fill out T2125" at bounding box center [89, 142] width 133 height 12
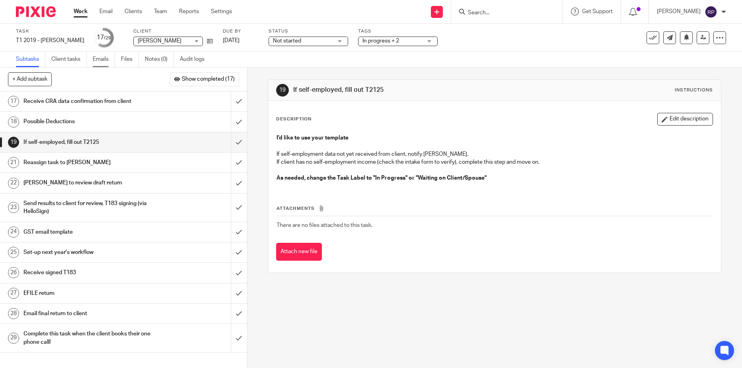
click at [105, 62] on link "Emails" at bounding box center [104, 60] width 22 height 16
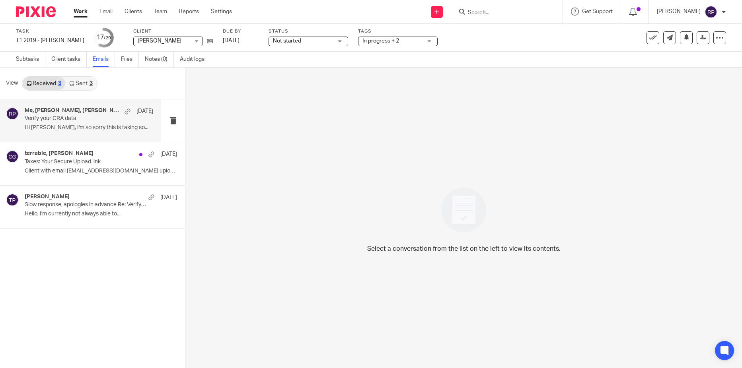
click at [78, 126] on p "Hi Rebecca, I'm so sorry this is taking so..." at bounding box center [89, 128] width 129 height 7
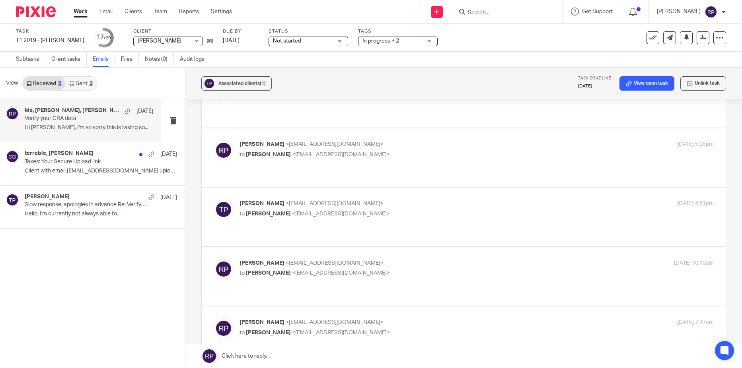
scroll to position [902, 0]
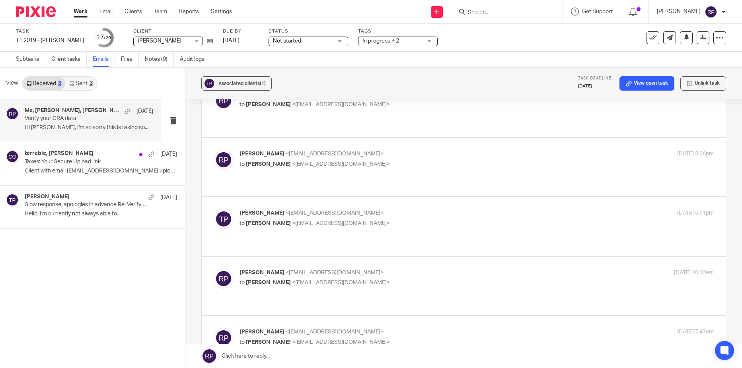
drag, startPoint x: 270, startPoint y: 424, endPoint x: 224, endPoint y: 367, distance: 73.0
click html "Hi Terra, Just checking in with you to see how you are coming along with your t…"
copy div "Hi Terra, Just checking in with you to see how you are coming along with your t…"
click at [283, 352] on link at bounding box center [463, 357] width 557 height 24
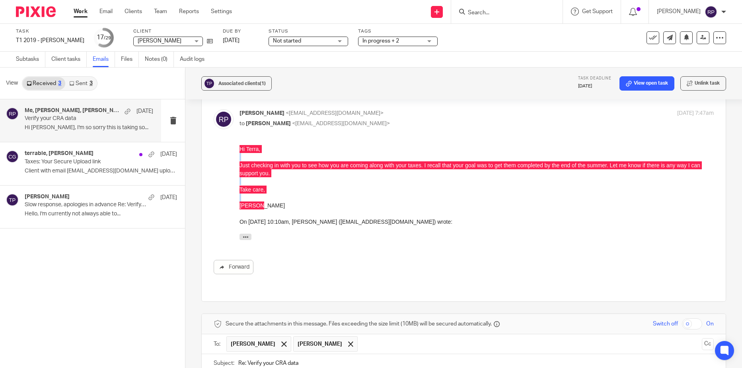
scroll to position [0, 0]
click at [346, 339] on div at bounding box center [350, 345] width 9 height 12
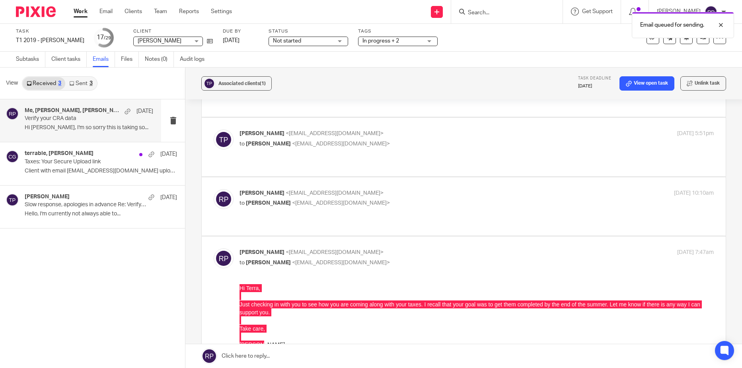
click at [290, 43] on span "Not started" at bounding box center [303, 41] width 60 height 8
click at [287, 73] on li "In progress" at bounding box center [295, 70] width 79 height 16
click at [234, 41] on link "[DATE]" at bounding box center [241, 41] width 36 height 8
click at [81, 9] on link "Work" at bounding box center [81, 12] width 14 height 8
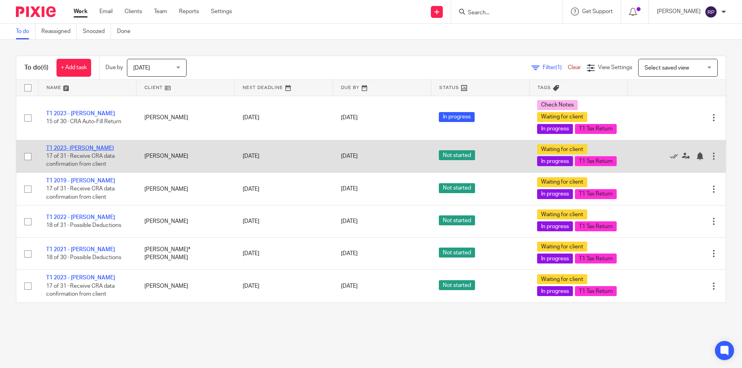
click at [77, 151] on link "T1 2023- [PERSON_NAME]" at bounding box center [80, 149] width 68 height 6
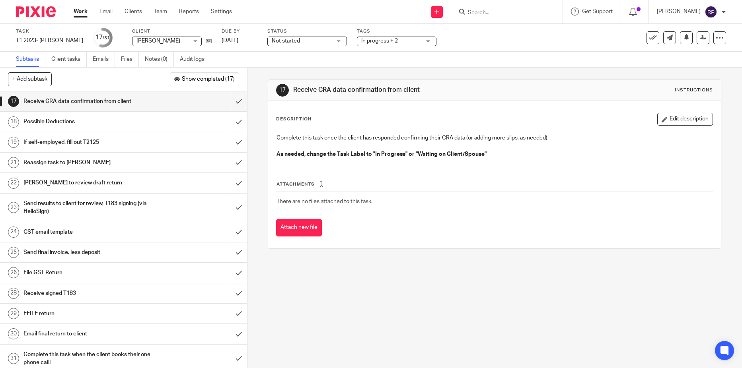
click at [299, 44] on span "Not started" at bounding box center [302, 41] width 60 height 8
click at [298, 72] on li "In progress" at bounding box center [303, 70] width 79 height 16
click at [152, 149] on link "19 If self-employed, fill out T2125" at bounding box center [115, 143] width 231 height 20
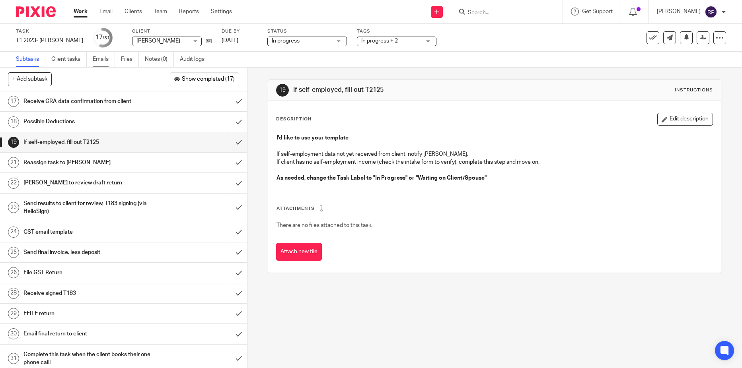
click at [103, 56] on link "Emails" at bounding box center [104, 60] width 22 height 16
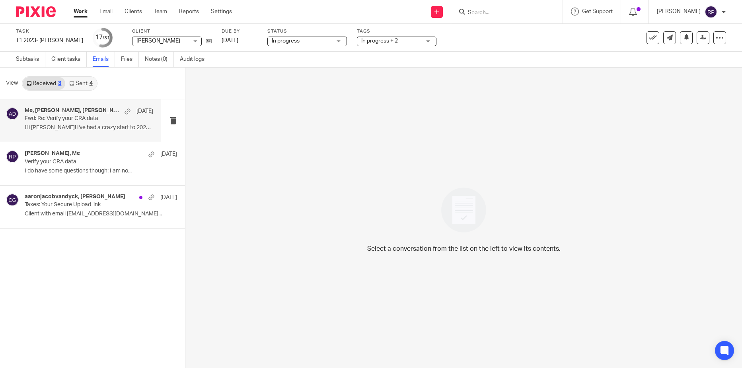
click at [86, 129] on p "Hi [PERSON_NAME]! I've had a crazy start to 2025. I..." at bounding box center [89, 128] width 129 height 7
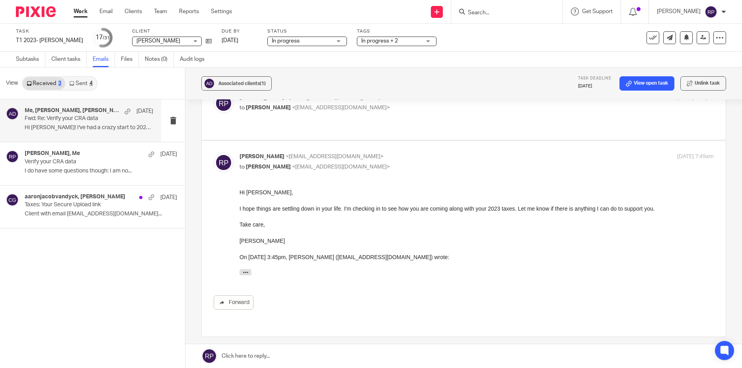
scroll to position [309, 0]
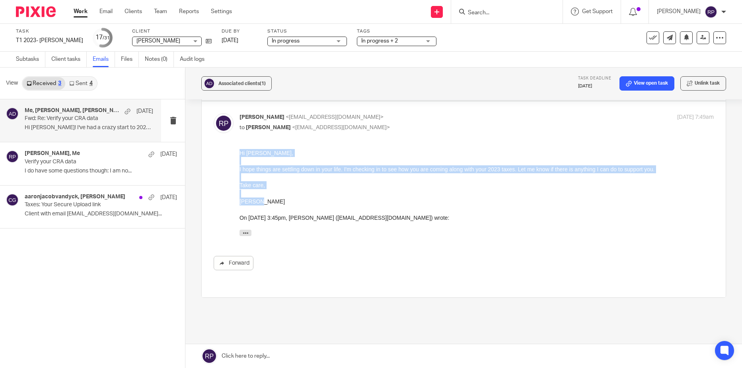
drag, startPoint x: 272, startPoint y: 204, endPoint x: 226, endPoint y: 155, distance: 67.0
click html "Hi Aaron, I hope things are settling down in your life. I'm checking in to see …"
copy div "Hi Aaron, I hope things are settling down in your life. I'm checking in to see …"
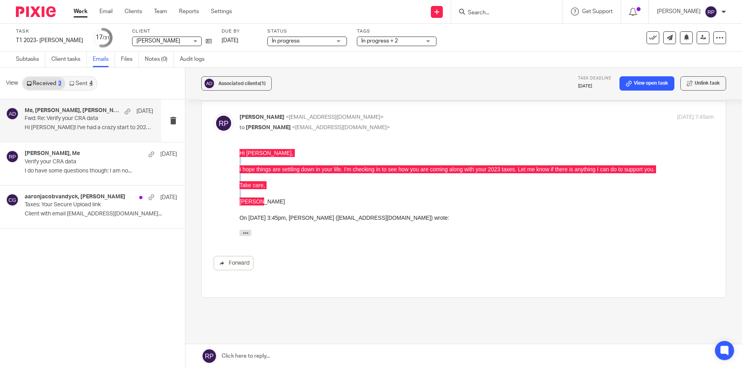
click at [289, 354] on link at bounding box center [463, 357] width 557 height 24
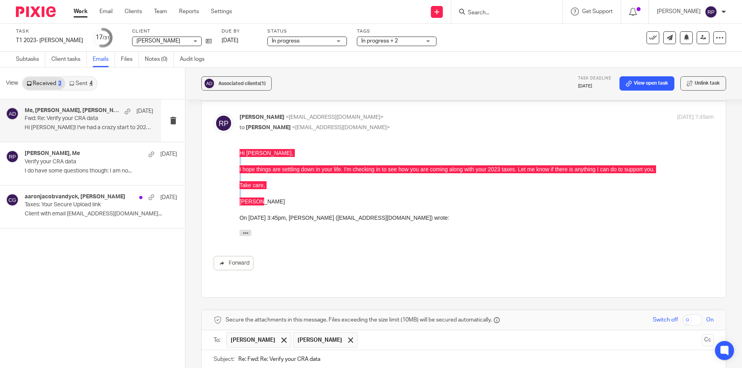
scroll to position [448, 0]
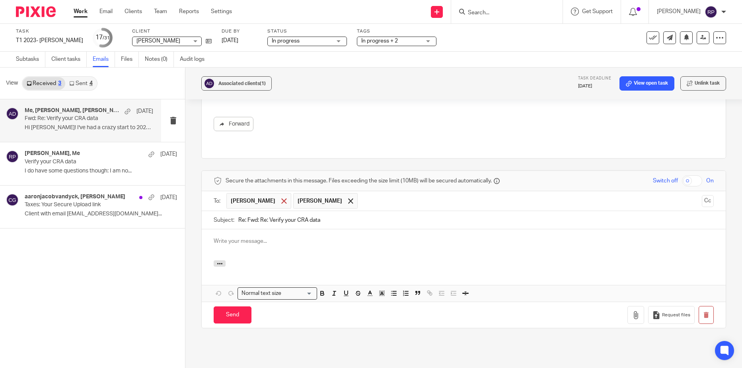
click at [281, 199] on span at bounding box center [283, 201] width 5 height 5
click at [220, 238] on p at bounding box center [464, 242] width 500 height 8
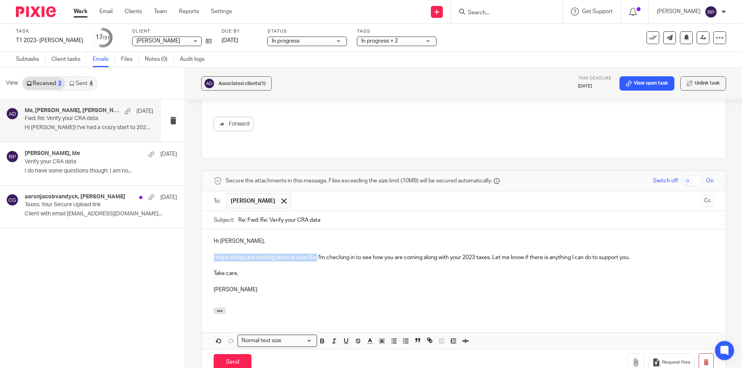
drag, startPoint x: 316, startPoint y: 224, endPoint x: 212, endPoint y: 224, distance: 104.7
click at [212, 230] on div "Hi Aaron, I hope things are settling down in your life. I'm checking in to see …" at bounding box center [464, 269] width 524 height 78
drag, startPoint x: 315, startPoint y: 224, endPoint x: 229, endPoint y: 224, distance: 86.3
click at [229, 254] on p "I hope things are settling down in your life. I'm checking in to see how you ar…" at bounding box center [464, 258] width 500 height 8
click at [238, 355] on input "Send" at bounding box center [233, 363] width 38 height 17
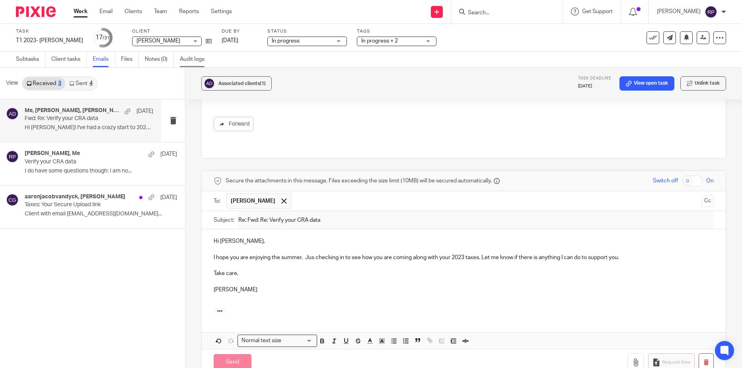
scroll to position [309, 0]
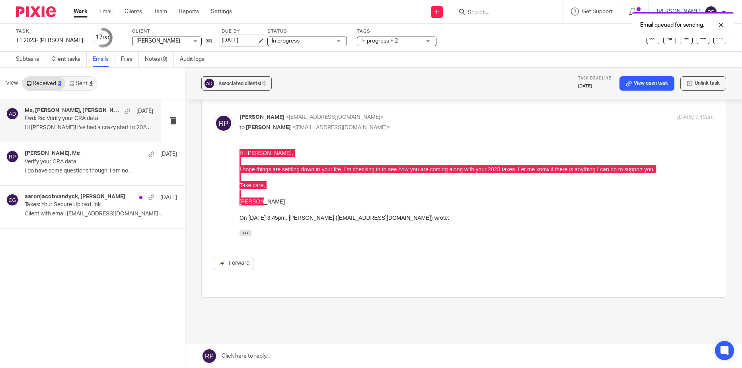
click at [239, 40] on link "[DATE]" at bounding box center [240, 41] width 36 height 8
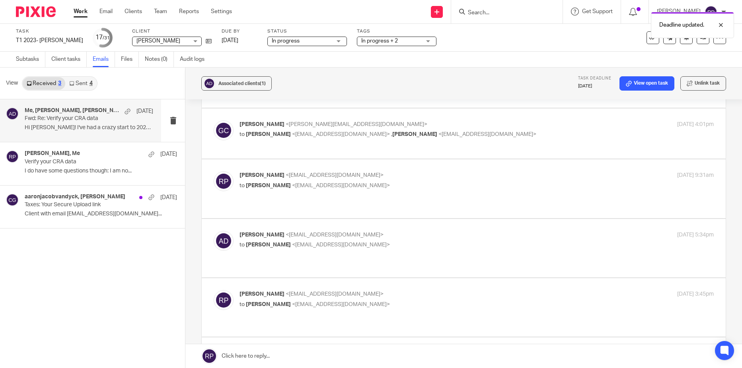
scroll to position [0, 0]
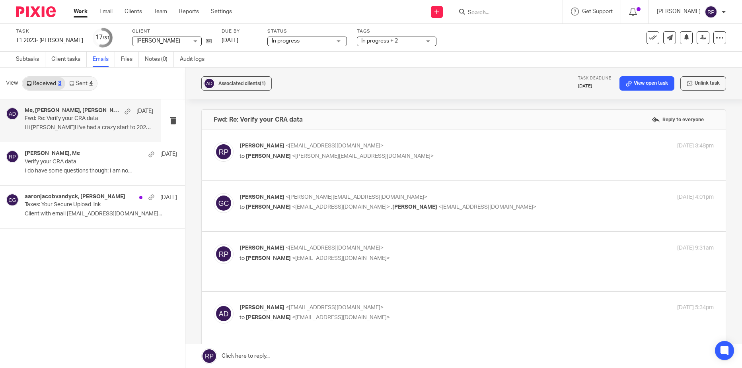
click at [83, 10] on link "Work" at bounding box center [81, 12] width 14 height 8
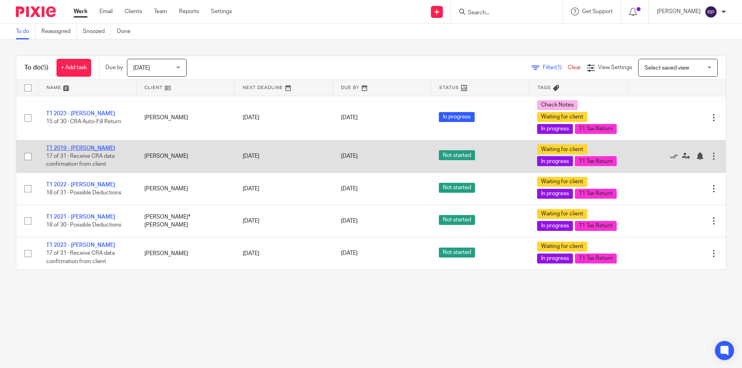
click at [76, 151] on link "T1 2019 - [PERSON_NAME]" at bounding box center [80, 149] width 69 height 6
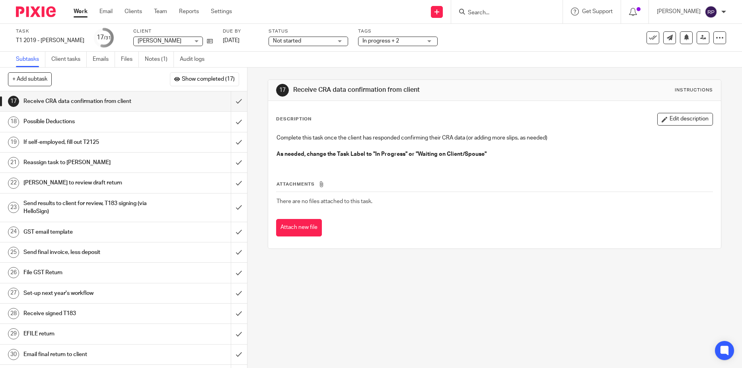
click at [84, 145] on h1 "If self-employed, fill out T2125" at bounding box center [89, 142] width 133 height 12
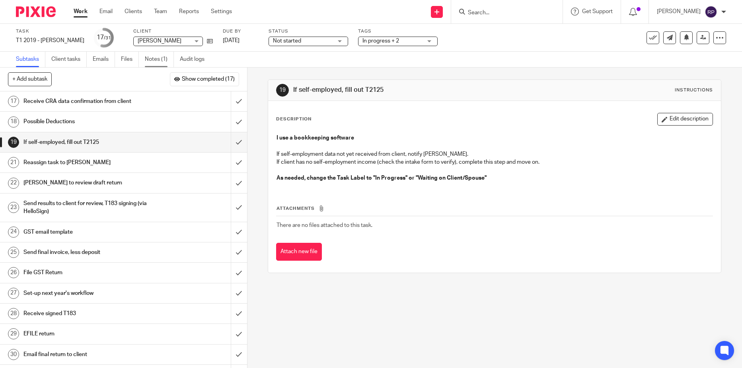
click at [150, 60] on link "Notes (1)" at bounding box center [159, 60] width 29 height 16
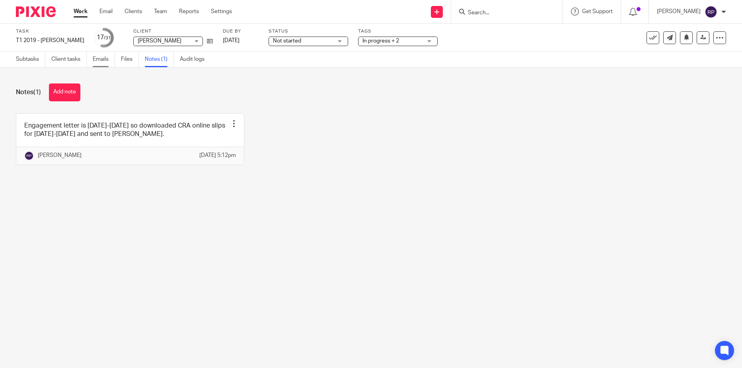
click at [105, 59] on link "Emails" at bounding box center [104, 60] width 22 height 16
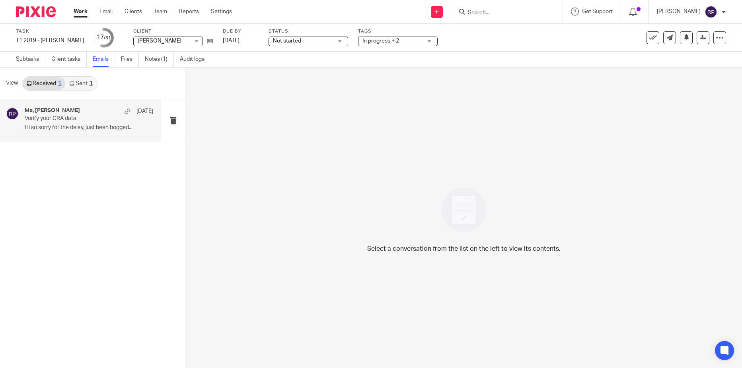
click at [70, 133] on div "Me, [PERSON_NAME] [DATE] Verify your CRA data Hi so sorry for the delay, just b…" at bounding box center [89, 120] width 129 height 27
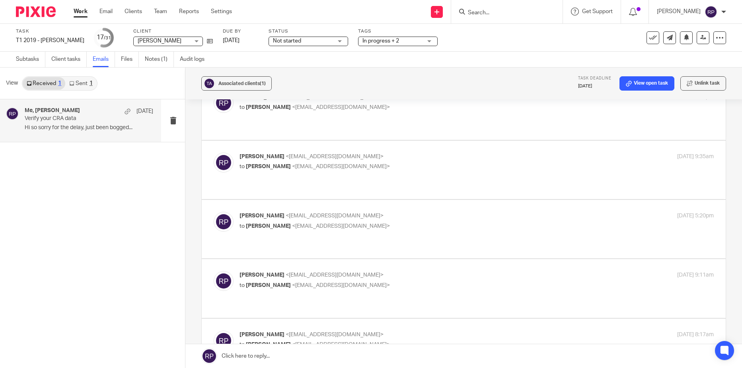
scroll to position [1347, 0]
drag, startPoint x: 273, startPoint y: 522, endPoint x: 219, endPoint y: 429, distance: 106.8
click html "Hi [PERSON_NAME], Hope you had a great BC Day! Just checking in again to see ho…"
copy div "Hi [PERSON_NAME], Hope you had a great BC Day! Just checking in again to see ho…"
click at [302, 354] on link at bounding box center [463, 357] width 557 height 24
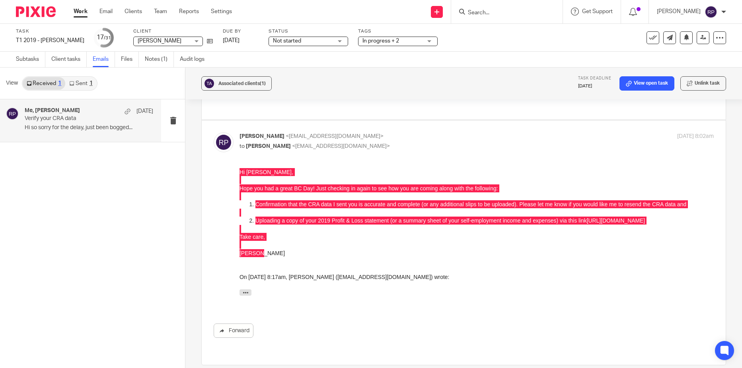
scroll to position [0, 0]
drag, startPoint x: 288, startPoint y: 224, endPoint x: 211, endPoint y: 222, distance: 76.8
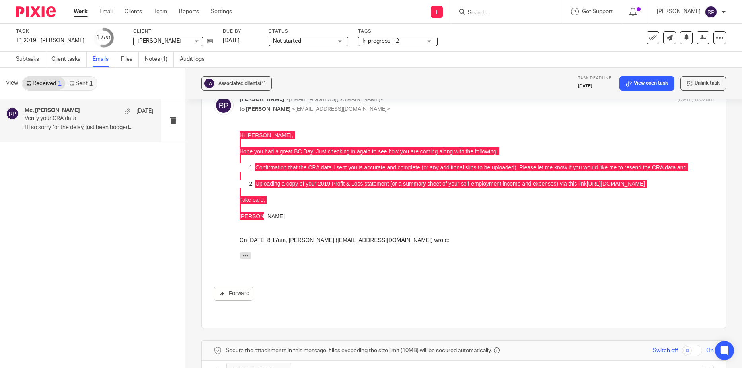
scroll to position [1724, 0]
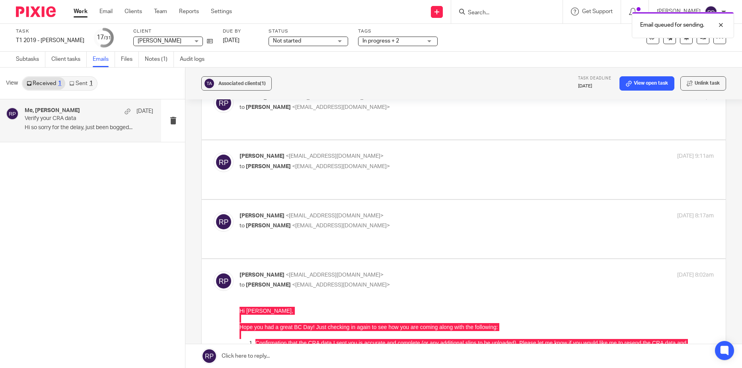
scroll to position [1427, 0]
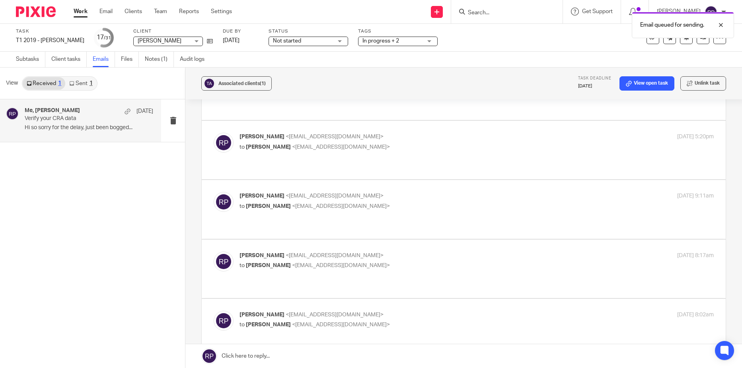
click at [280, 41] on span "Not started" at bounding box center [287, 41] width 28 height 6
click at [279, 69] on span "In progress" at bounding box center [278, 70] width 28 height 6
click at [231, 42] on link "[DATE]" at bounding box center [241, 41] width 36 height 8
click at [83, 12] on link "Work" at bounding box center [81, 12] width 14 height 8
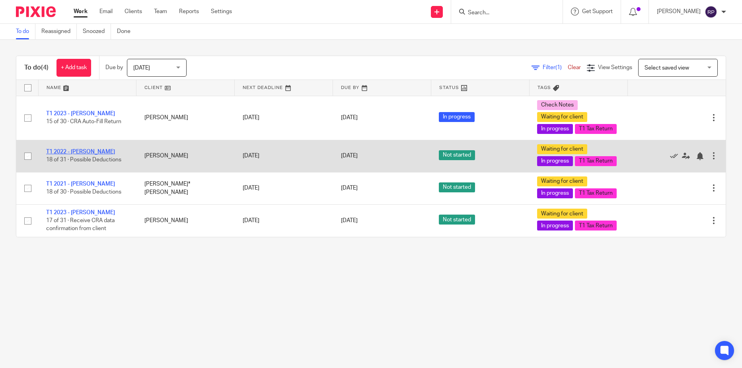
click at [62, 155] on link "T1 2022 - [PERSON_NAME]" at bounding box center [80, 152] width 69 height 6
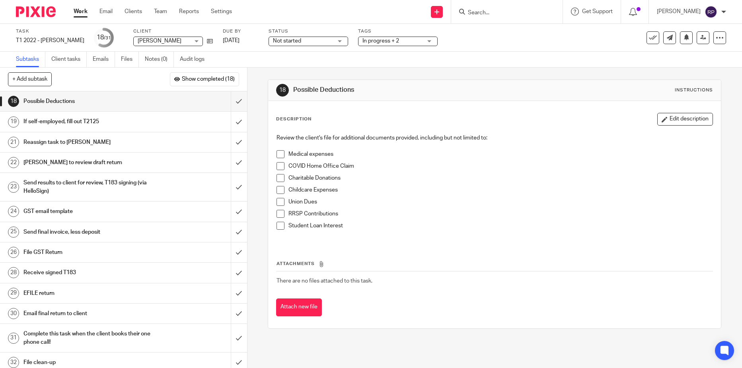
click at [69, 123] on h1 "If self-employed, fill out T2125" at bounding box center [89, 122] width 133 height 12
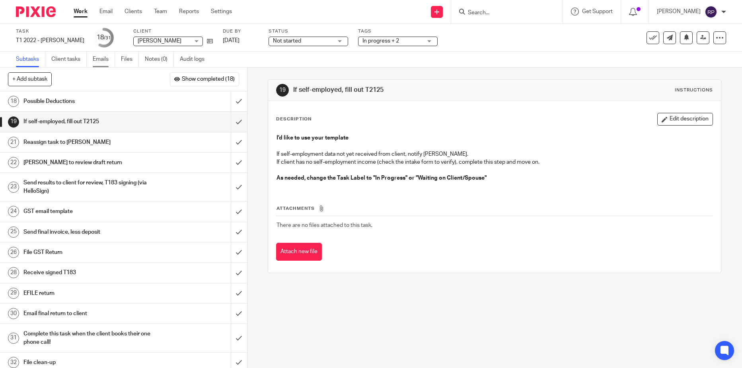
click at [99, 58] on link "Emails" at bounding box center [104, 60] width 22 height 16
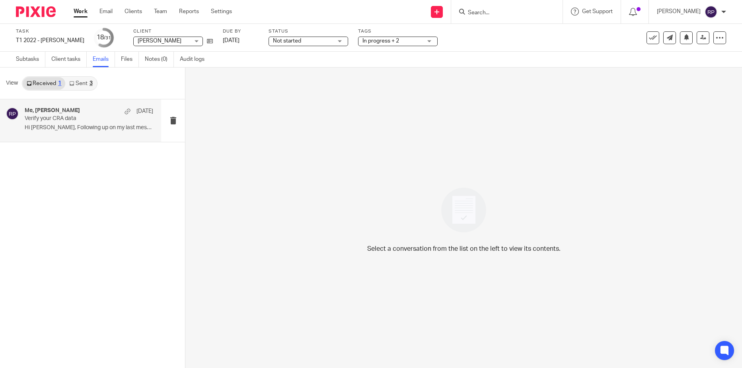
click at [72, 117] on p "Verify your CRA data" at bounding box center [76, 118] width 103 height 7
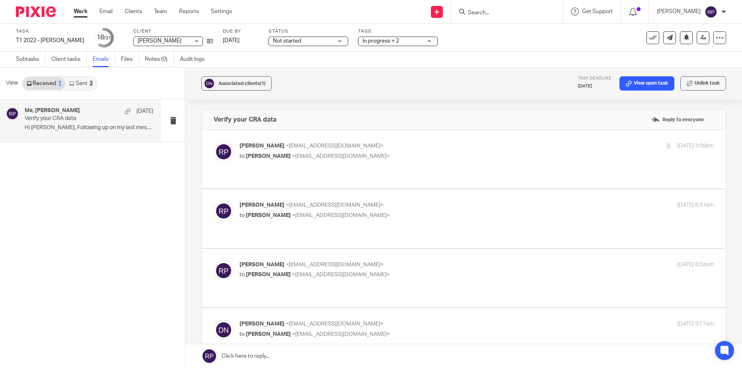
click at [317, 41] on span "Not started" at bounding box center [303, 41] width 60 height 8
click at [286, 69] on span "In progress" at bounding box center [274, 70] width 28 height 6
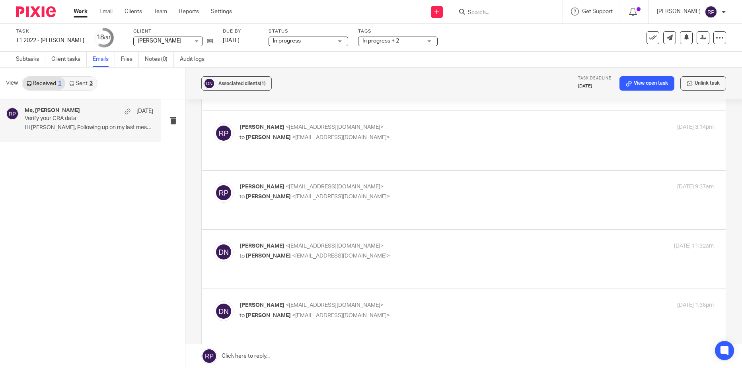
scroll to position [423, 0]
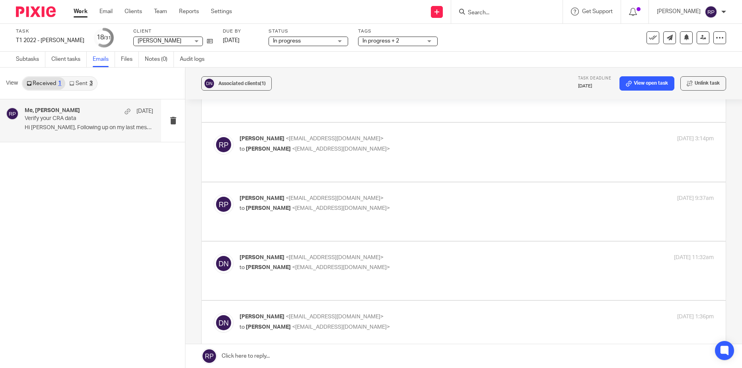
click at [416, 313] on p "Dagan Nish <dagannish@gmail.com>" at bounding box center [398, 317] width 316 height 8
checkbox input "false"
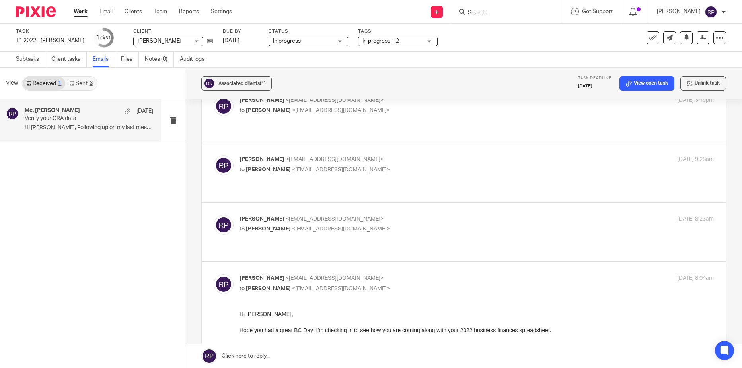
scroll to position [821, 0]
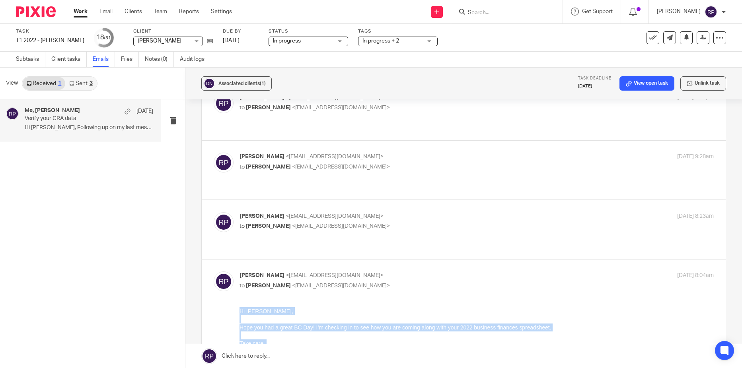
drag, startPoint x: 274, startPoint y: 361, endPoint x: 226, endPoint y: 313, distance: 67.8
click html "Hi Dagan, Hope you had a great BC Day! I’m checking in to see how you are comin…"
copy div "Hi Dagan, Hope you had a great BC Day! I’m checking in to see how you are comin…"
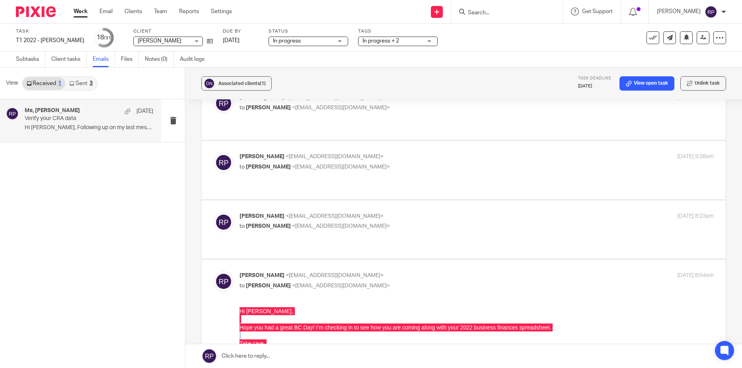
click at [254, 353] on link at bounding box center [463, 357] width 557 height 24
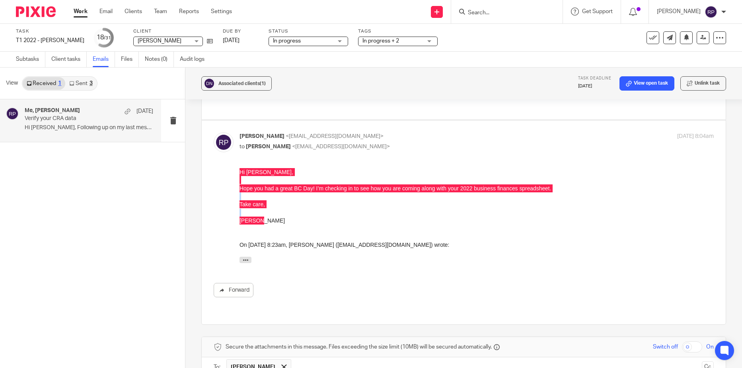
scroll to position [0, 0]
drag, startPoint x: 287, startPoint y: 223, endPoint x: 208, endPoint y: 226, distance: 78.9
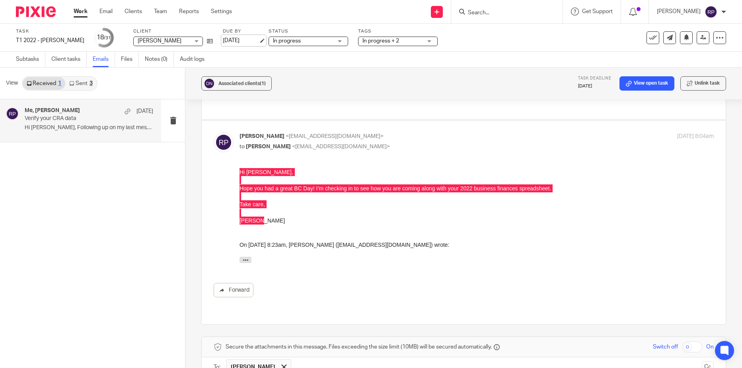
scroll to position [821, 0]
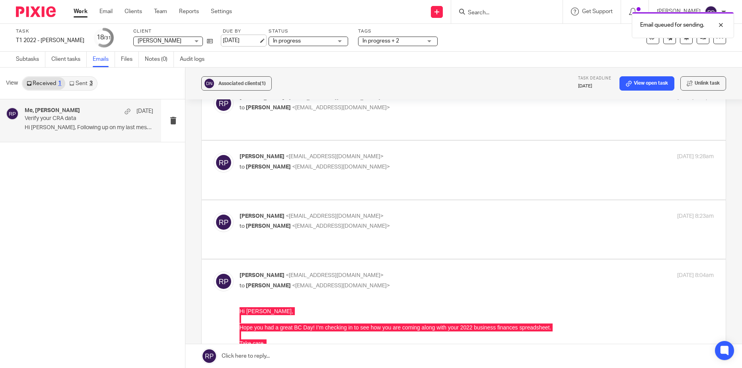
click at [223, 40] on link "[DATE]" at bounding box center [241, 41] width 36 height 8
click at [77, 11] on link "Work" at bounding box center [81, 12] width 14 height 8
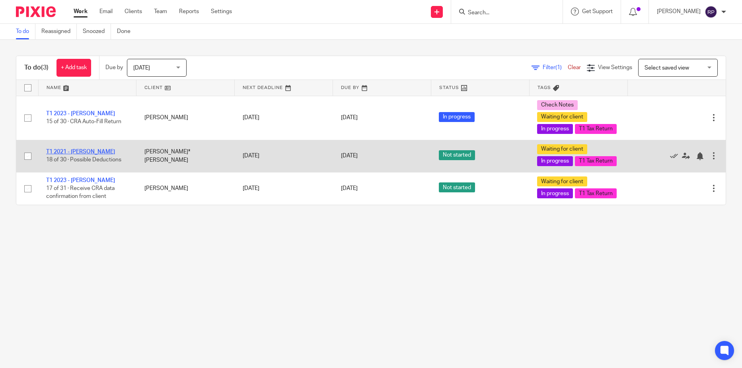
click at [92, 155] on link "T1 2021 - [PERSON_NAME]" at bounding box center [80, 152] width 69 height 6
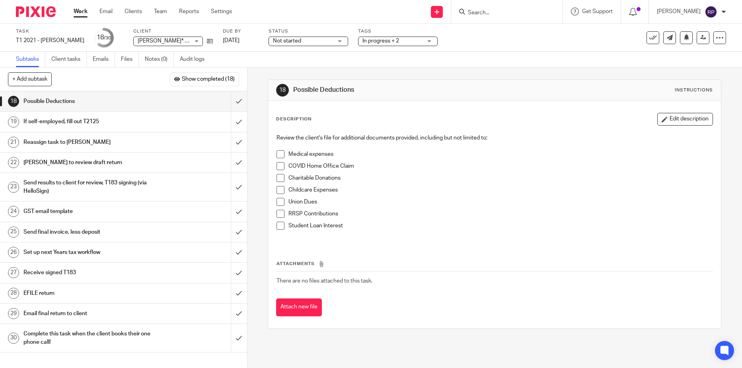
click at [279, 41] on span "Not started" at bounding box center [287, 41] width 28 height 6
click at [288, 70] on span "In progress" at bounding box center [281, 70] width 28 height 6
click at [100, 125] on h1 "If self-employed, fill out T2125" at bounding box center [89, 122] width 133 height 12
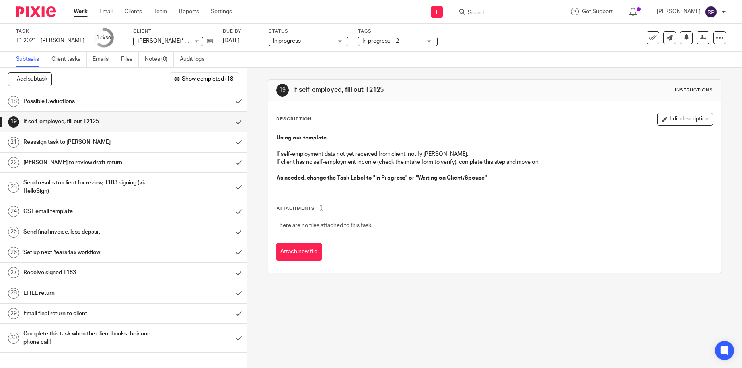
click at [97, 62] on link "Emails" at bounding box center [104, 60] width 22 height 16
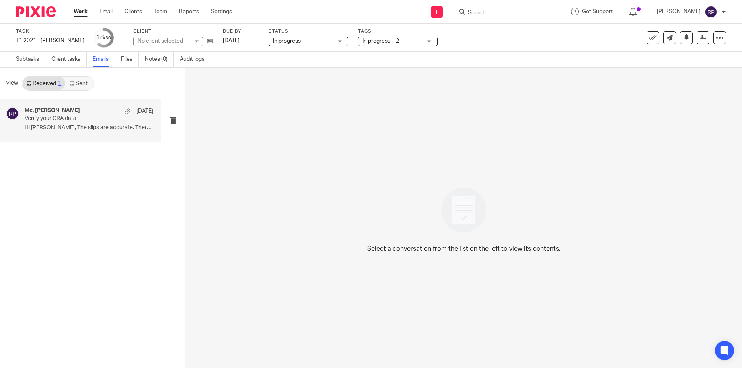
click at [61, 122] on p "Verify your CRA data" at bounding box center [76, 118] width 103 height 7
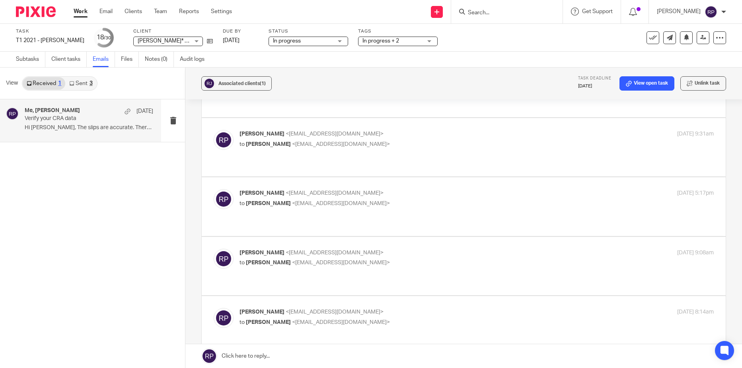
scroll to position [1746, 0]
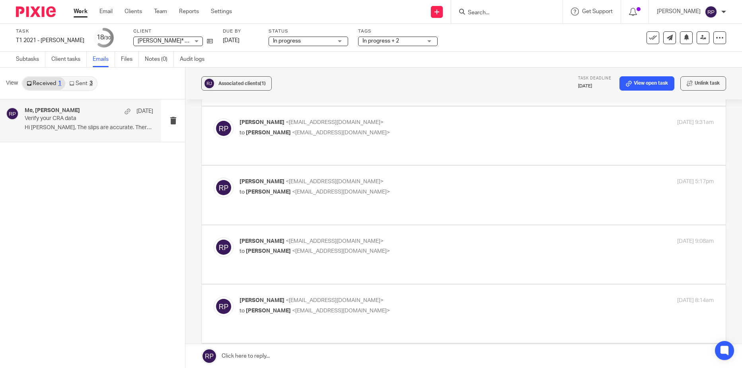
drag, startPoint x: 276, startPoint y: 451, endPoint x: 221, endPoint y: 398, distance: 75.7
click html "Hi Reed, Hope you had a great BC Day! Just checking in to see how you are comin…"
copy div "Hi Reed, Hope you had a great BC Day! Just checking in to see how you are comin…"
click at [319, 355] on link at bounding box center [463, 357] width 557 height 24
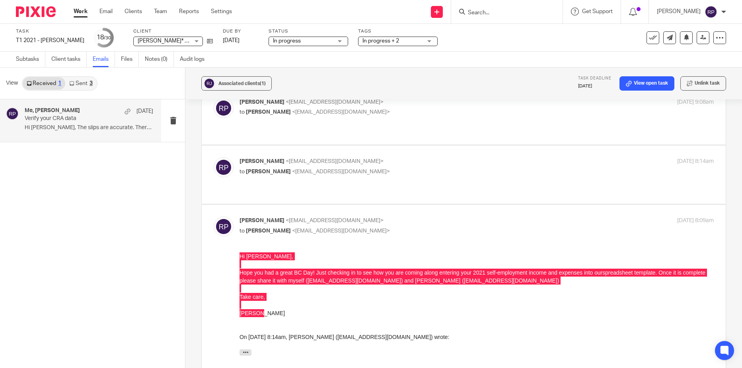
scroll to position [0, 0]
drag, startPoint x: 288, startPoint y: 225, endPoint x: 213, endPoint y: 227, distance: 75.6
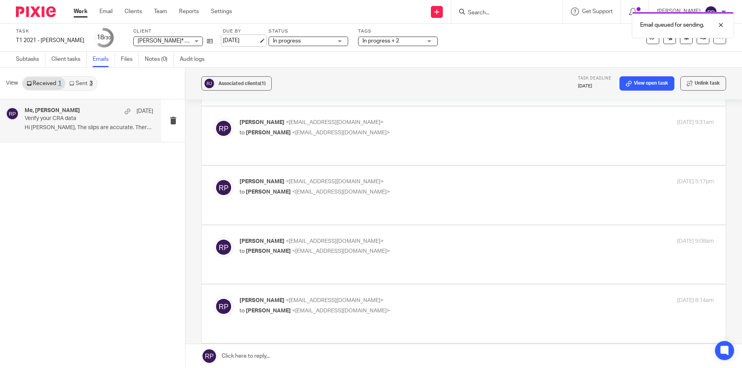
click at [231, 43] on link "[DATE]" at bounding box center [241, 41] width 36 height 8
click at [81, 12] on link "Work" at bounding box center [81, 12] width 14 height 8
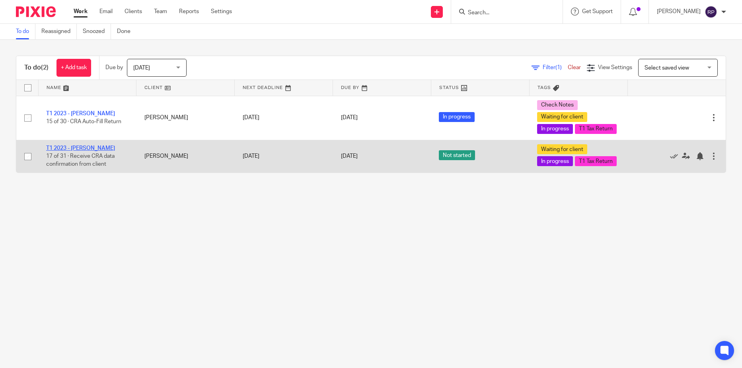
click at [77, 151] on link "T1 2023 - [PERSON_NAME]" at bounding box center [80, 149] width 69 height 6
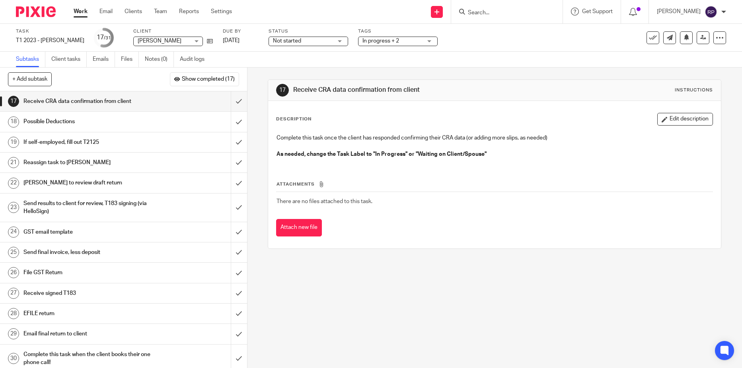
click at [283, 42] on span "Not started" at bounding box center [287, 41] width 28 height 6
click at [287, 70] on span "In progress" at bounding box center [281, 70] width 28 height 6
click at [106, 141] on h1 "If self-employed, fill out T2125" at bounding box center [89, 142] width 133 height 12
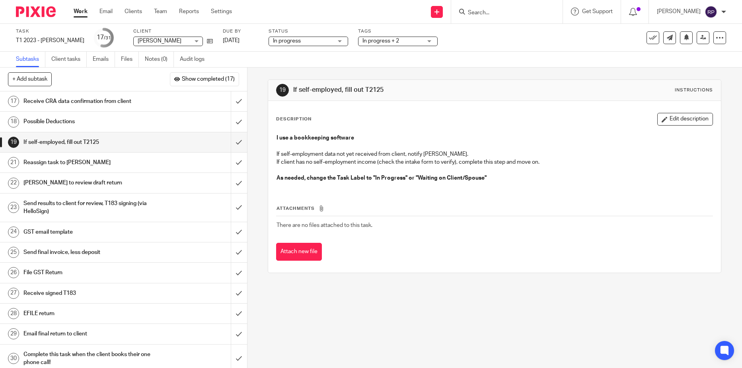
click at [95, 57] on link "Emails" at bounding box center [104, 60] width 22 height 16
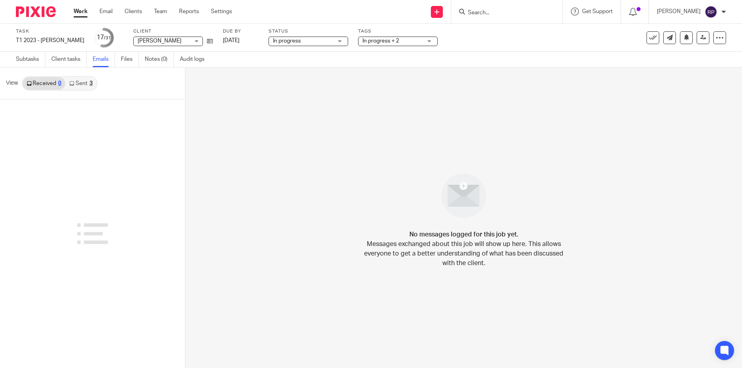
click at [80, 85] on link "Sent 3" at bounding box center [80, 83] width 31 height 13
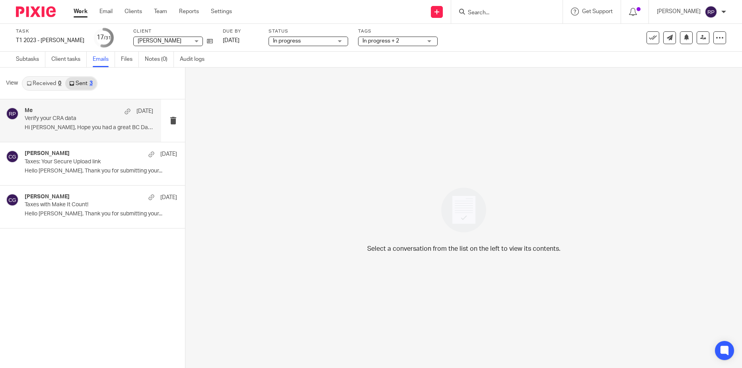
click at [64, 129] on p "Hi [PERSON_NAME], Hope you had a great BC Day! Just..." at bounding box center [89, 128] width 129 height 7
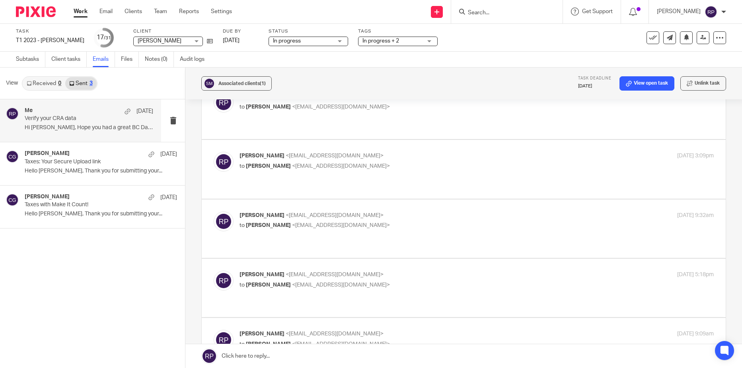
scroll to position [1671, 0]
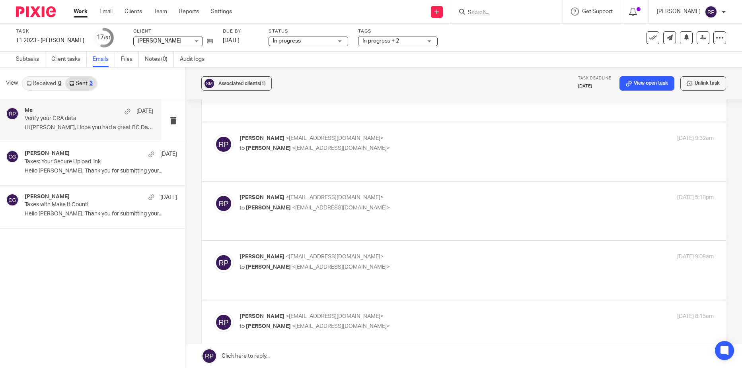
drag, startPoint x: 271, startPoint y: 470, endPoint x: 207, endPoint y: 411, distance: 86.7
click html "Hi Sacha, Hope you had a great BC Day! Just checking in to see if you are able …"
copy div "Hi Sacha, Hope you had a great BC Day! Just checking in to see if you are able …"
click at [305, 353] on link at bounding box center [463, 357] width 557 height 24
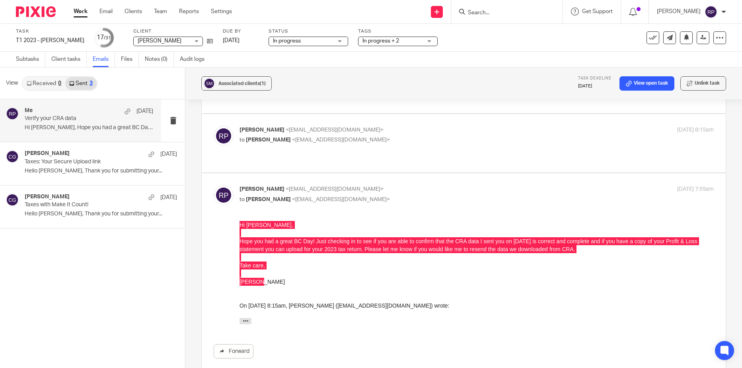
scroll to position [0, 0]
drag, startPoint x: 290, startPoint y: 223, endPoint x: 210, endPoint y: 225, distance: 79.2
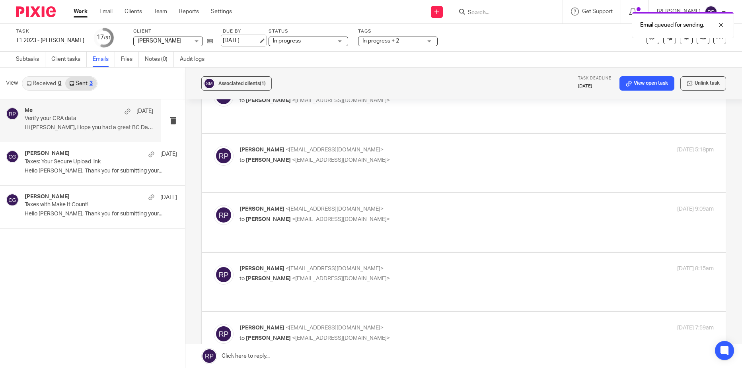
click at [237, 41] on link "[DATE]" at bounding box center [241, 41] width 36 height 8
click at [79, 16] on link "Work" at bounding box center [81, 12] width 14 height 8
